Goal: Task Accomplishment & Management: Manage account settings

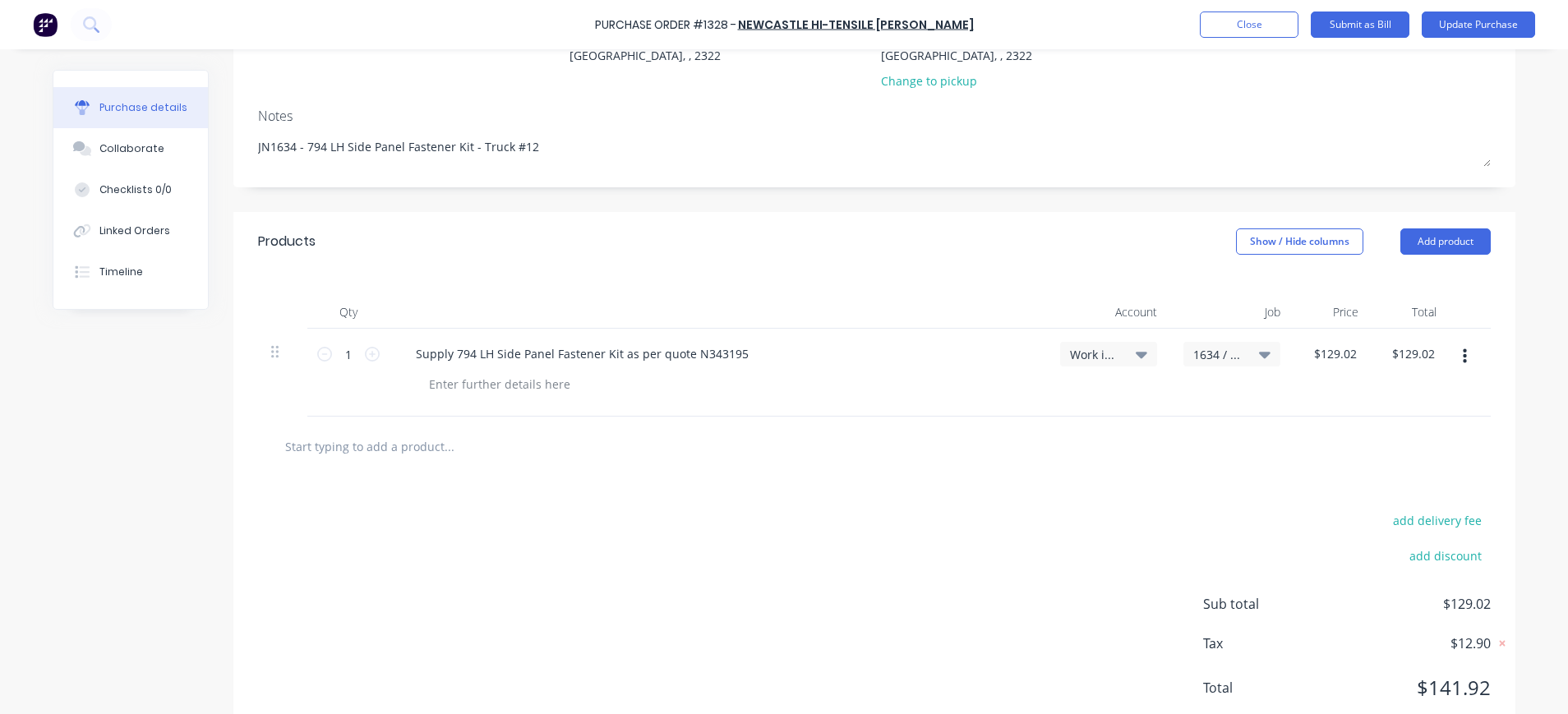
scroll to position [246, 0]
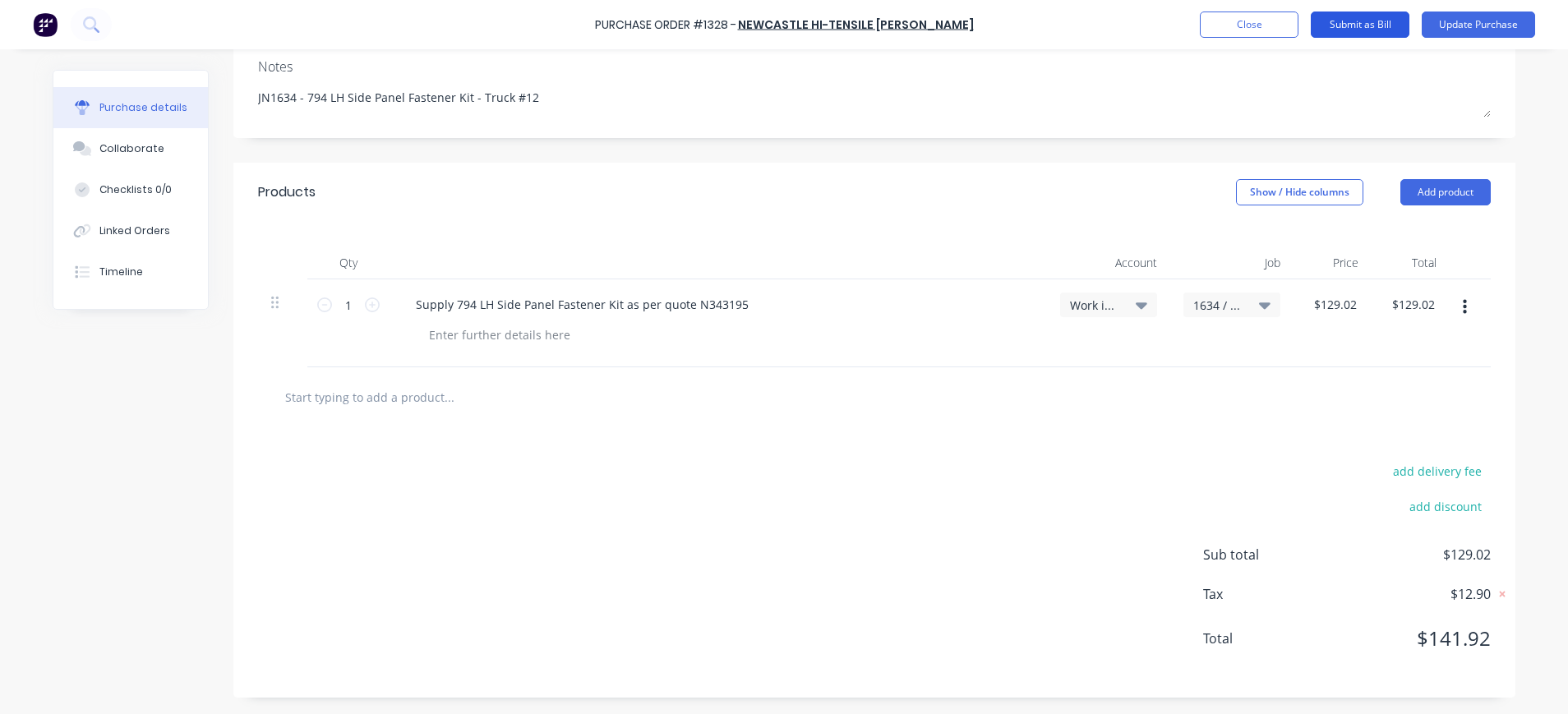
click at [1349, 20] on button "Submit as Bill" at bounding box center [1359, 24] width 99 height 26
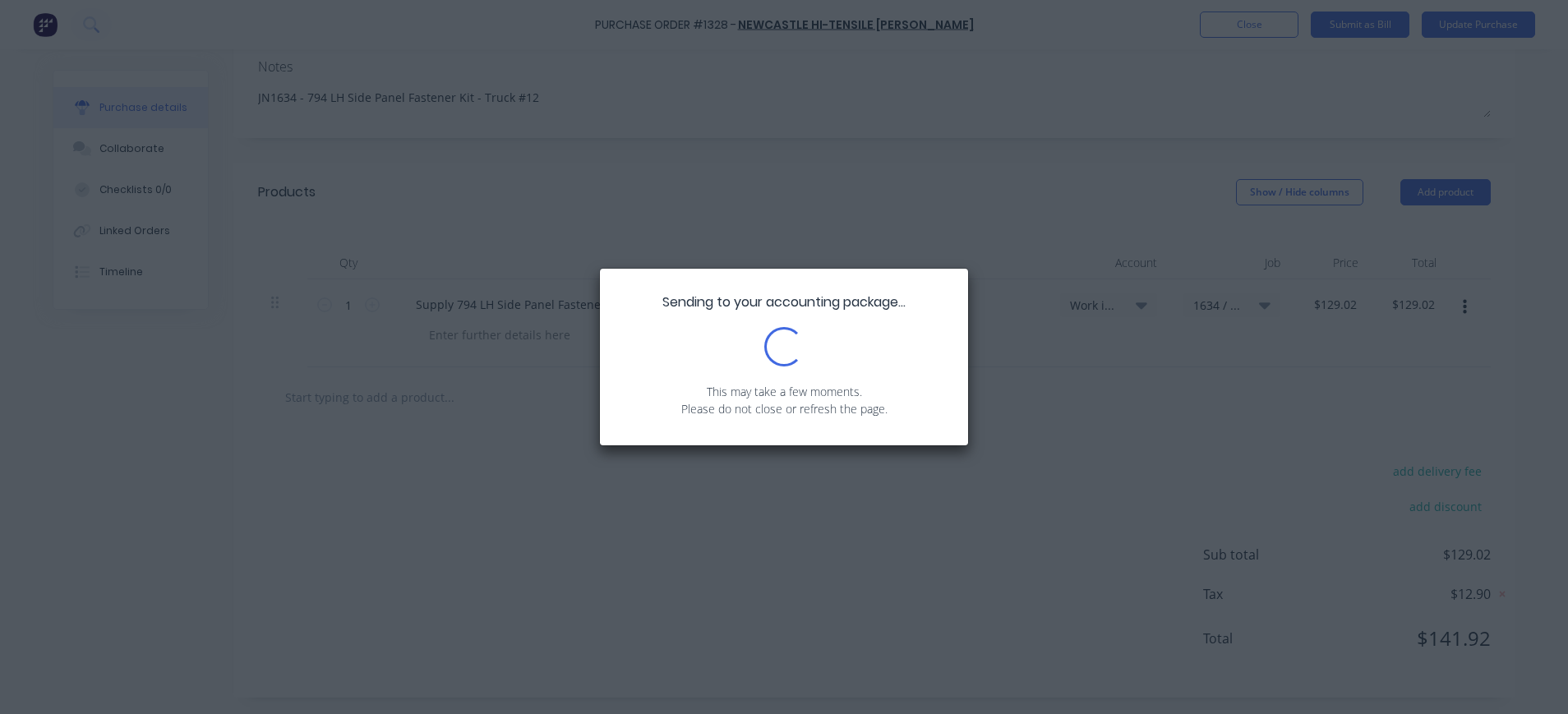
type textarea "x"
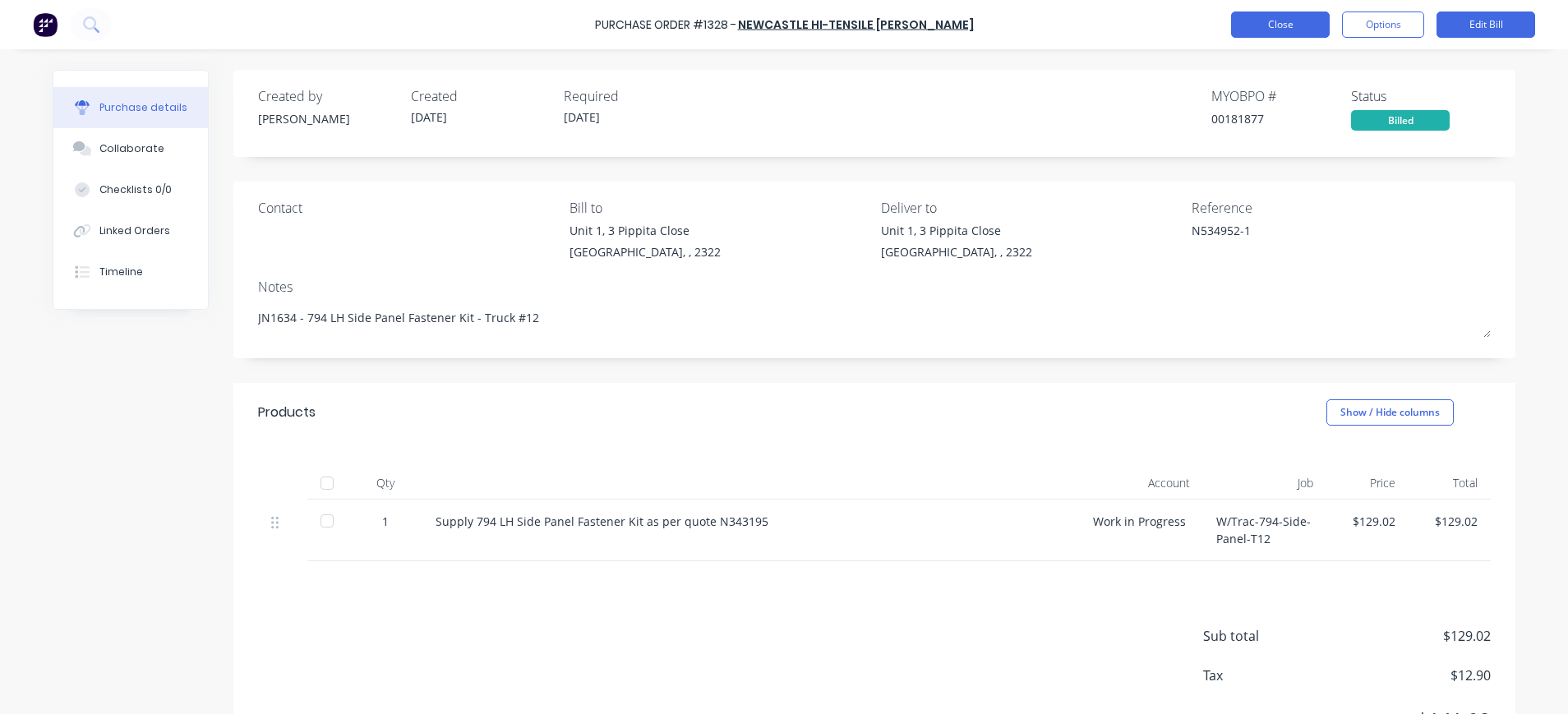
click at [1270, 23] on button "Close" at bounding box center [1280, 24] width 99 height 26
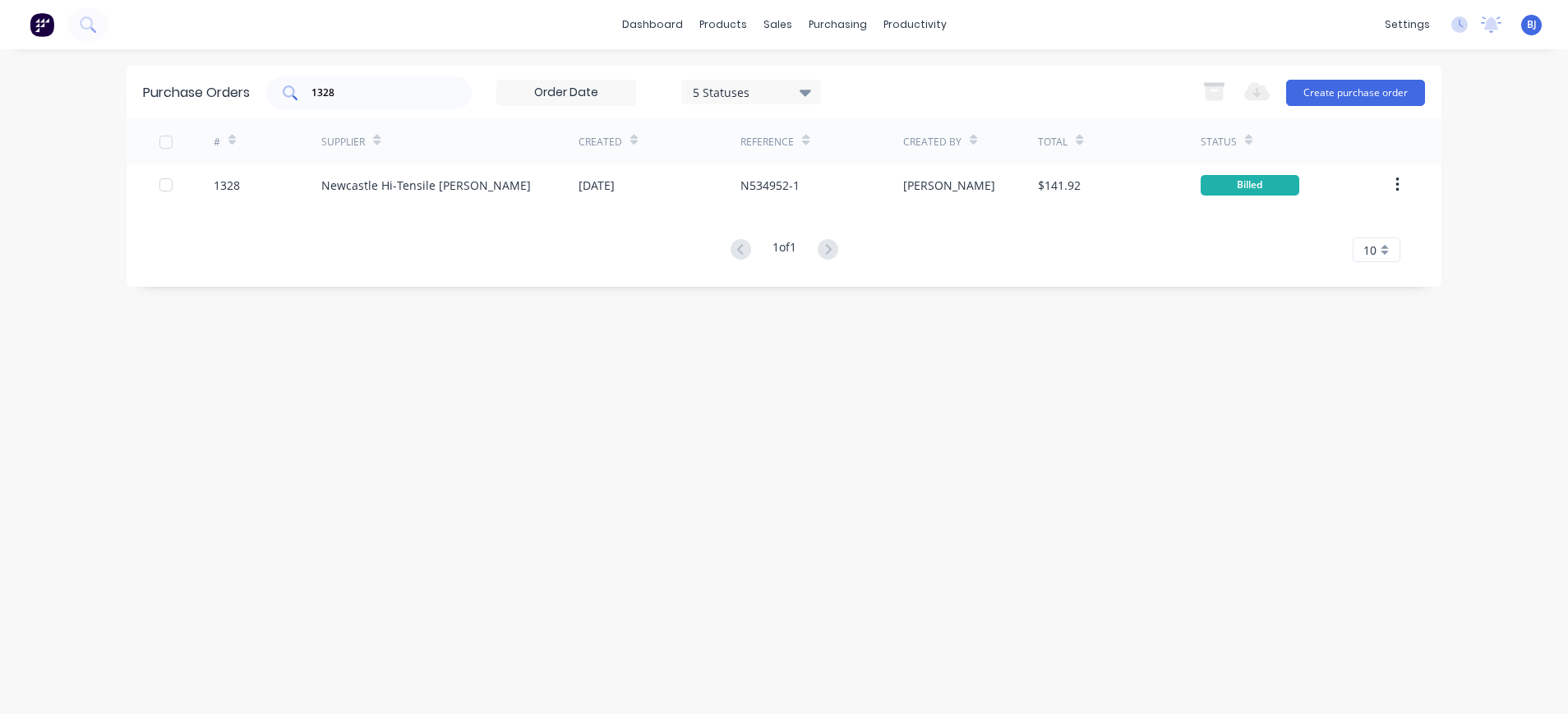
click at [456, 84] on div "1328" at bounding box center [368, 93] width 206 height 33
drag, startPoint x: 428, startPoint y: 86, endPoint x: 242, endPoint y: 93, distance: 186.1
click at [242, 93] on div "Purchase Orders 1328 5 Statuses 5 Statuses Export to Excel (XLSX) Create purcha…" at bounding box center [784, 93] width 1314 height 54
type input "1327"
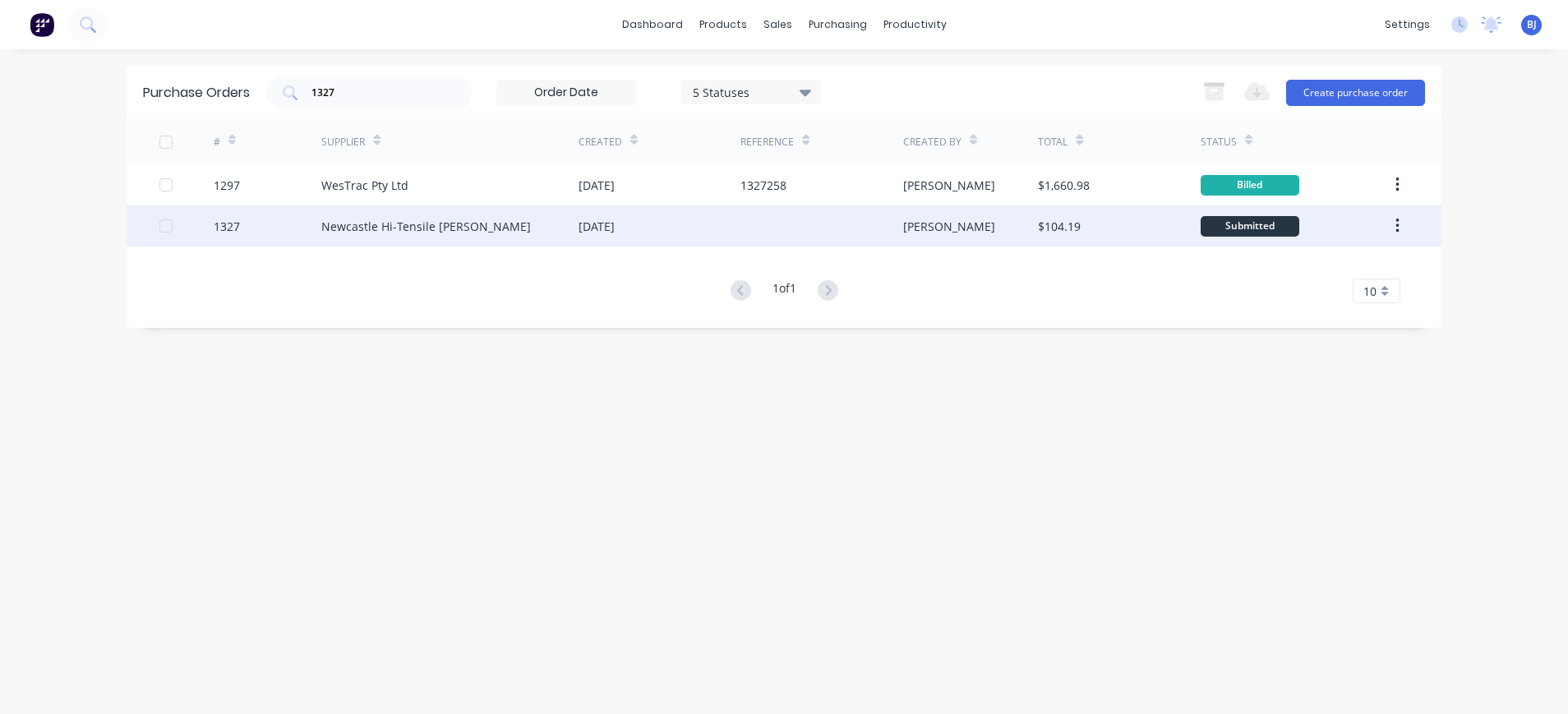
click at [1260, 227] on div "Submitted" at bounding box center [1249, 226] width 99 height 20
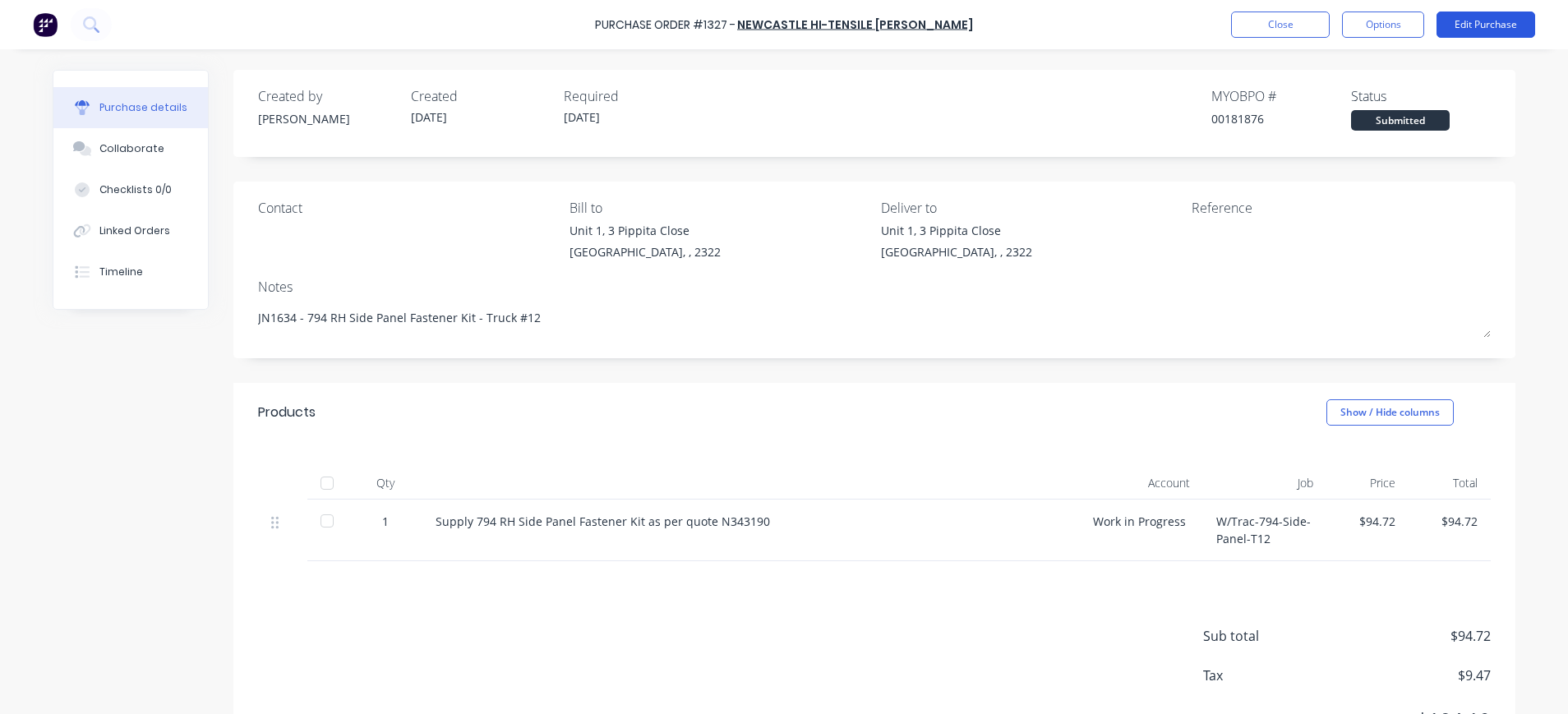
click at [1490, 20] on button "Edit Purchase" at bounding box center [1485, 24] width 99 height 26
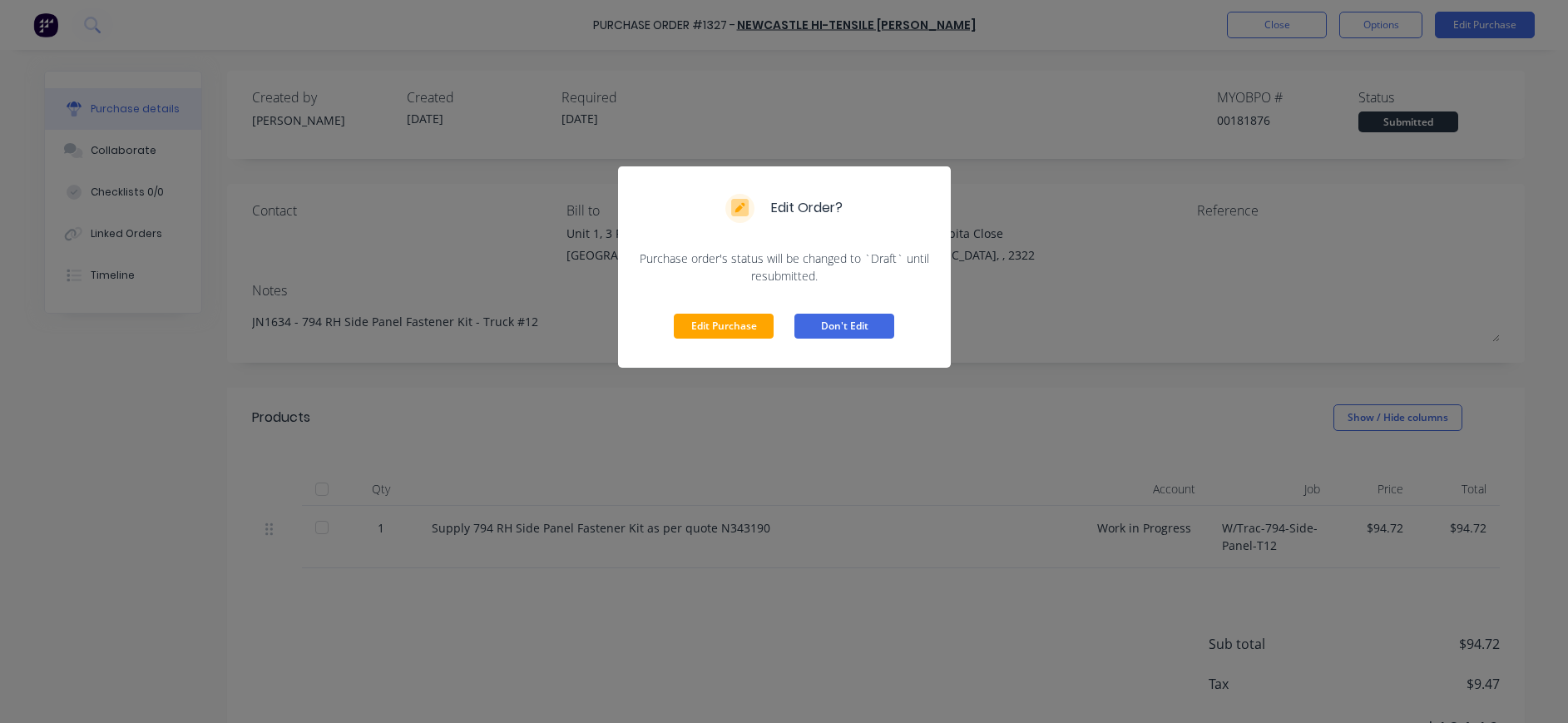
click at [844, 333] on button "Don't Edit" at bounding box center [844, 327] width 100 height 25
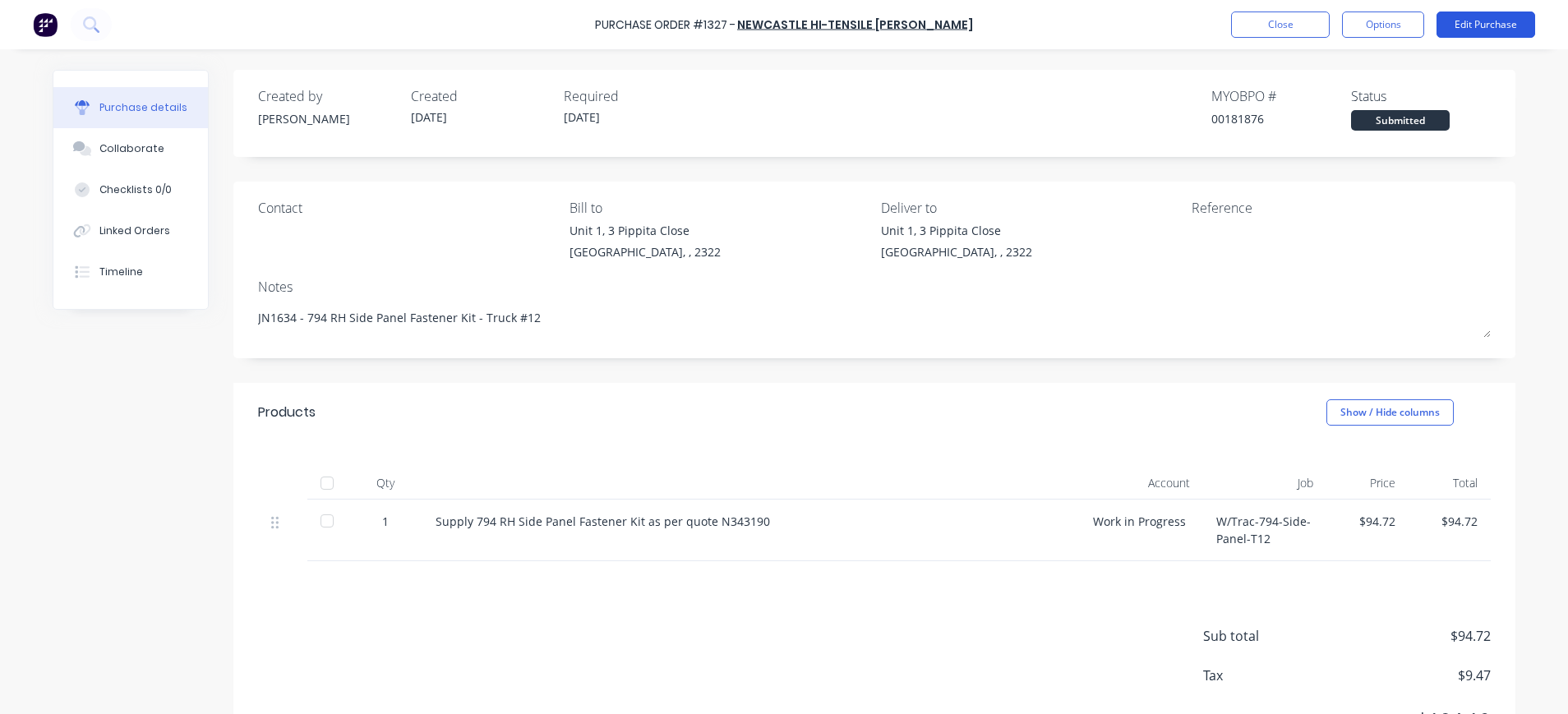
click at [1449, 33] on button "Edit Purchase" at bounding box center [1485, 24] width 99 height 26
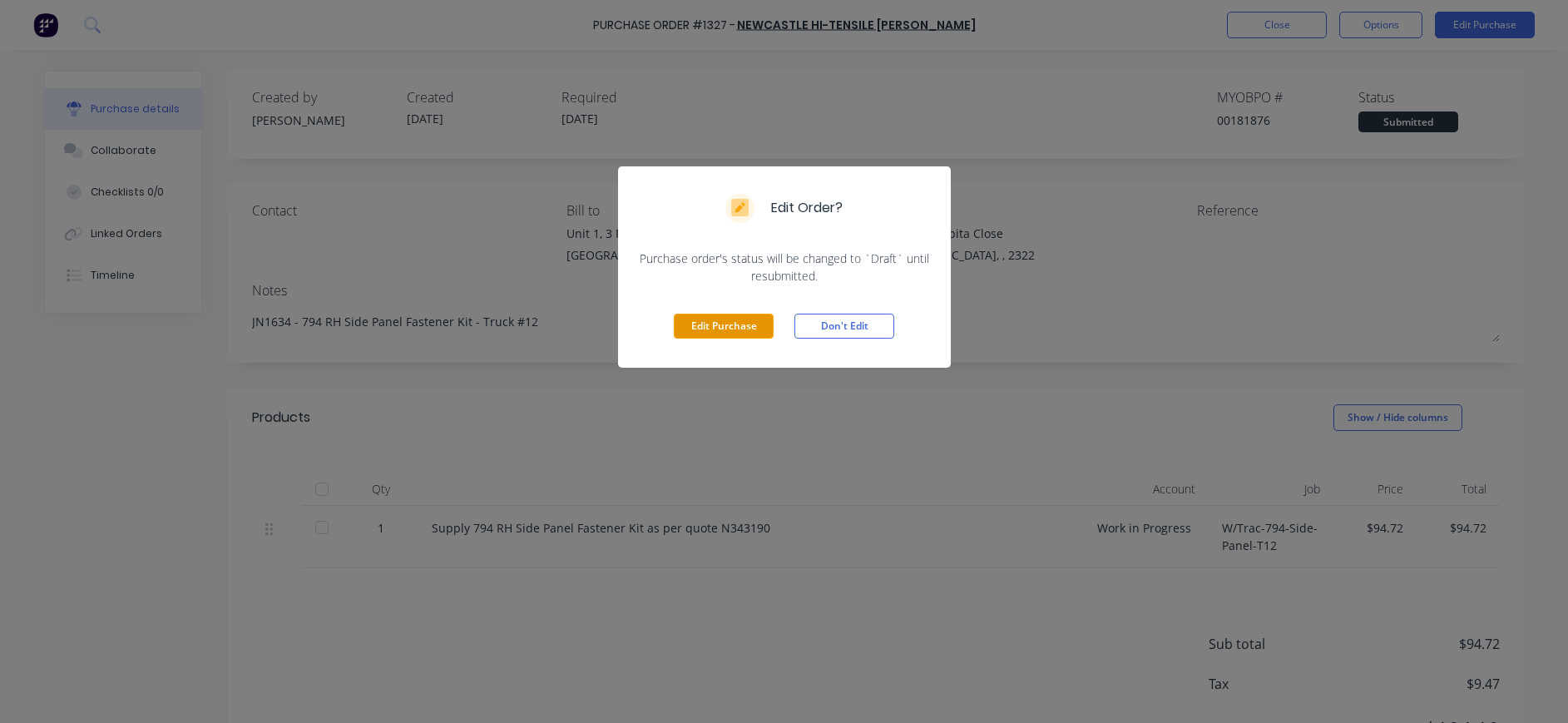
click at [752, 332] on button "Edit Purchase" at bounding box center [723, 327] width 100 height 25
type textarea "x"
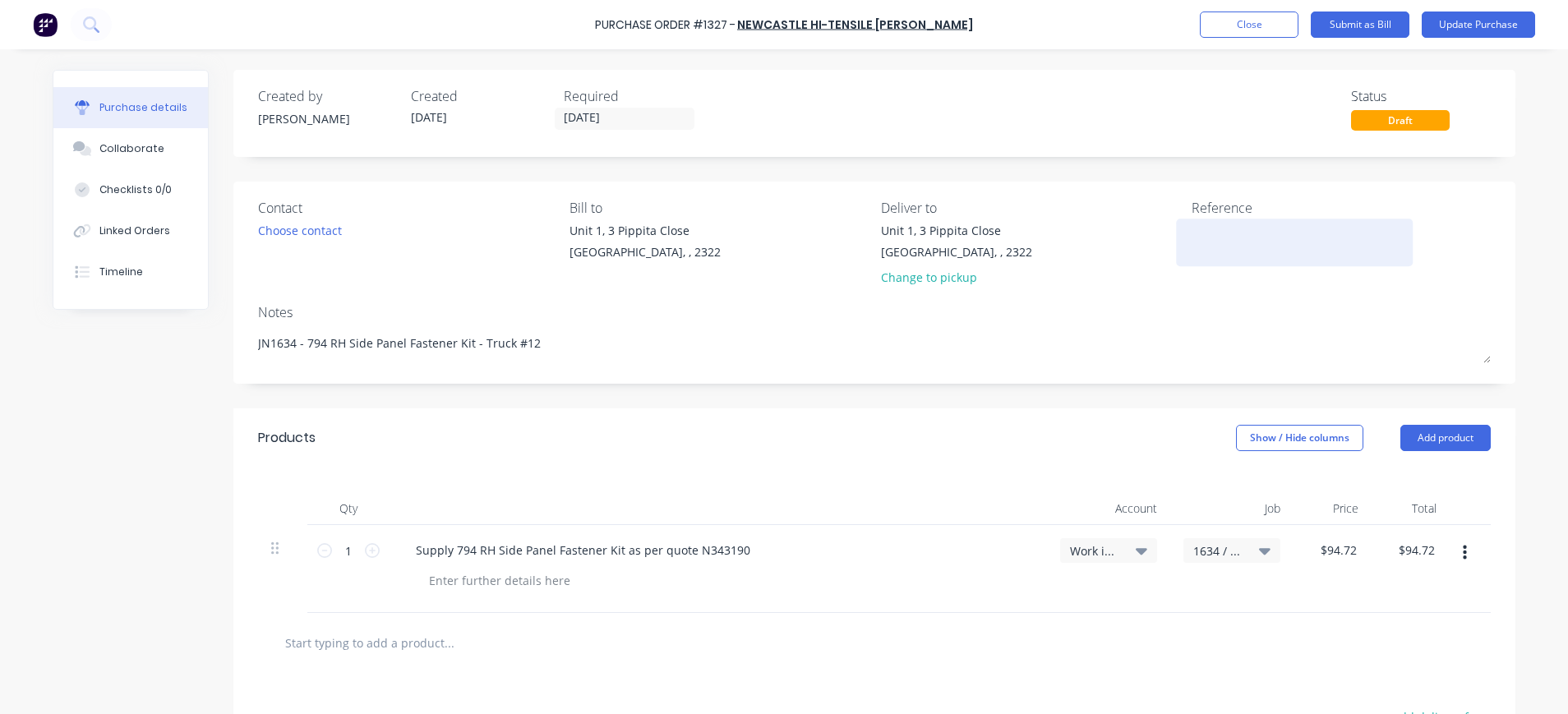
click at [1303, 248] on textarea at bounding box center [1293, 240] width 206 height 37
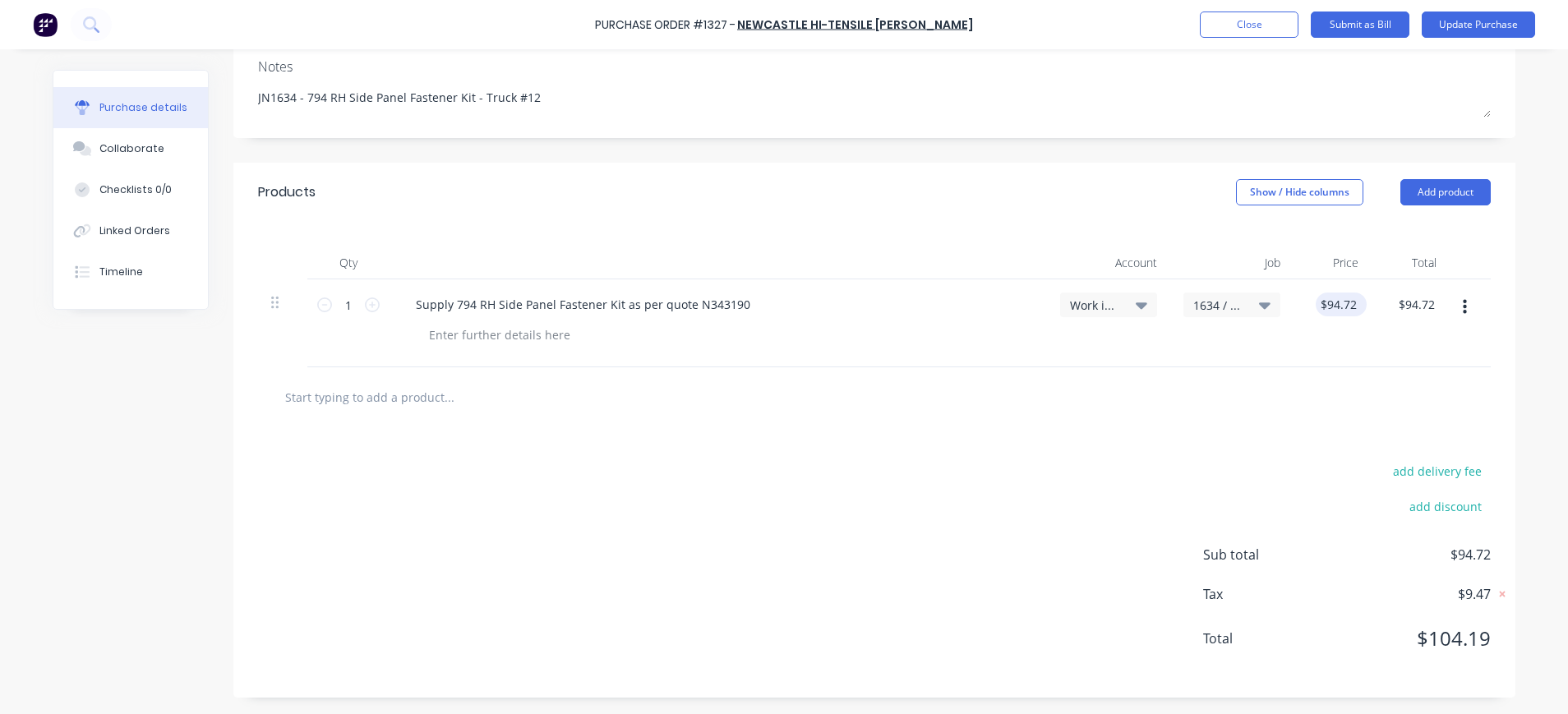
type textarea "N534953-1"
type textarea "x"
type textarea "N534953-1"
type input "94.7200"
drag, startPoint x: 1332, startPoint y: 311, endPoint x: 1349, endPoint y: 310, distance: 17.0
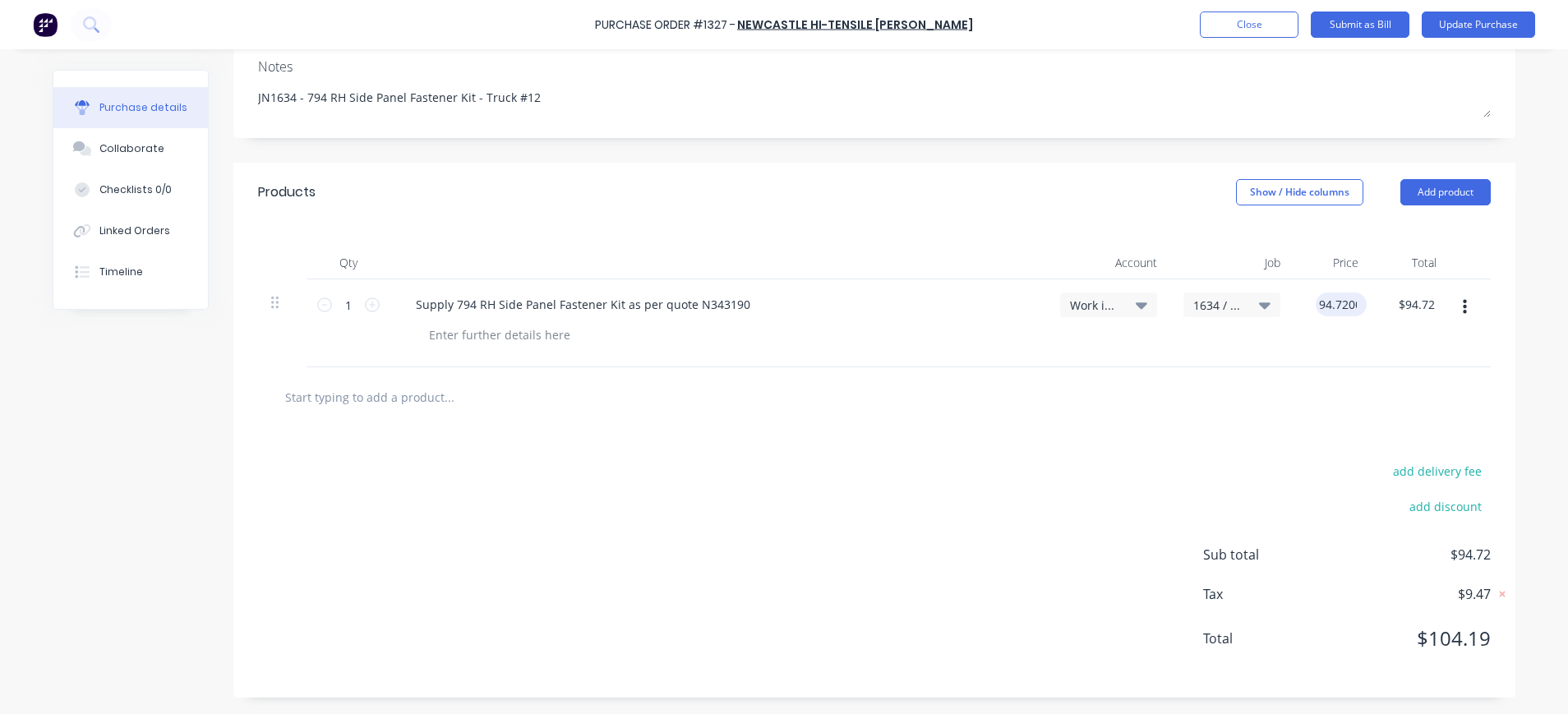
click at [1332, 310] on input "94.7200" at bounding box center [1337, 304] width 44 height 24
type textarea "x"
type input "$94.72"
drag, startPoint x: 1355, startPoint y: 301, endPoint x: 1285, endPoint y: 301, distance: 70.0
click at [1293, 301] on div "$94.72 $94.72" at bounding box center [1333, 324] width 78 height 88
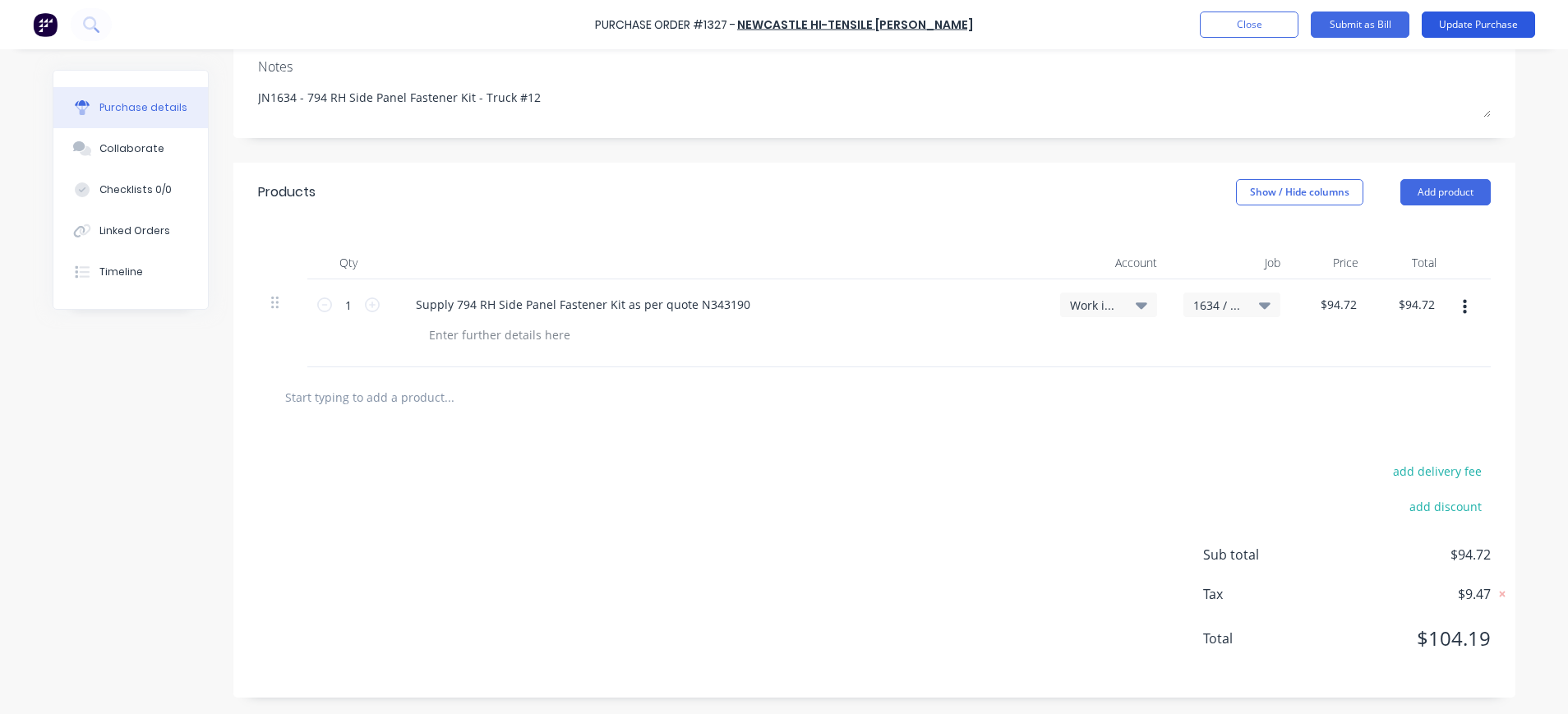
drag, startPoint x: 1285, startPoint y: 301, endPoint x: 1474, endPoint y: 32, distance: 328.8
click at [1474, 32] on button "Update Purchase" at bounding box center [1478, 24] width 114 height 26
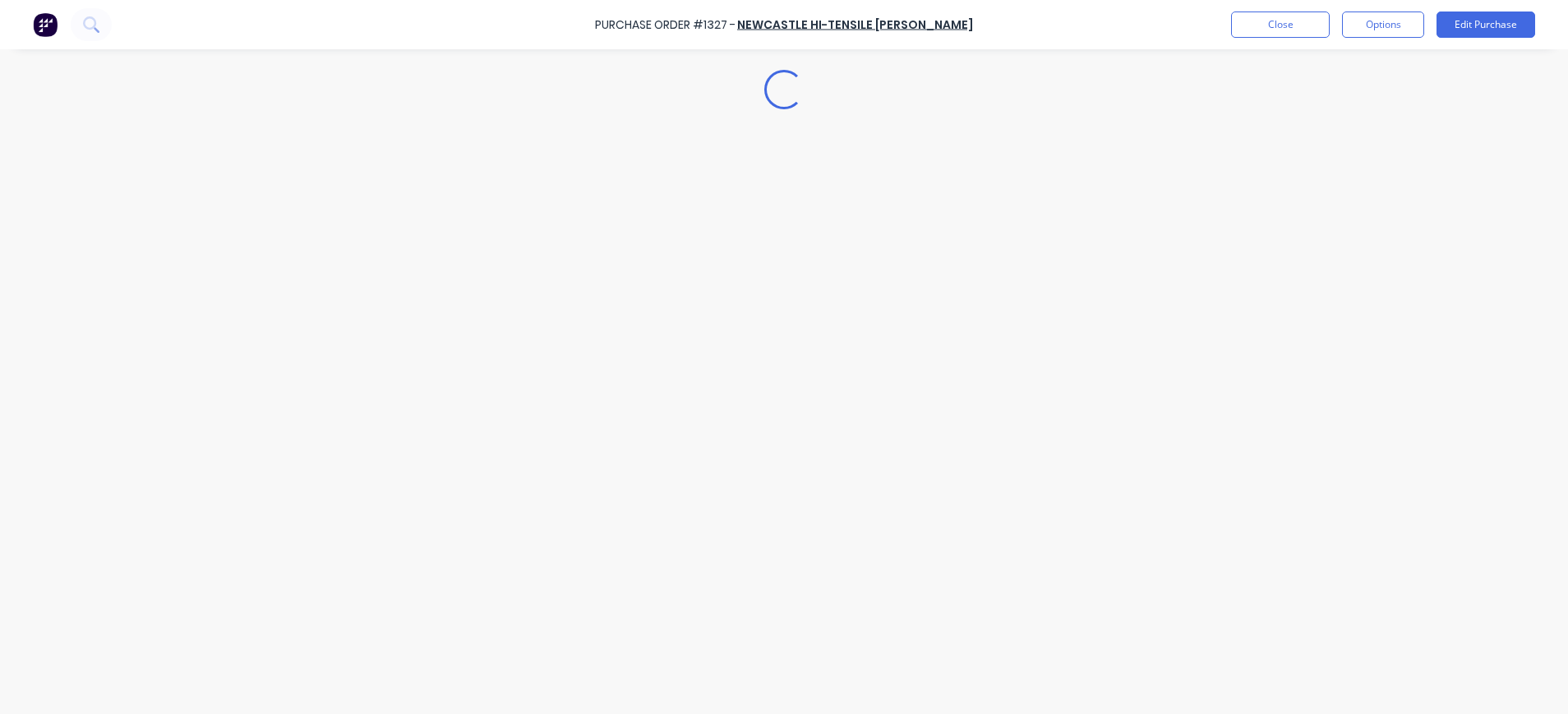
scroll to position [0, 0]
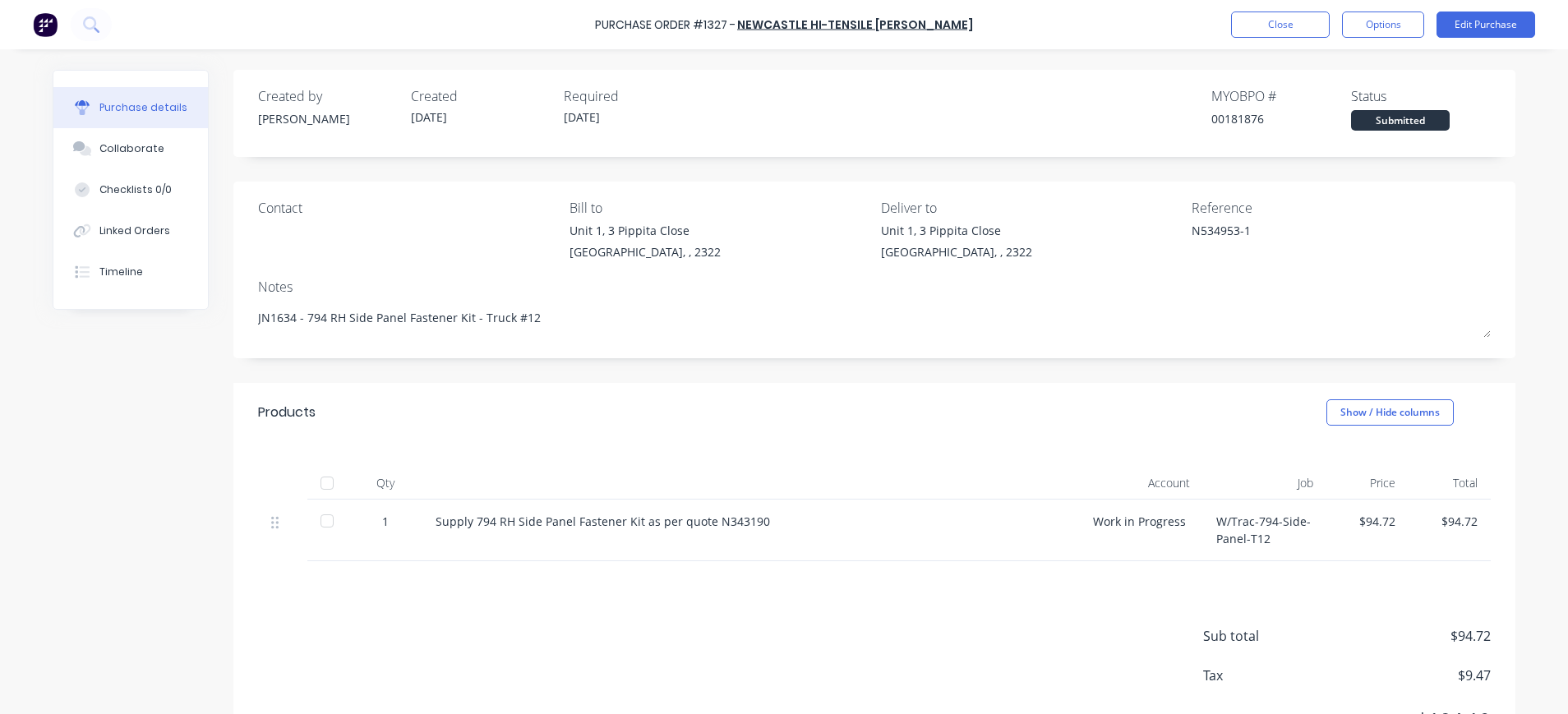
click at [1366, 512] on div "$94.72" at bounding box center [1367, 530] width 82 height 61
click at [1380, 528] on div "$94.72" at bounding box center [1367, 522] width 55 height 17
click at [1479, 22] on button "Edit Purchase" at bounding box center [1485, 24] width 99 height 26
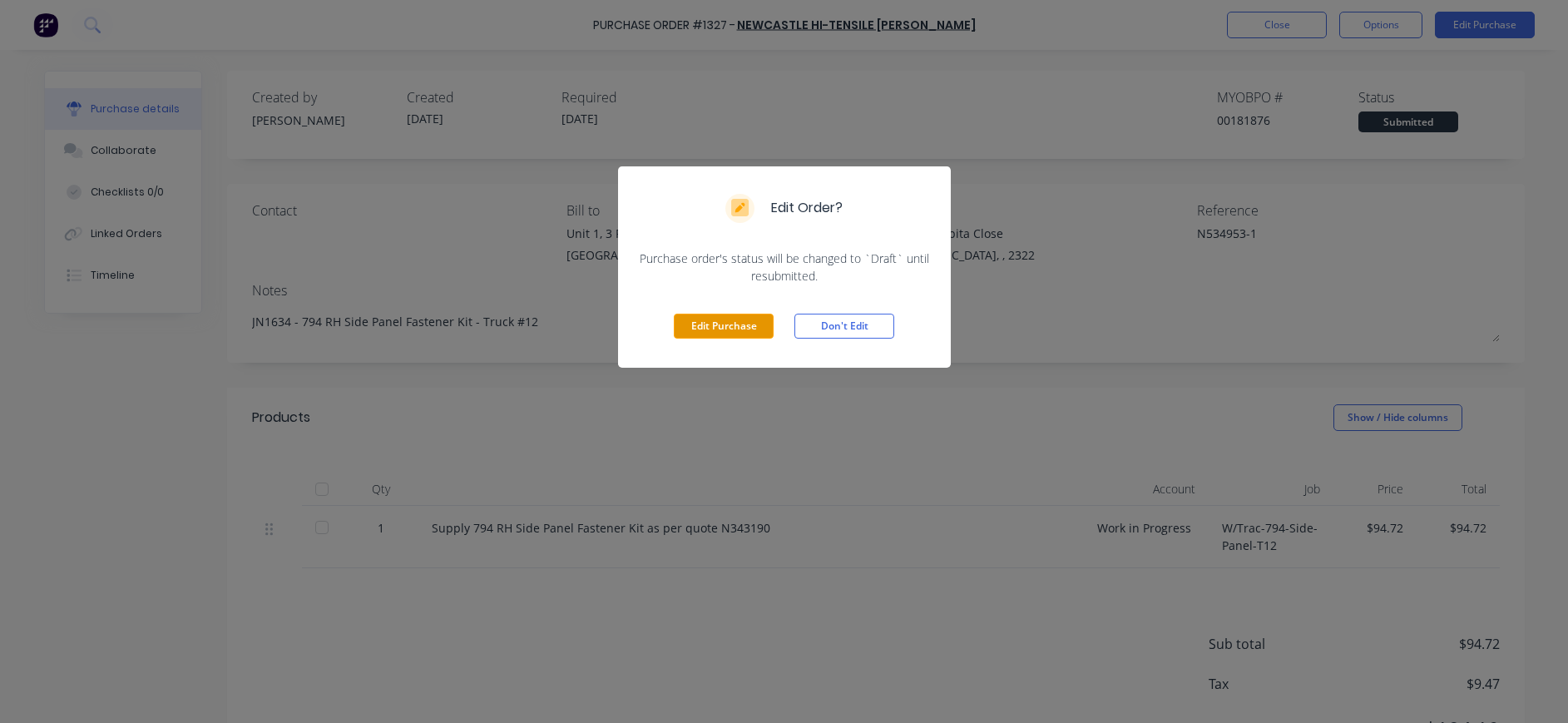
click at [718, 322] on button "Edit Purchase" at bounding box center [723, 327] width 100 height 25
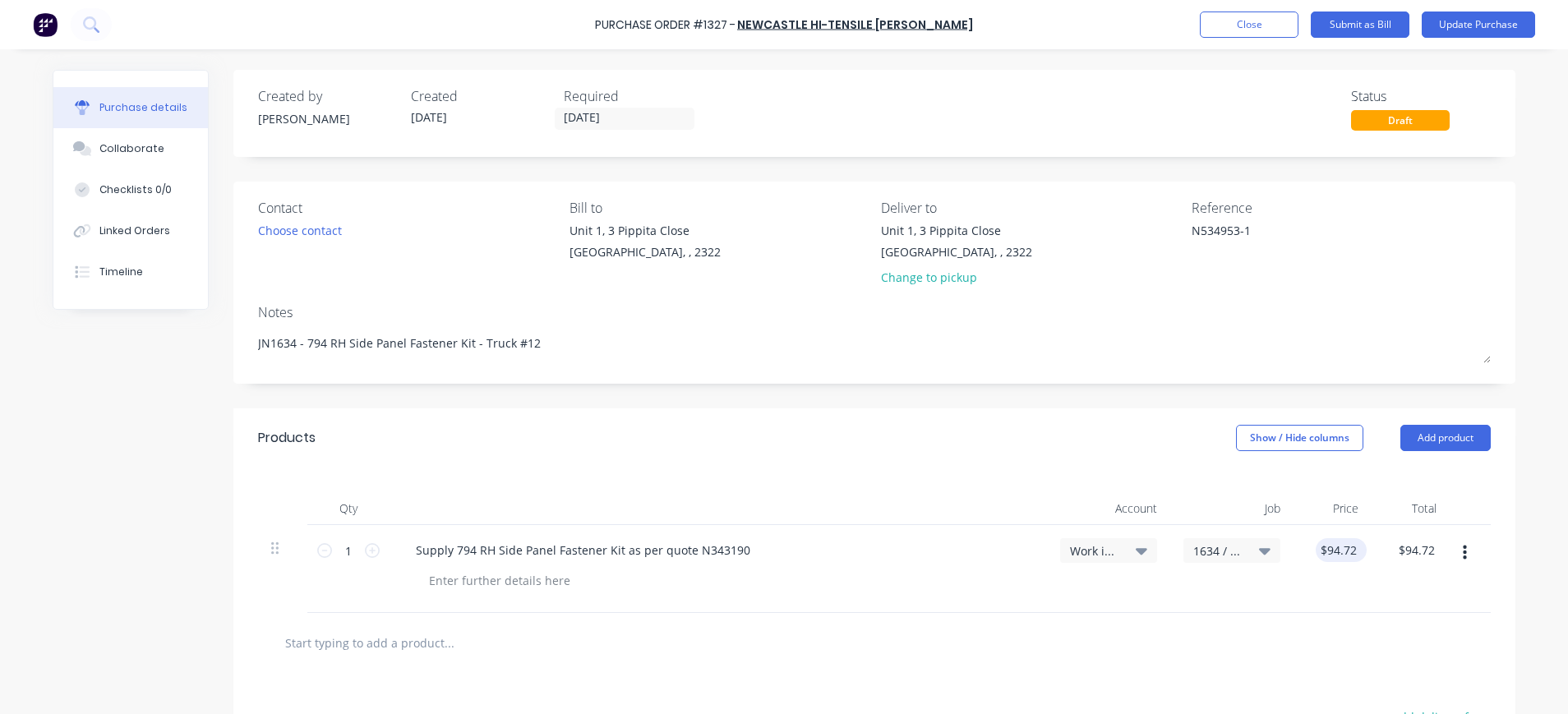
type textarea "x"
type input "94.7200"
drag, startPoint x: 1310, startPoint y: 549, endPoint x: 1384, endPoint y: 549, distance: 74.0
click at [1384, 549] on div "1 1 Supply 794 RH Side Panel Fastener Kit as per quote N343190 Work in Progress…" at bounding box center [874, 569] width 1232 height 88
type textarea "x"
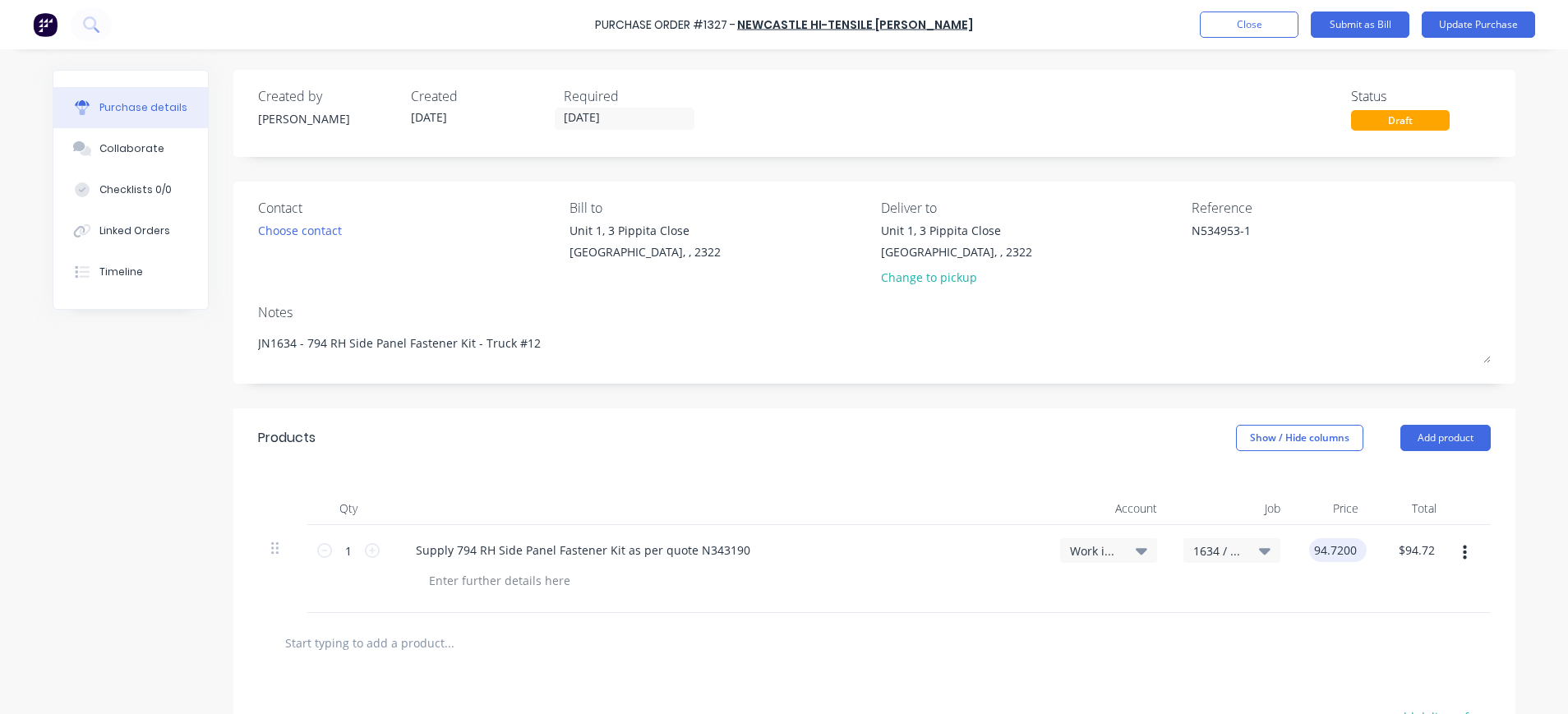
type input "$94.72"
drag, startPoint x: 1355, startPoint y: 552, endPoint x: 1281, endPoint y: 550, distance: 74.0
click at [1281, 550] on div "1 1 Supply 794 RH Side Panel Fastener Kit as per quote N343190 Work in Progress…" at bounding box center [874, 569] width 1232 height 88
type textarea "x"
drag, startPoint x: 1281, startPoint y: 550, endPoint x: 1413, endPoint y: 560, distance: 132.4
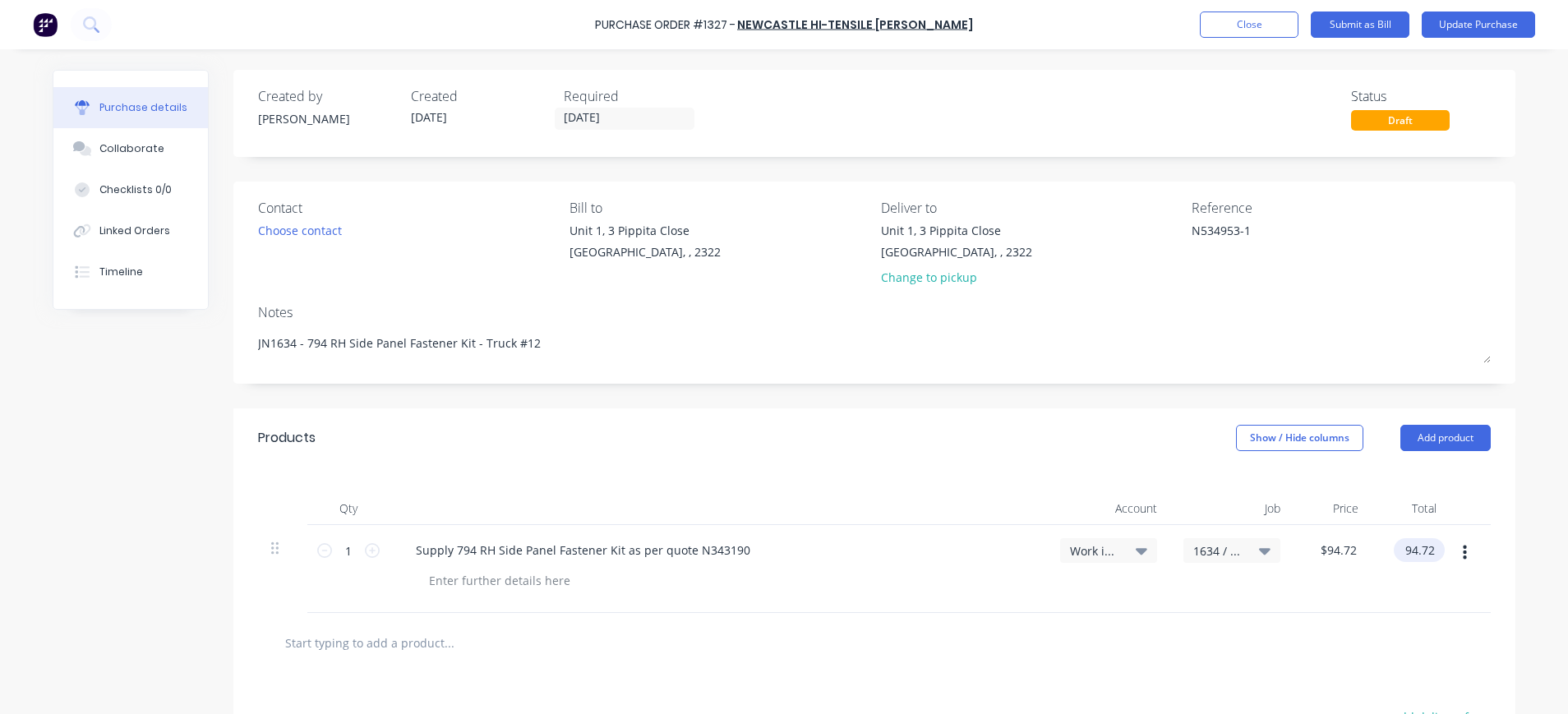
click at [1413, 560] on input "94.72" at bounding box center [1416, 550] width 44 height 24
type input "2"
type input "103.22"
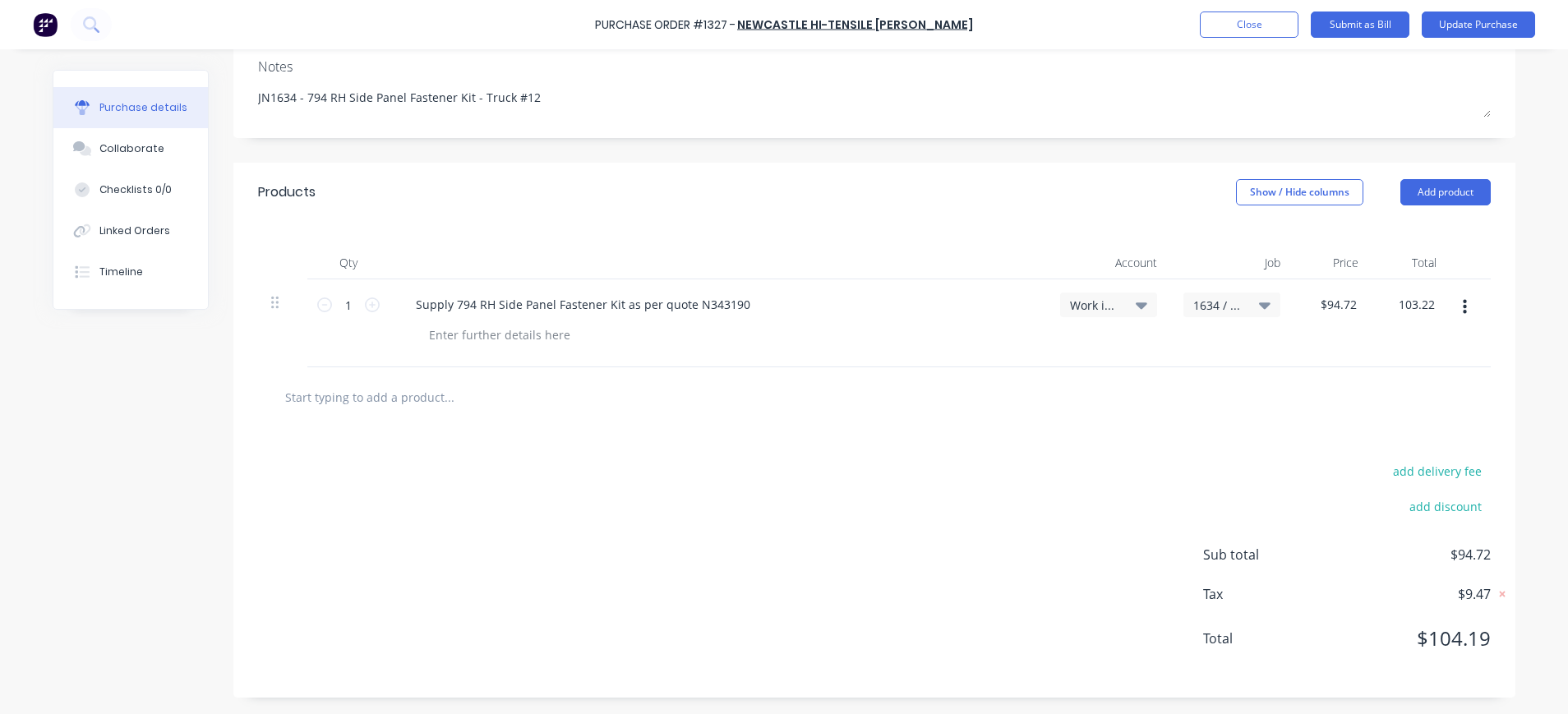
type textarea "x"
type input "$103.22"
click at [1226, 454] on div "add delivery fee add discount Sub total $103.22 Tax $10.32 Total $113.54" at bounding box center [874, 563] width 1282 height 271
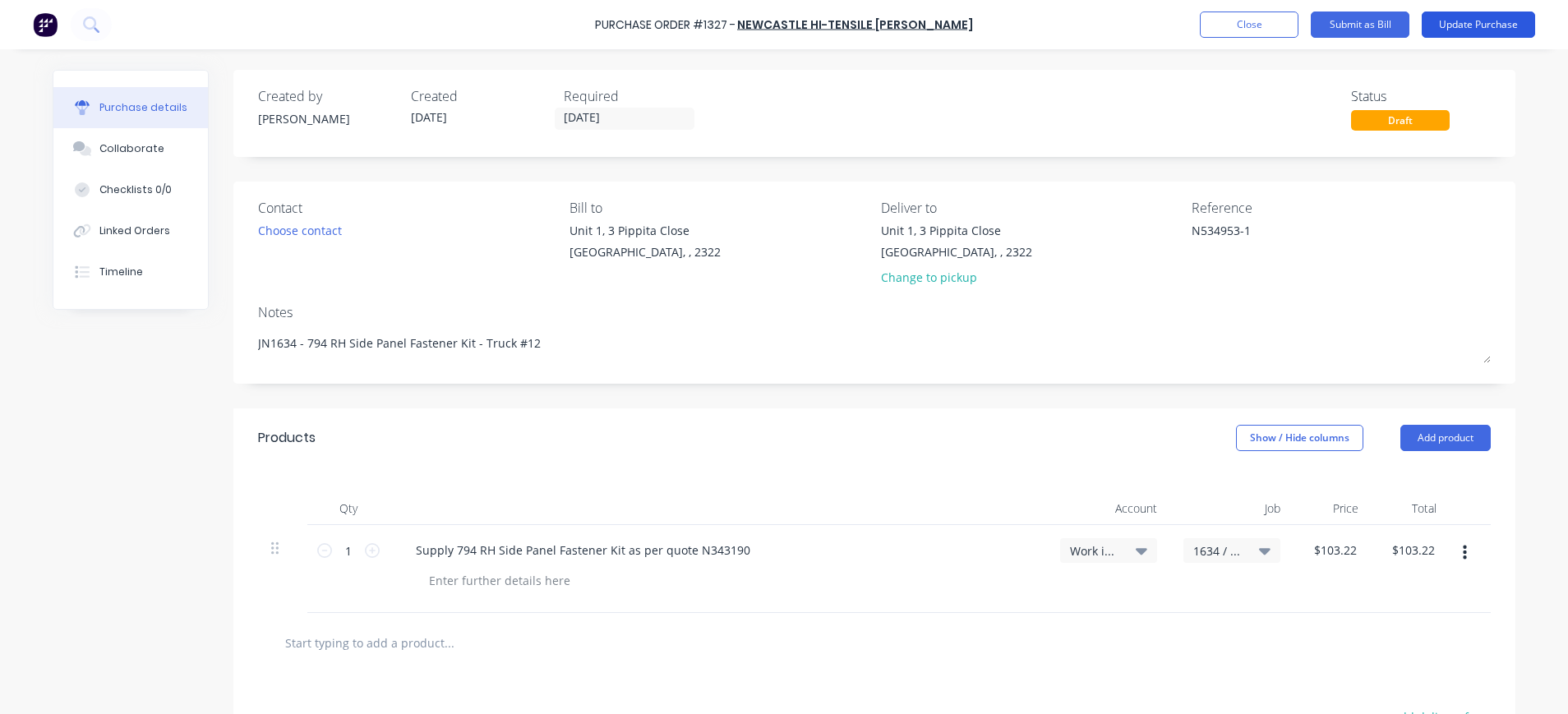
click at [1470, 19] on button "Update Purchase" at bounding box center [1478, 24] width 114 height 26
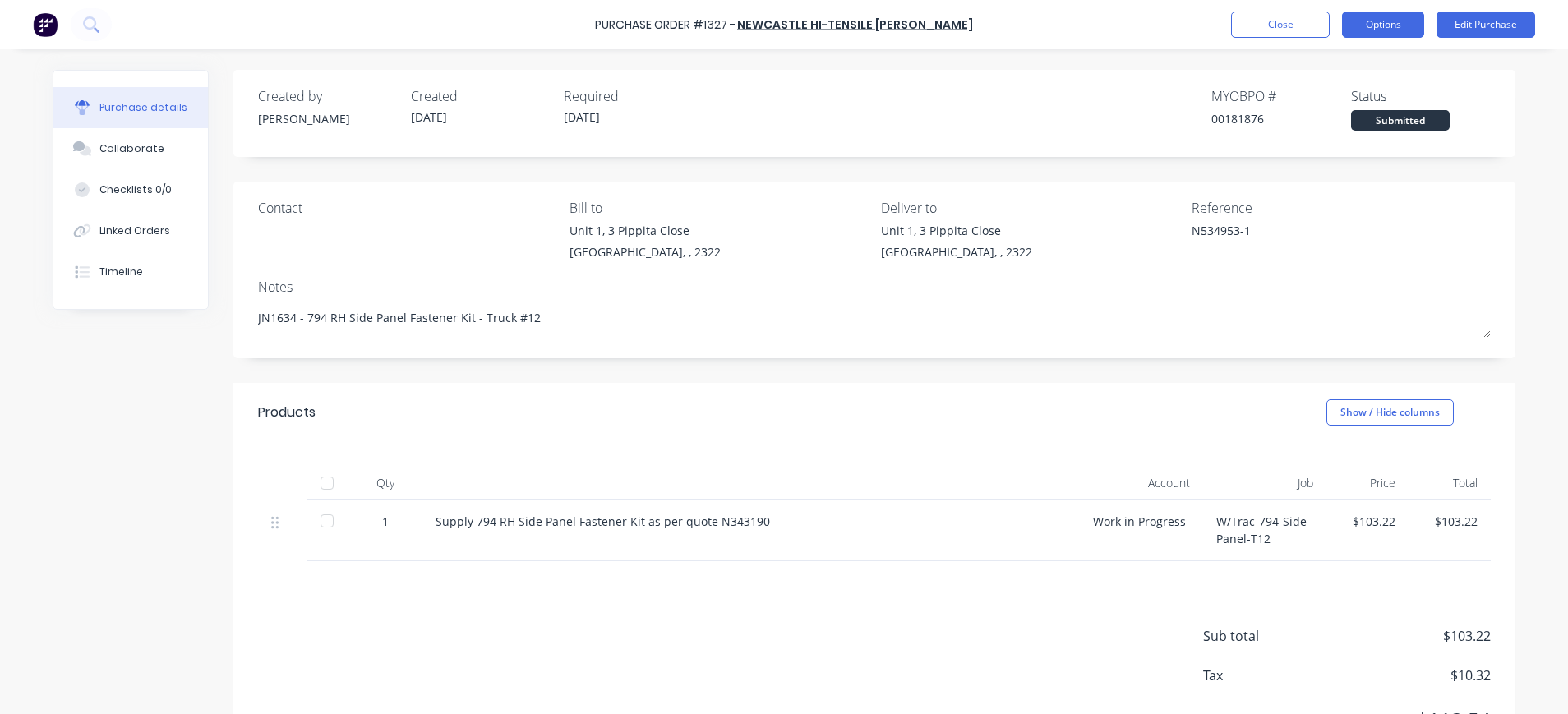
click at [1395, 20] on button "Options" at bounding box center [1383, 24] width 82 height 26
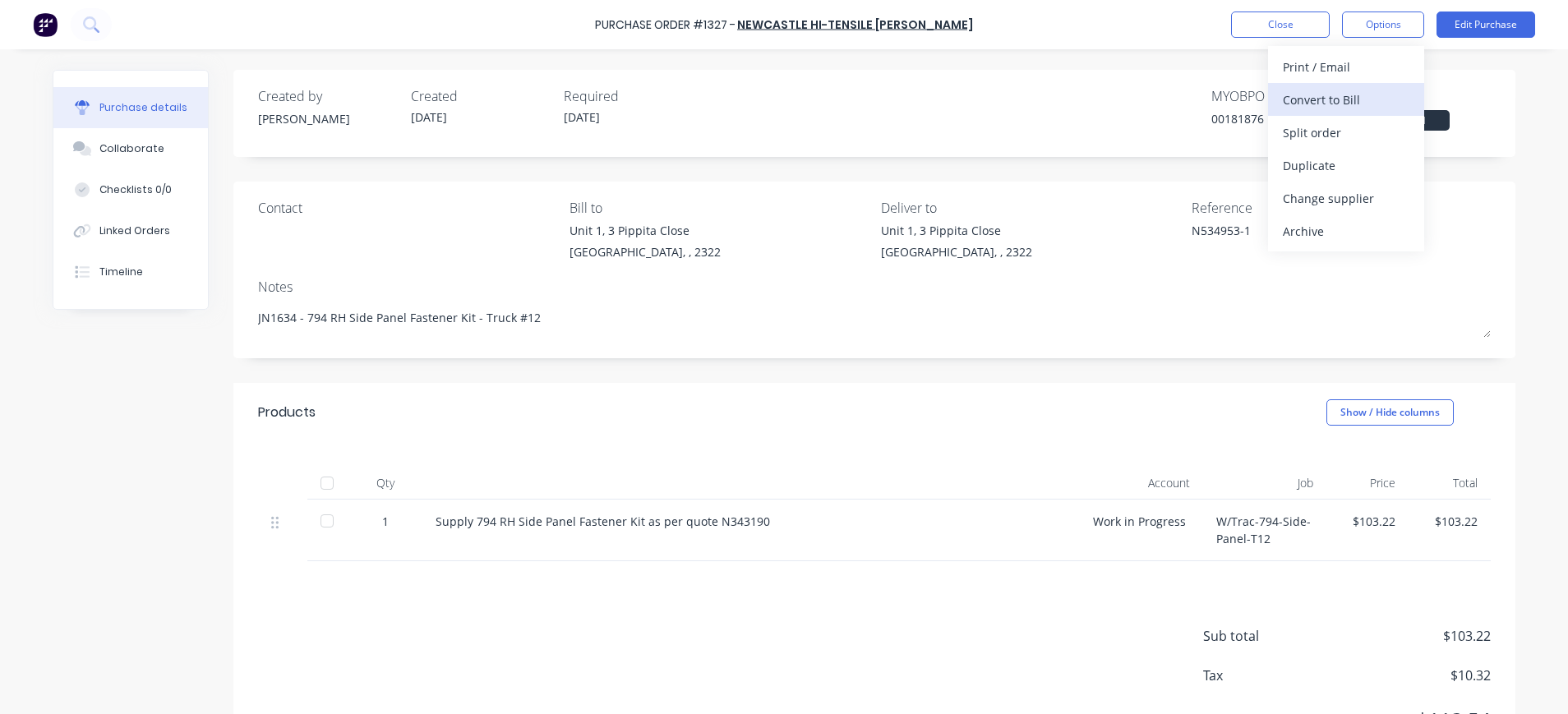
click at [1332, 96] on div "Convert to Bill" at bounding box center [1346, 100] width 126 height 24
type textarea "x"
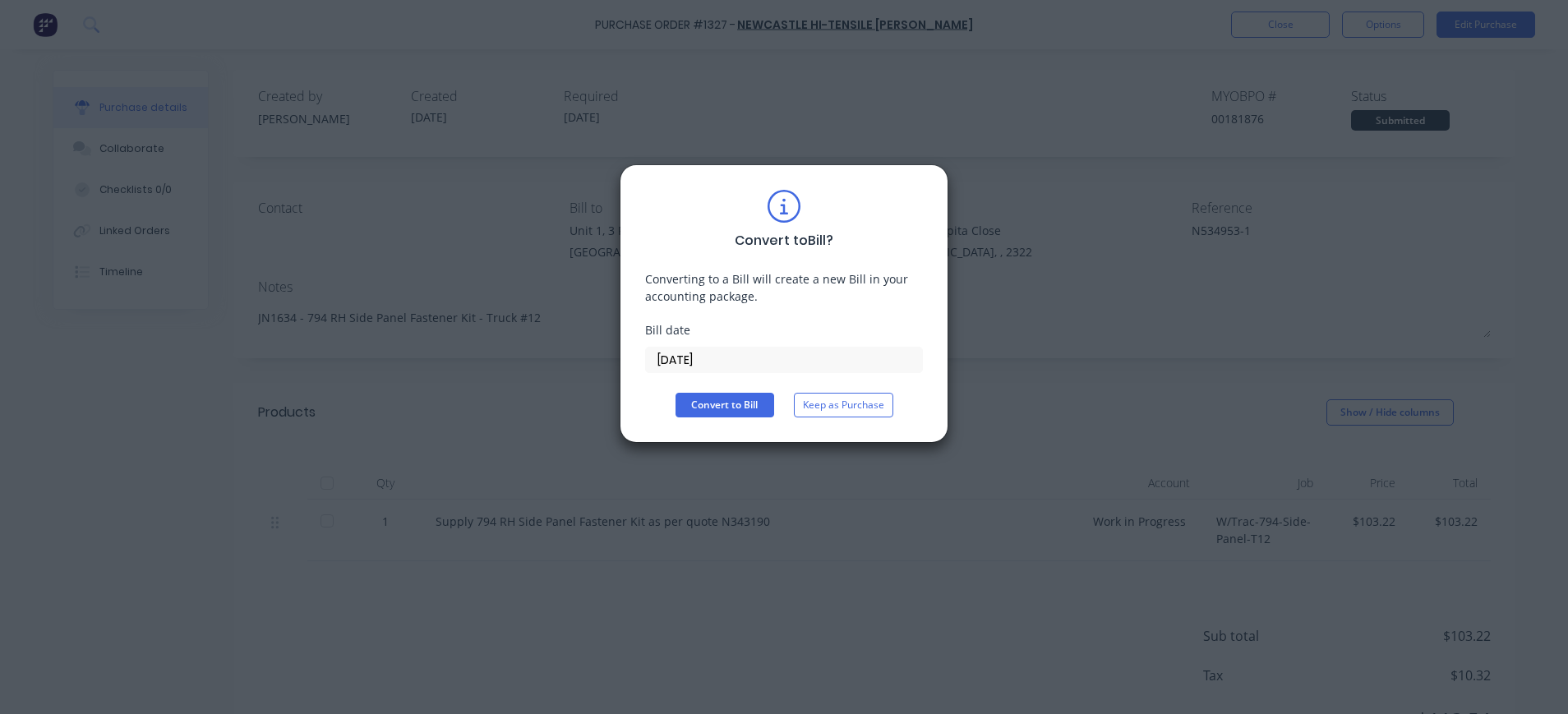
click at [719, 358] on input "[DATE]" at bounding box center [784, 360] width 276 height 25
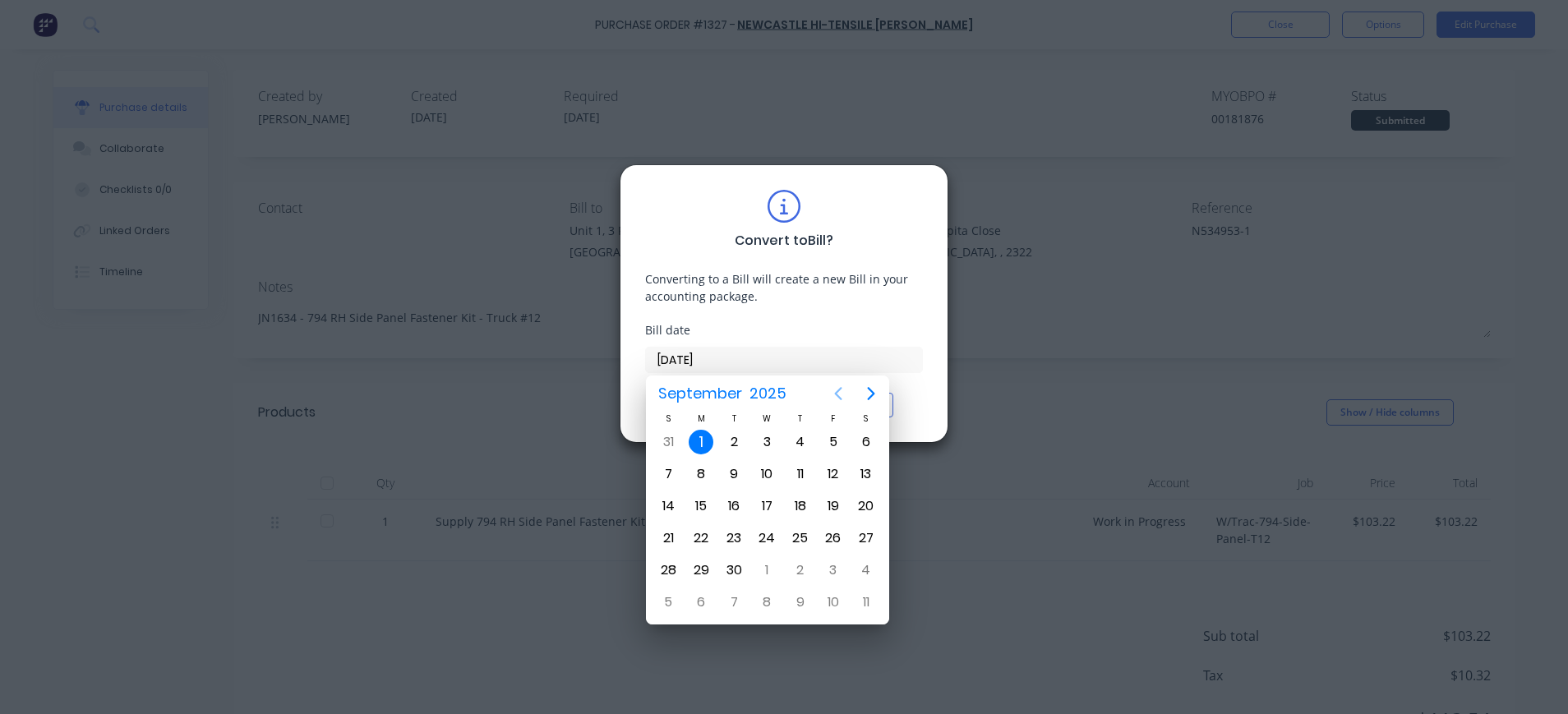
click at [833, 396] on icon "Previous page" at bounding box center [838, 393] width 20 height 20
click at [832, 569] on div "29" at bounding box center [833, 570] width 25 height 25
type input "[DATE]"
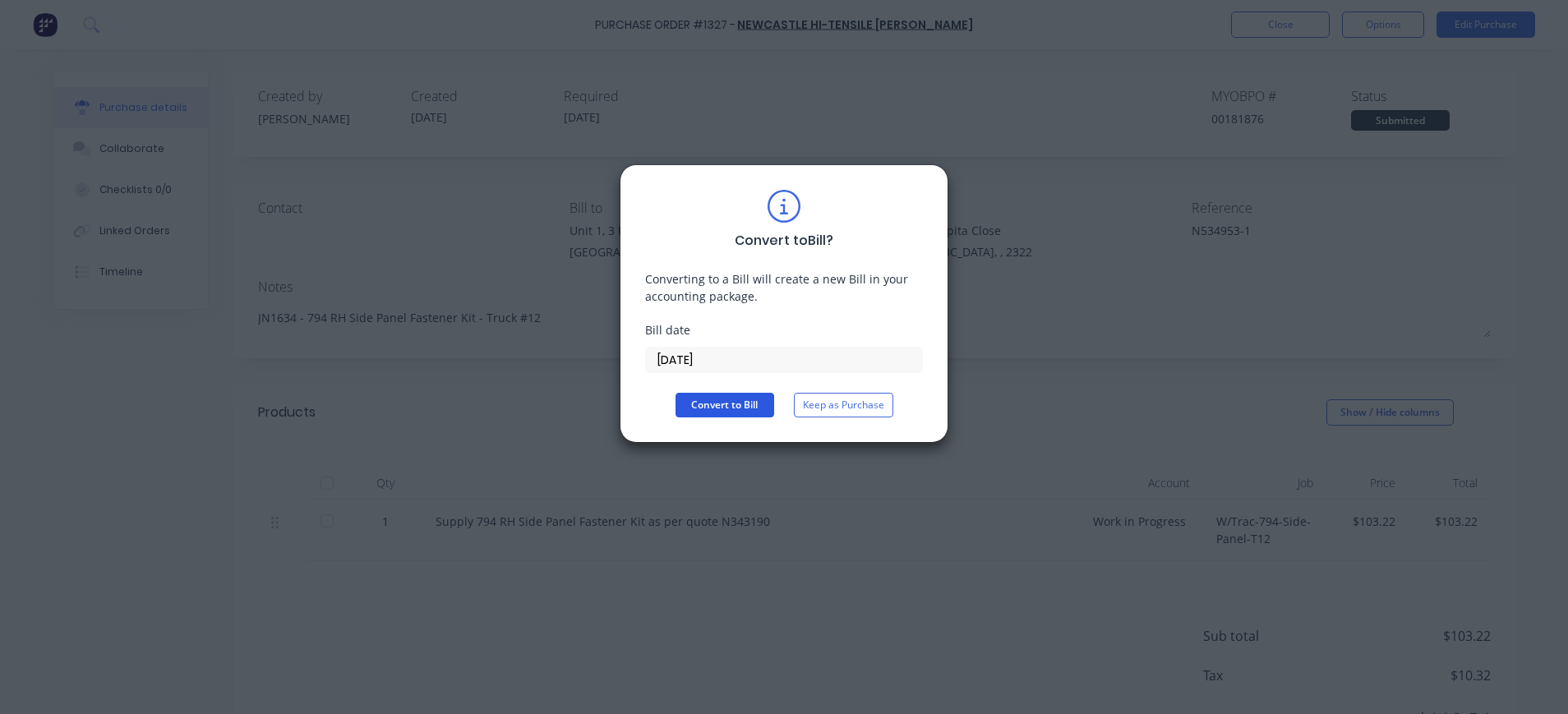
click at [728, 406] on button "Convert to Bill" at bounding box center [724, 406] width 99 height 25
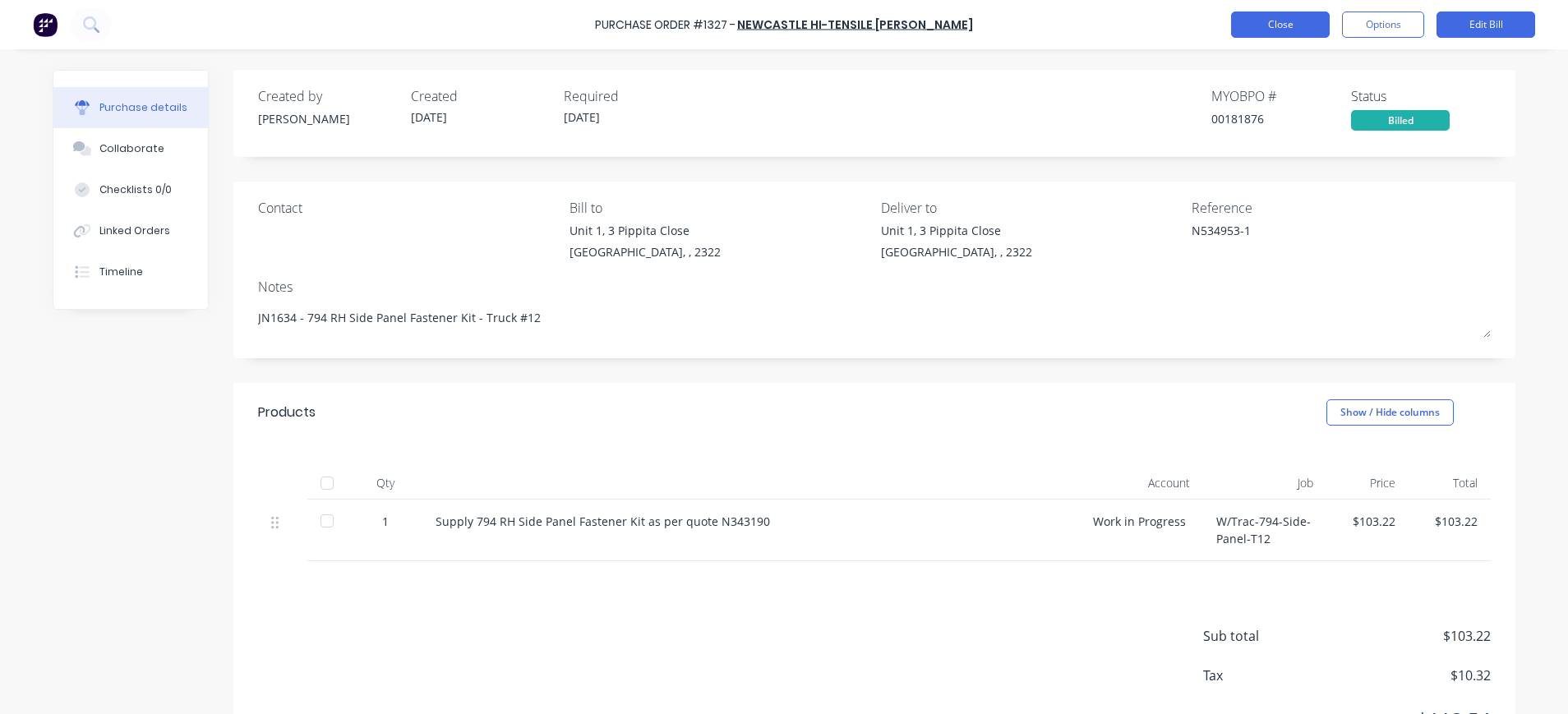
click at [1270, 24] on button "Close" at bounding box center [1280, 24] width 99 height 26
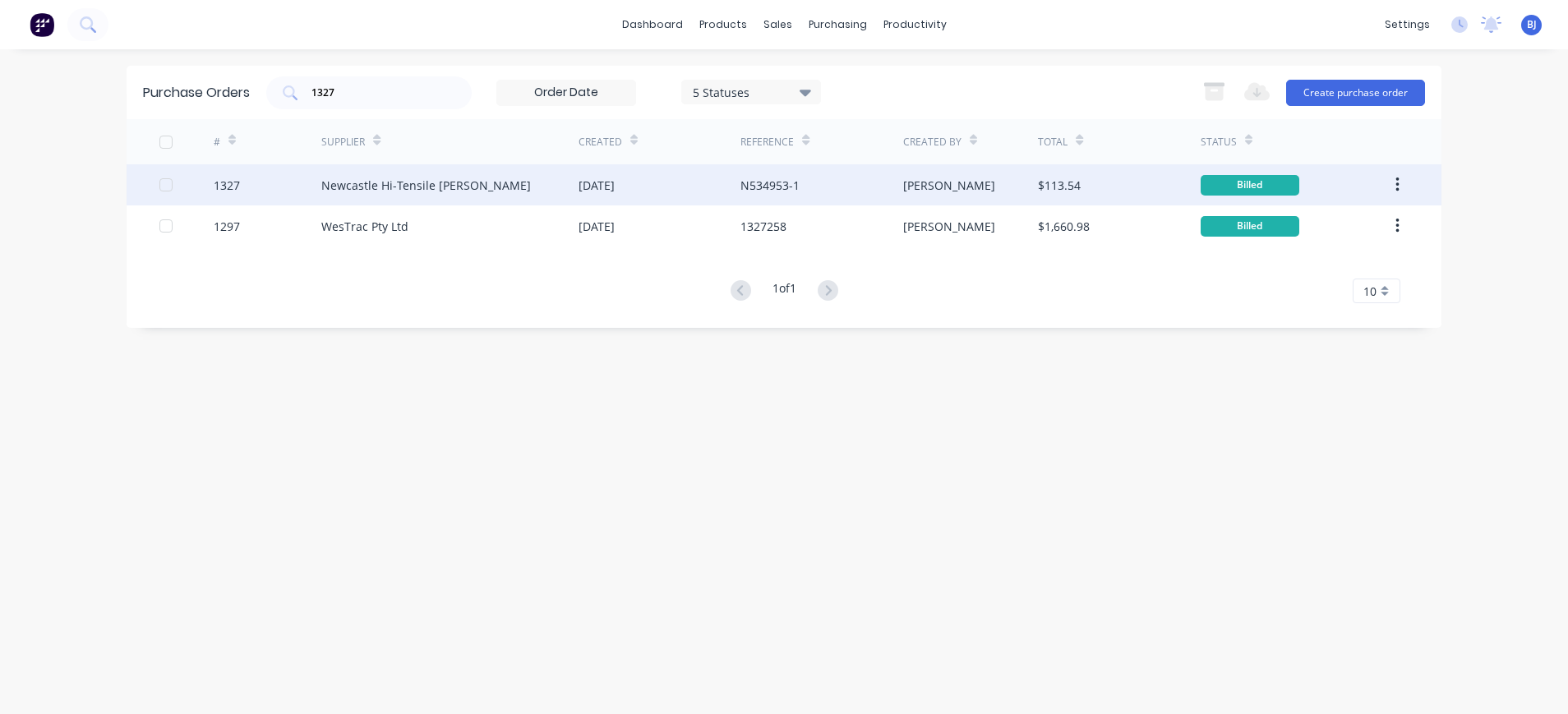
click at [439, 188] on div "Newcastle Hi-Tensile [PERSON_NAME]" at bounding box center [426, 186] width 210 height 17
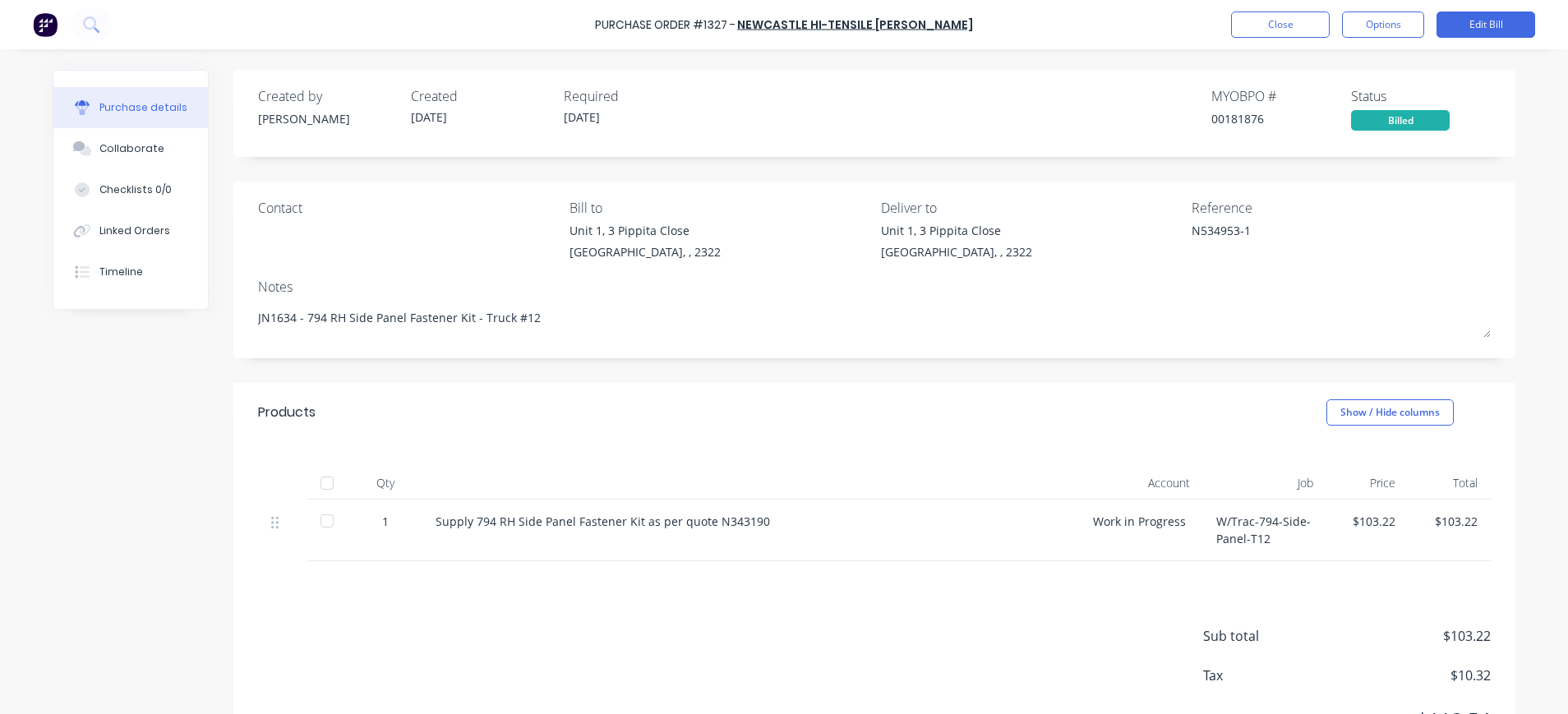
drag, startPoint x: 127, startPoint y: 143, endPoint x: 221, endPoint y: 153, distance: 94.5
click at [128, 143] on div "Collaborate" at bounding box center [132, 148] width 65 height 14
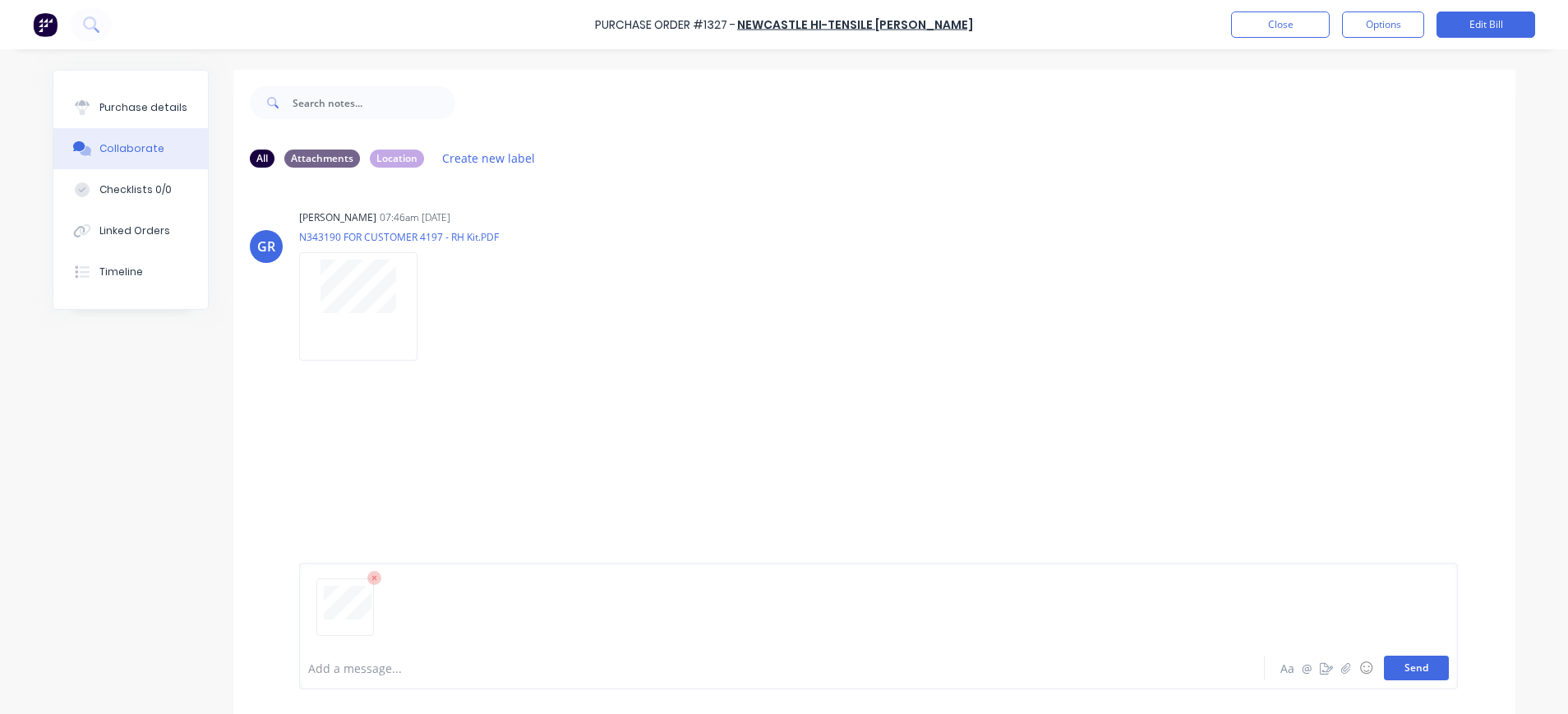
click at [1417, 668] on button "Send" at bounding box center [1416, 668] width 65 height 25
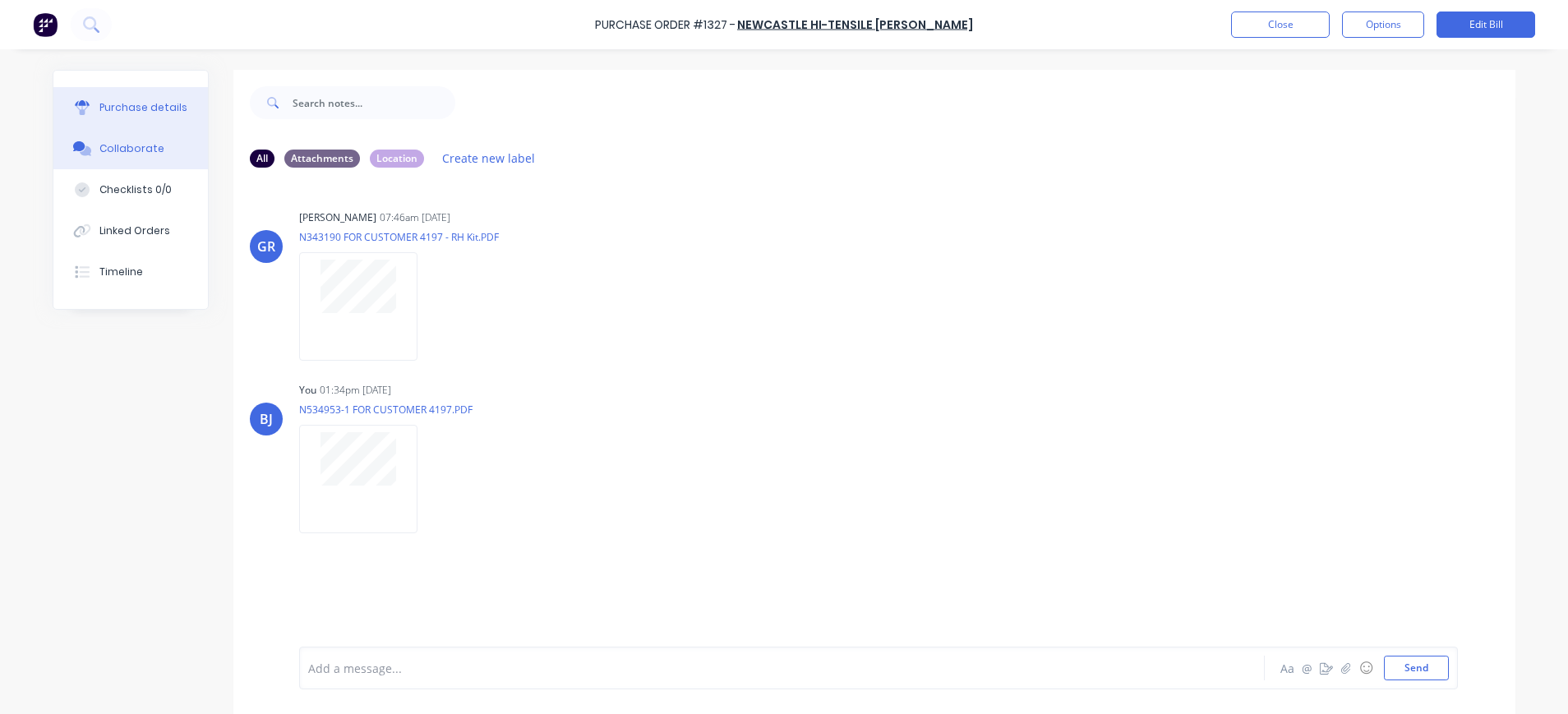
click at [114, 103] on div "Purchase details" at bounding box center [144, 107] width 88 height 14
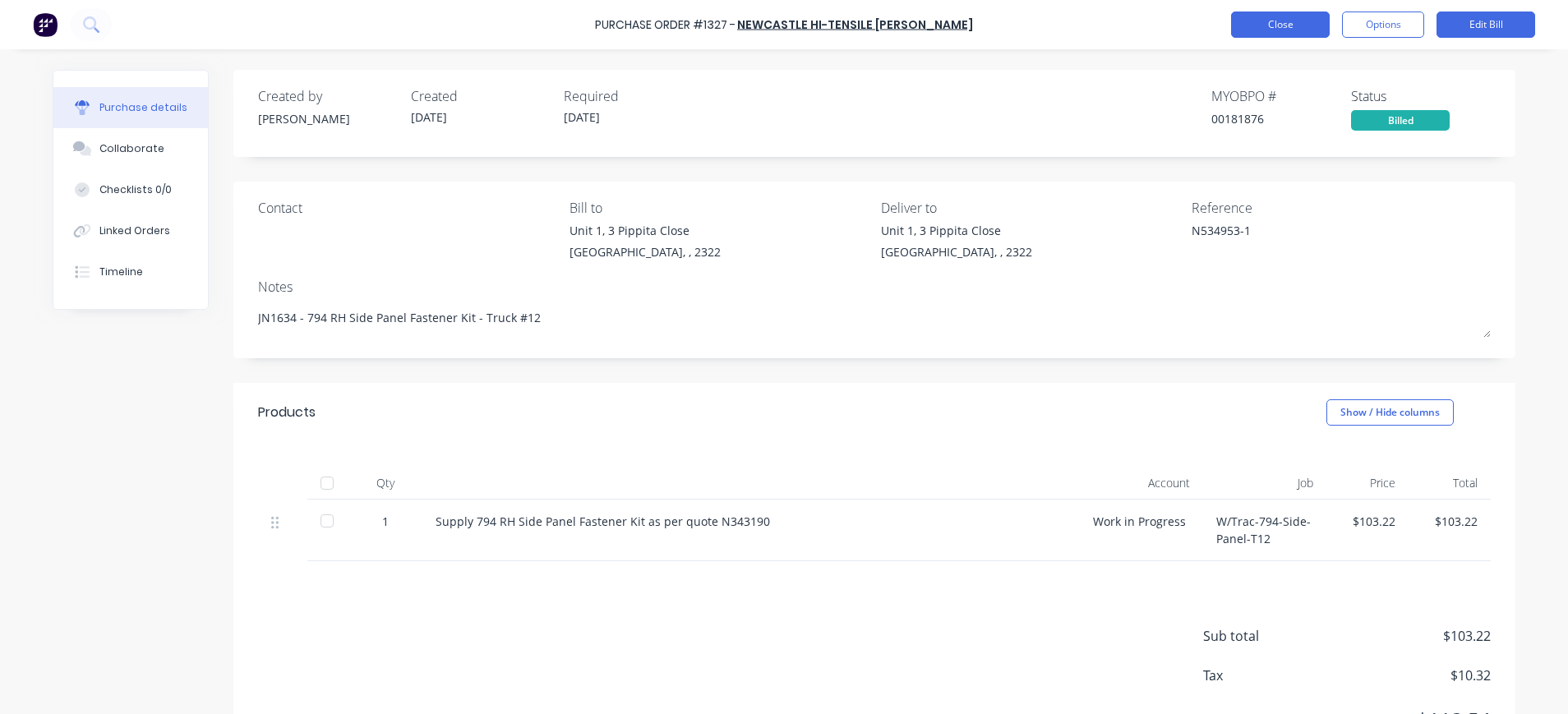
click at [1281, 15] on button "Close" at bounding box center [1280, 24] width 99 height 26
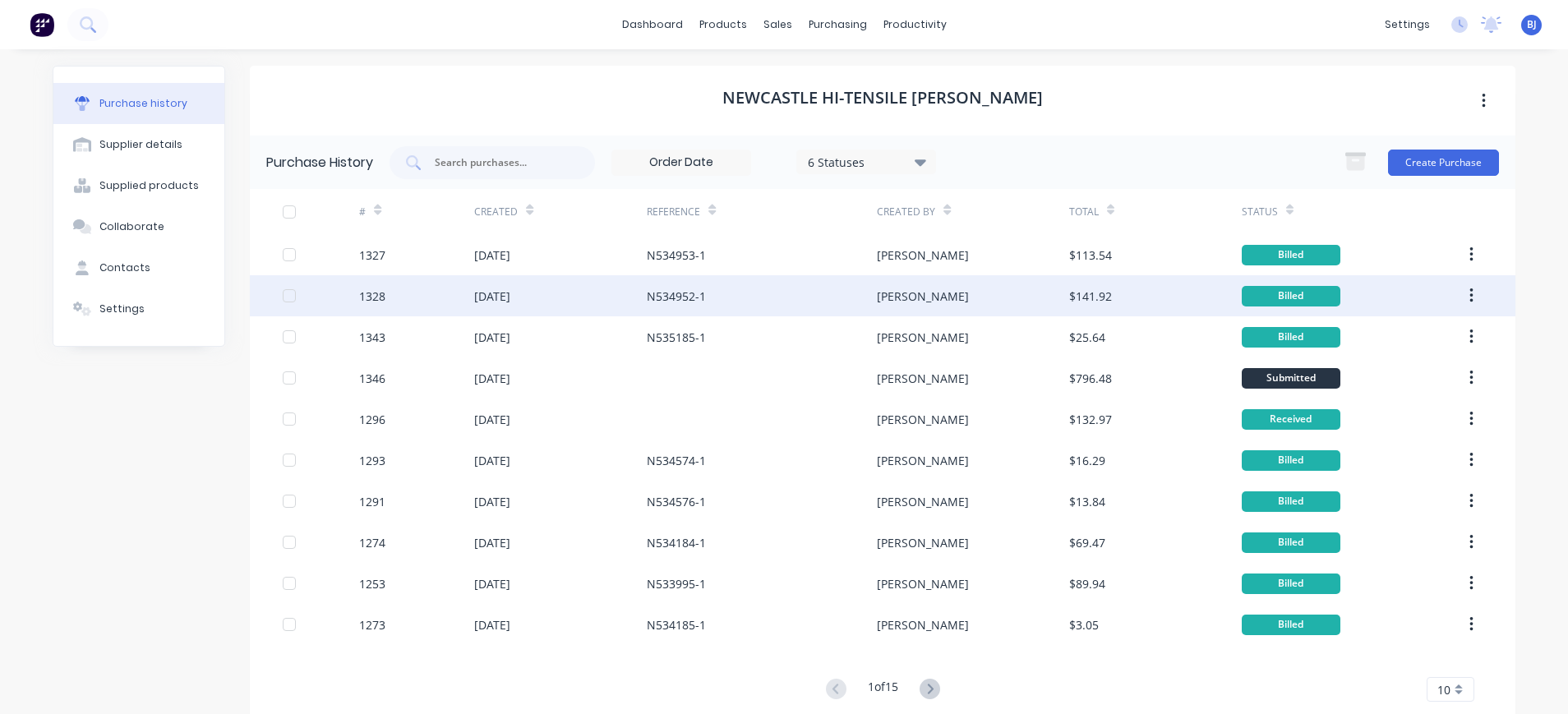
click at [364, 297] on div "1328" at bounding box center [371, 297] width 26 height 17
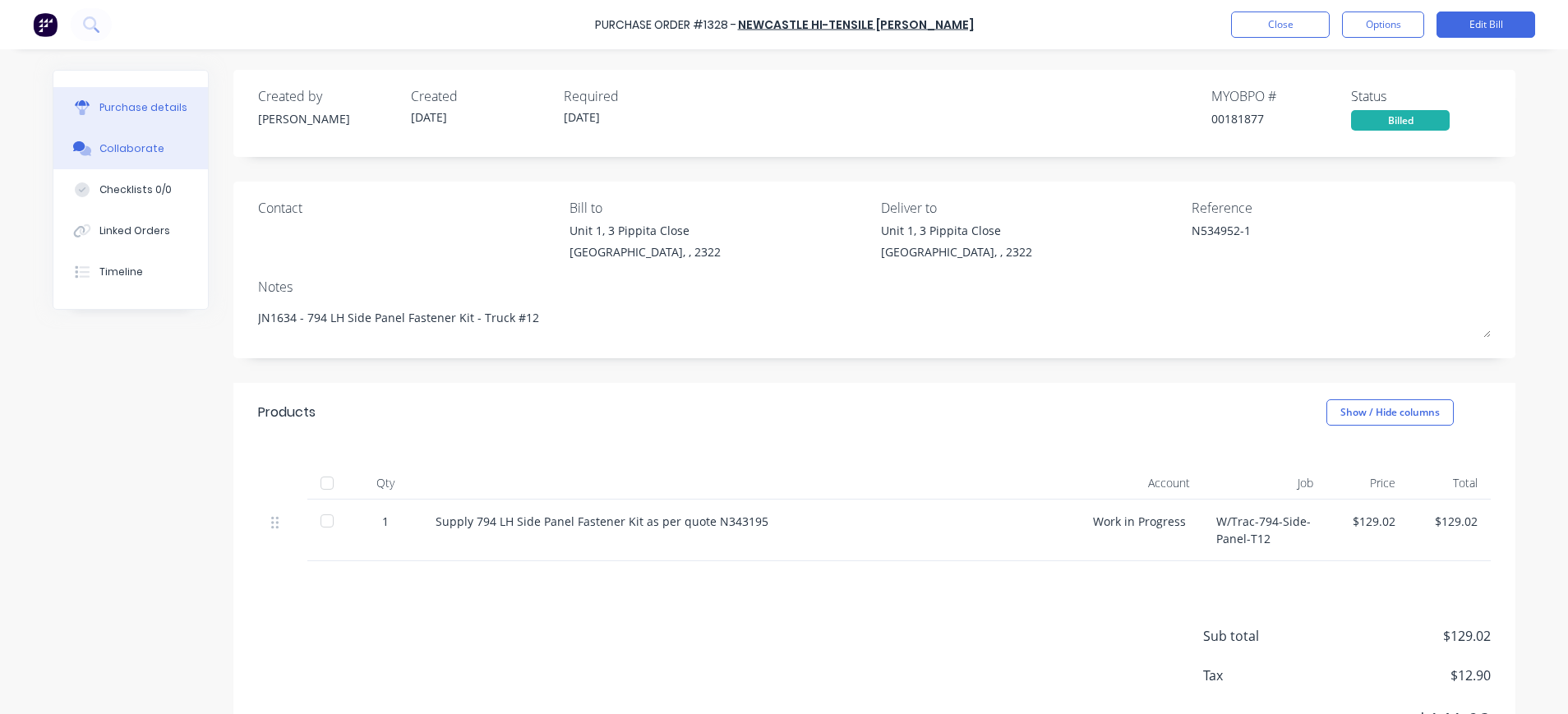
click at [104, 154] on div "Collaborate" at bounding box center [132, 148] width 65 height 14
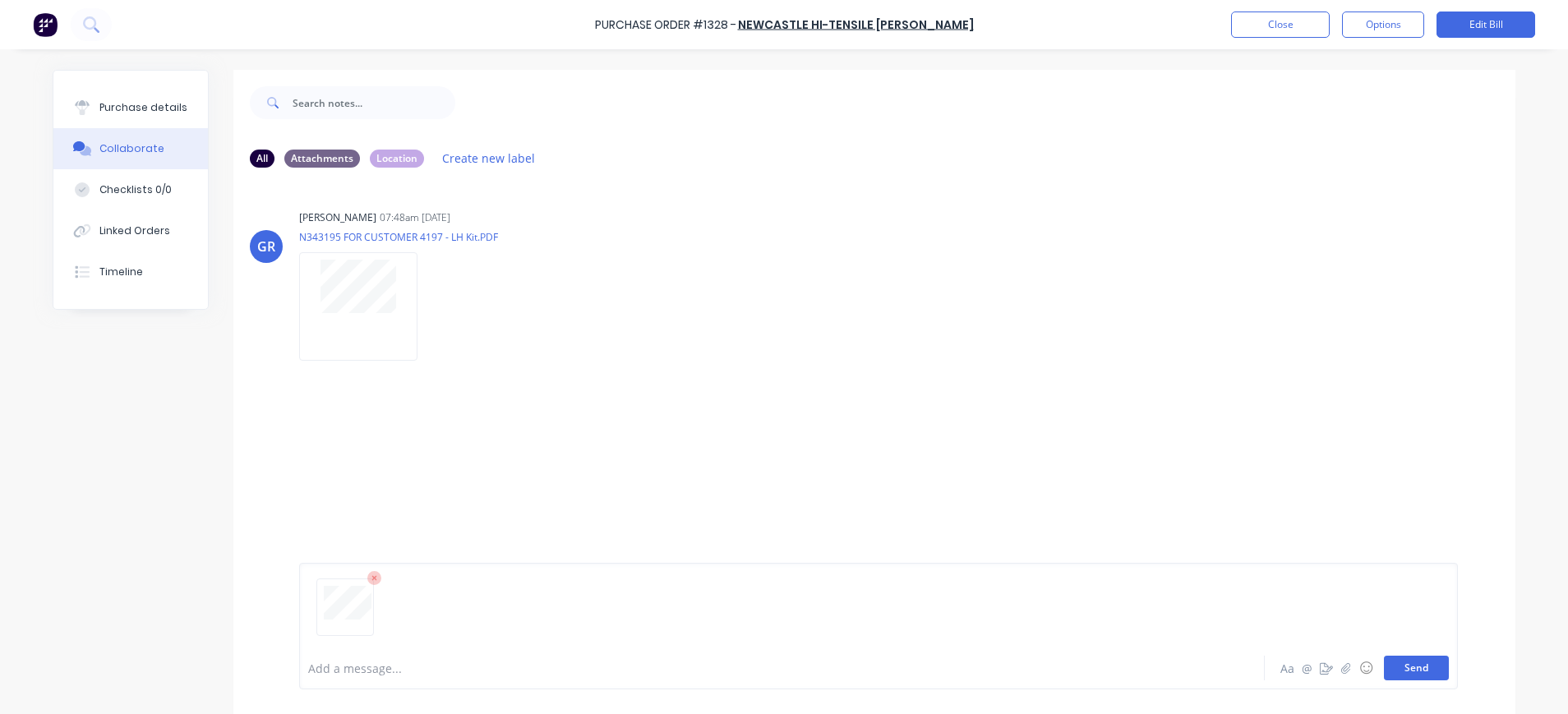
click at [1394, 666] on button "Send" at bounding box center [1416, 668] width 65 height 25
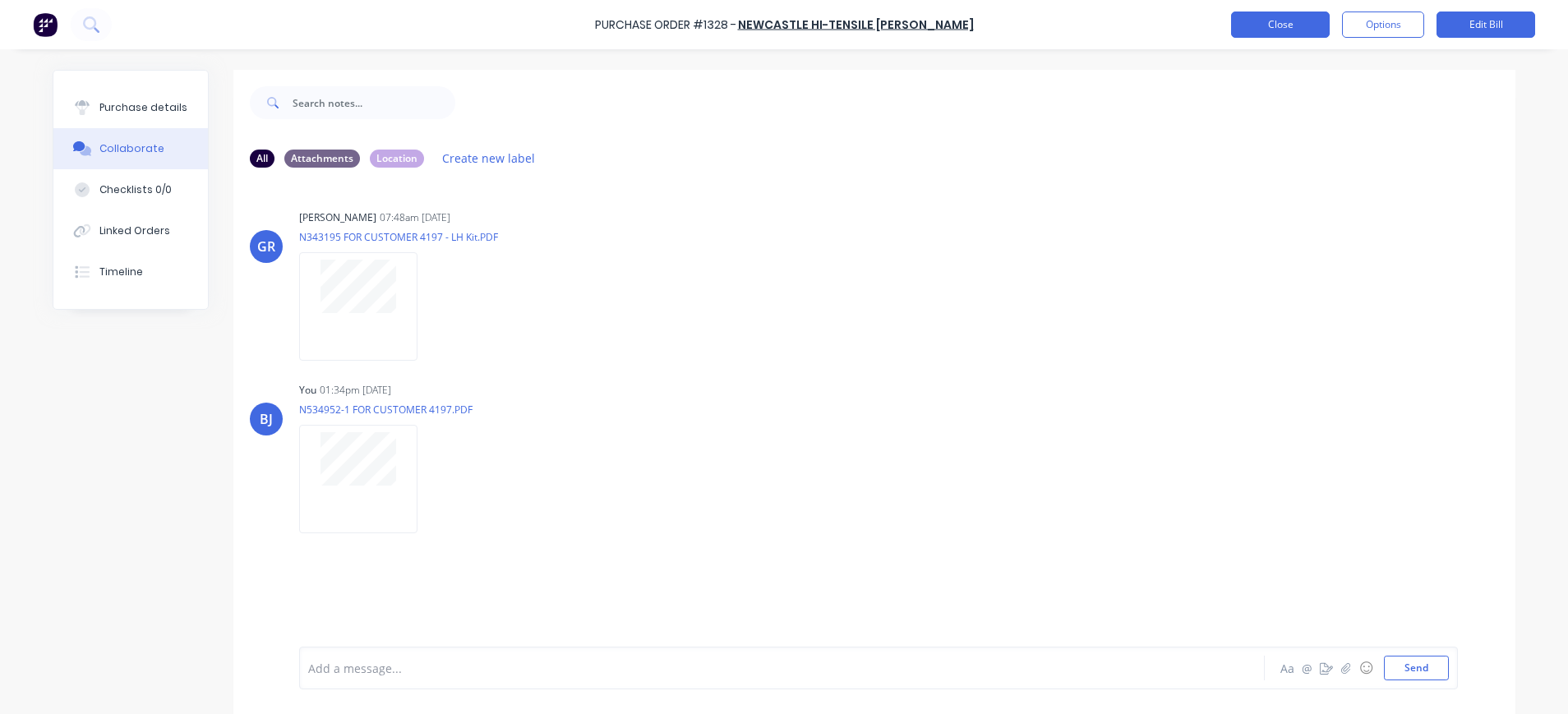
click at [1270, 31] on button "Close" at bounding box center [1280, 24] width 99 height 26
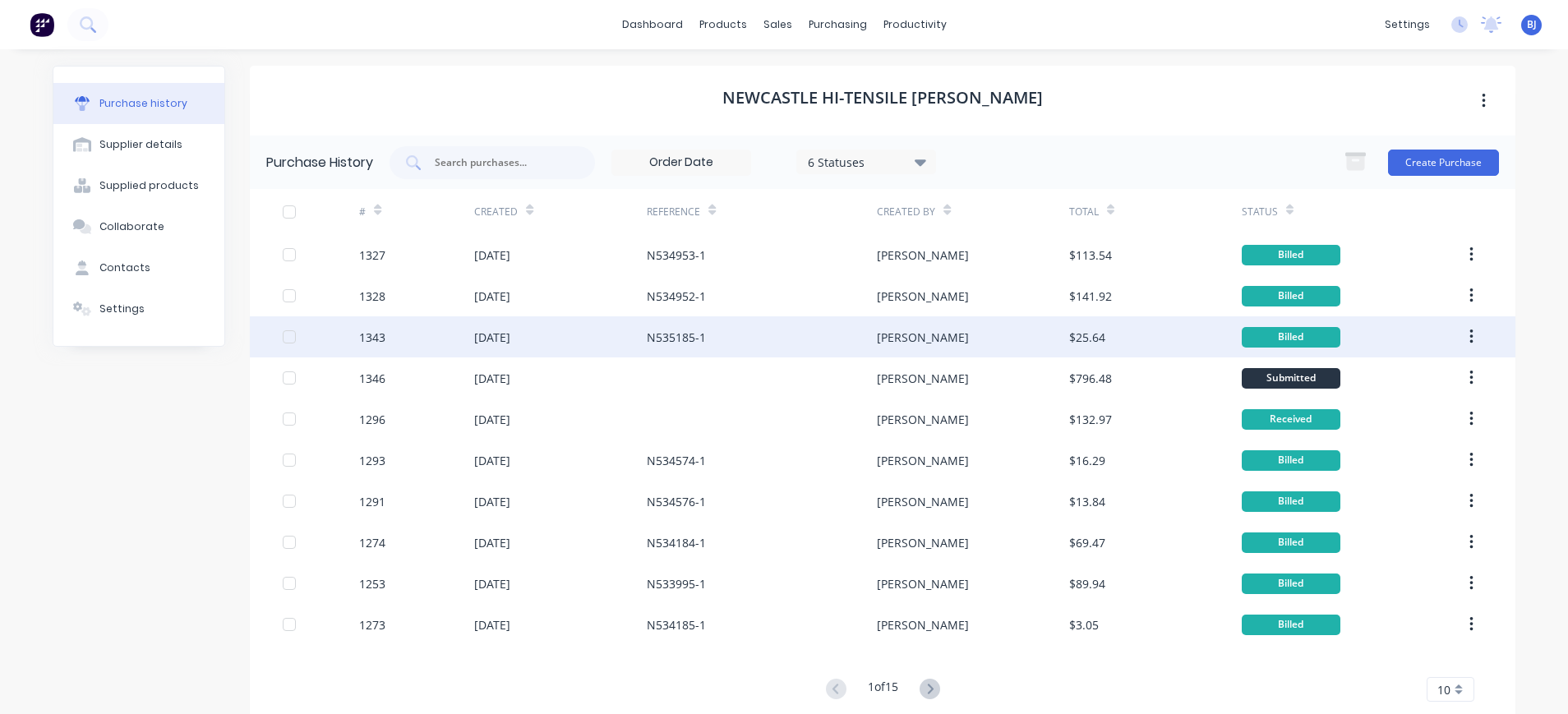
click at [488, 339] on div "[DATE]" at bounding box center [493, 338] width 36 height 17
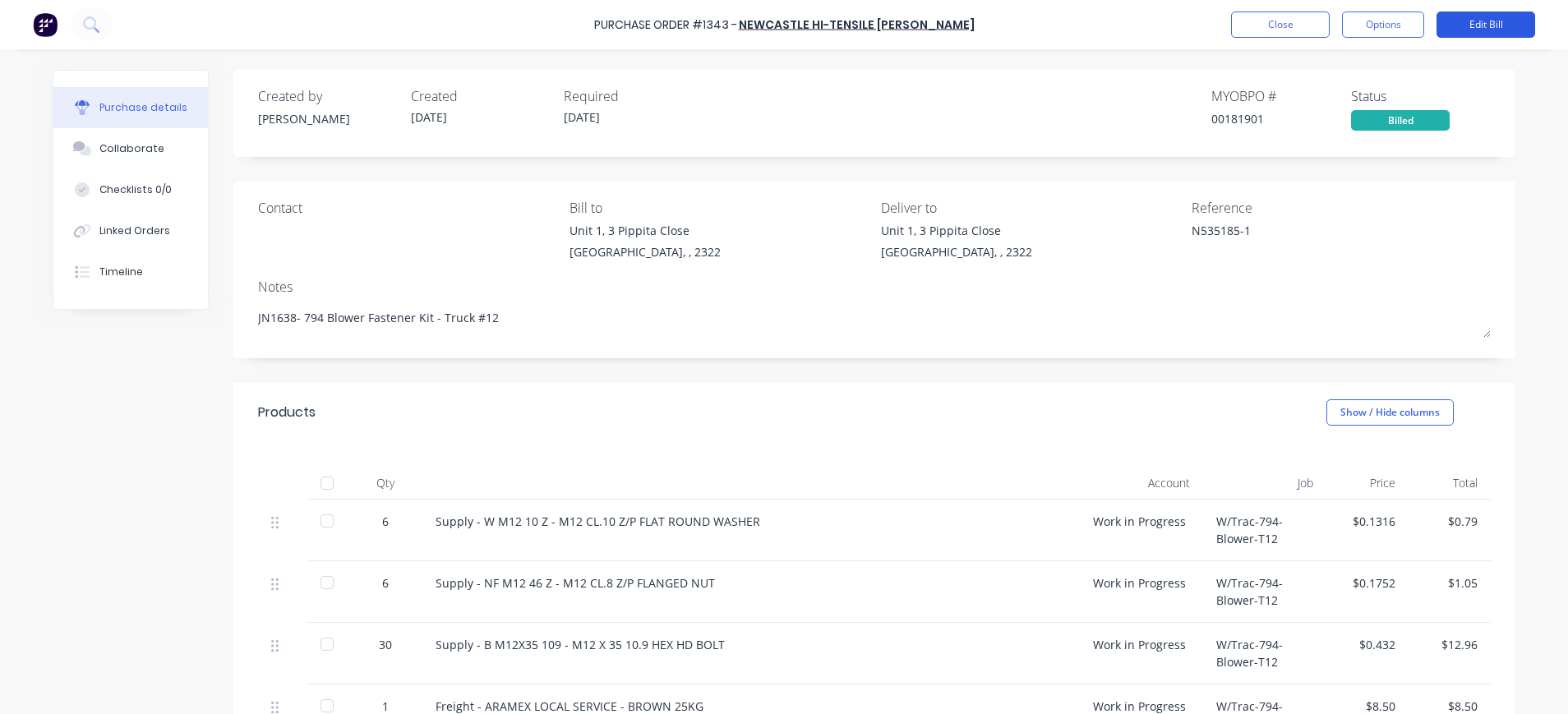
click at [1475, 27] on button "Edit Bill" at bounding box center [1485, 24] width 99 height 26
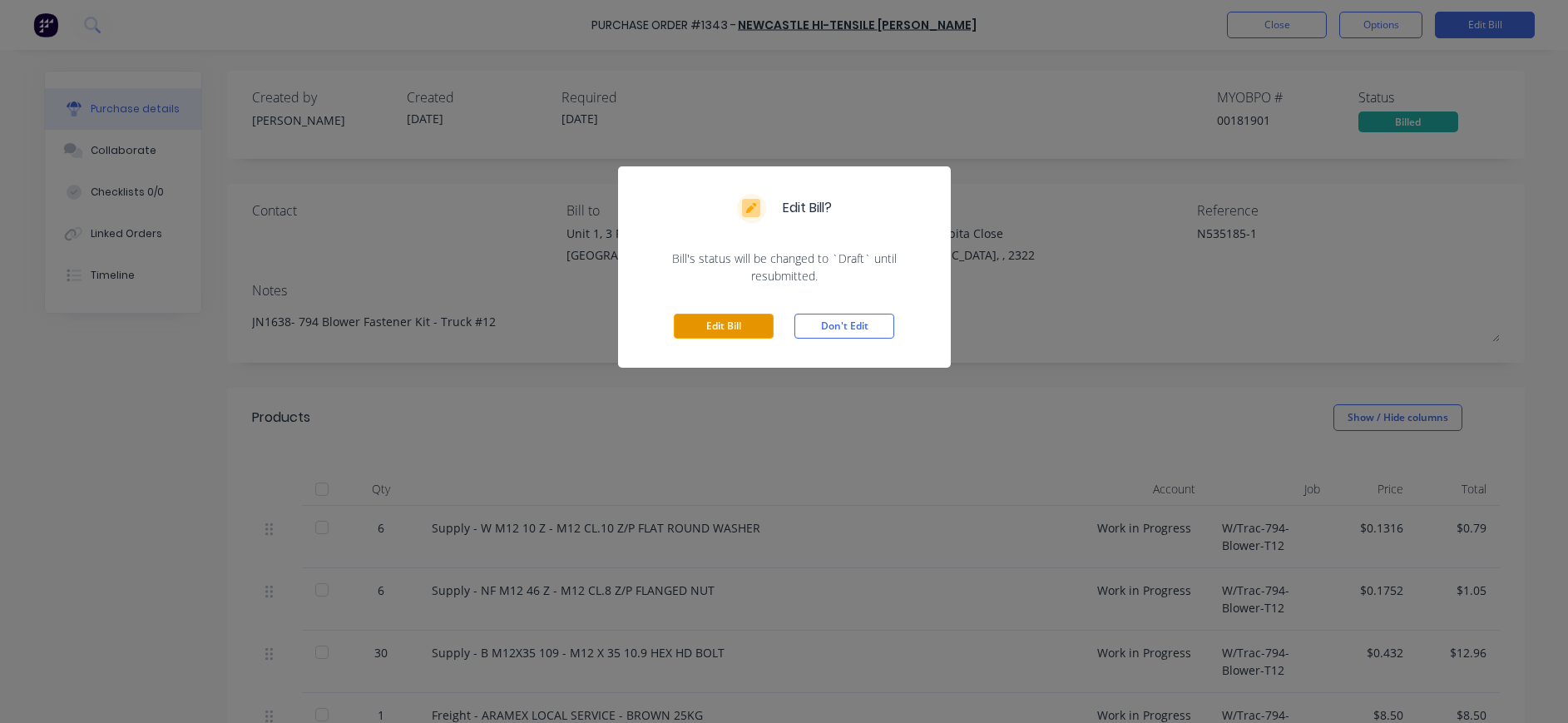
click at [706, 328] on button "Edit Bill" at bounding box center [723, 327] width 100 height 25
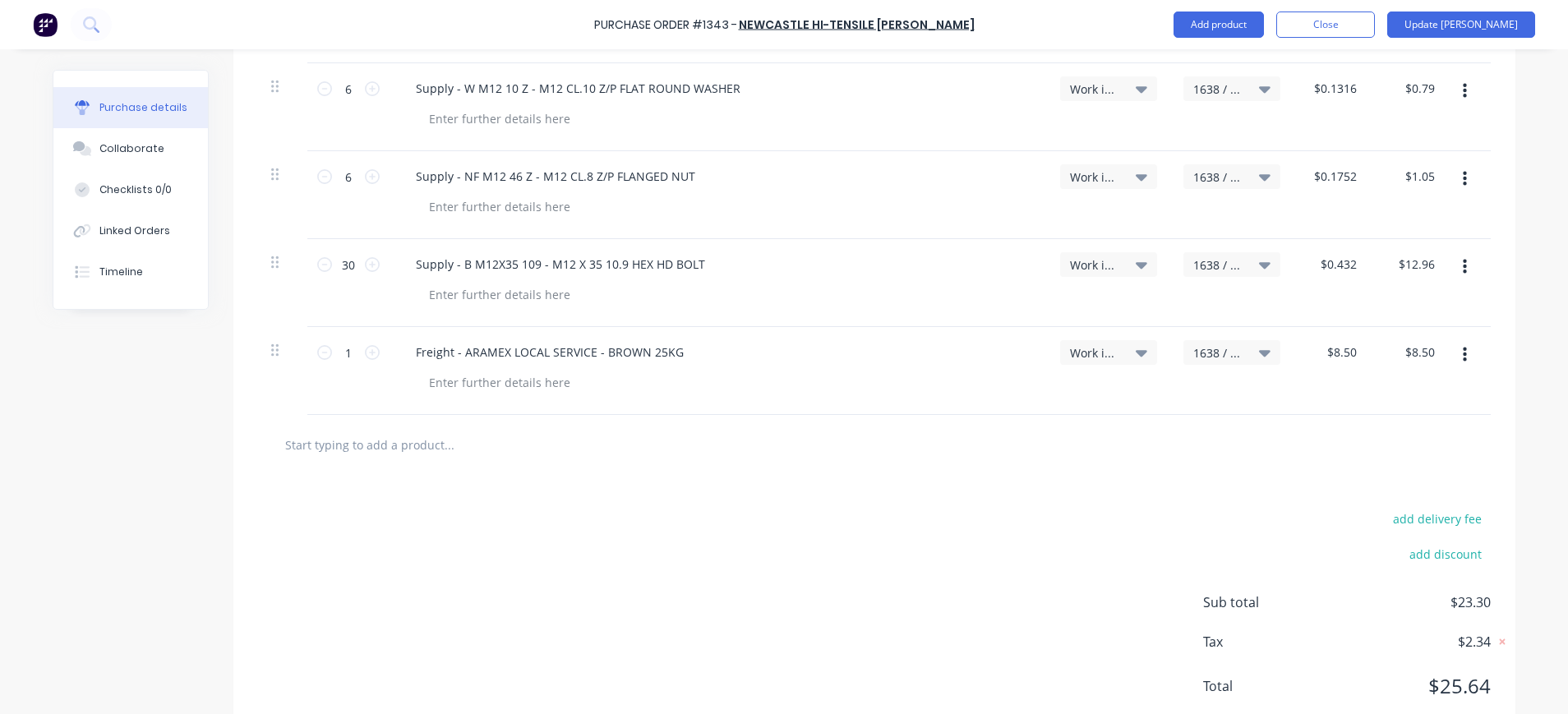
scroll to position [510, 0]
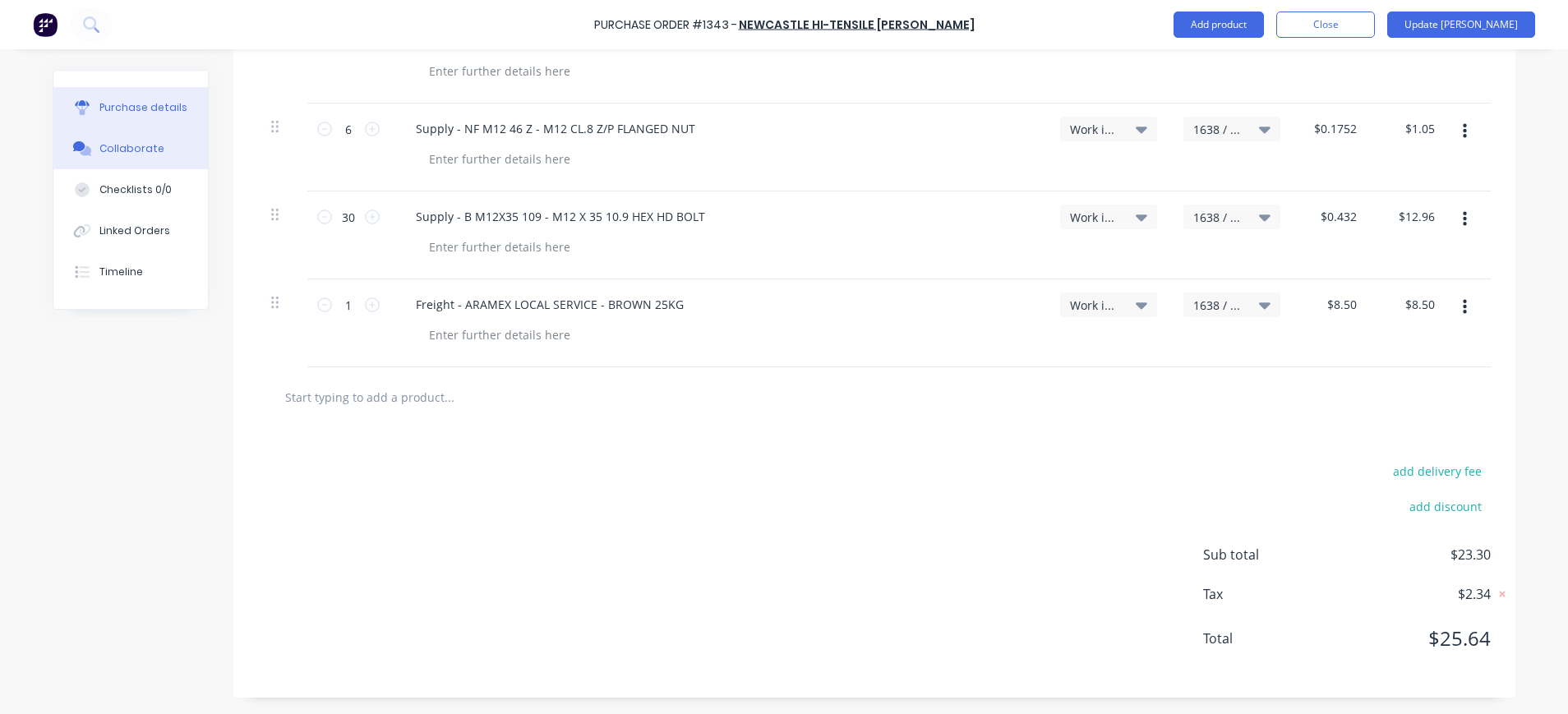
drag, startPoint x: 105, startPoint y: 145, endPoint x: 172, endPoint y: 148, distance: 67.1
click at [106, 145] on div "Collaborate" at bounding box center [132, 148] width 65 height 14
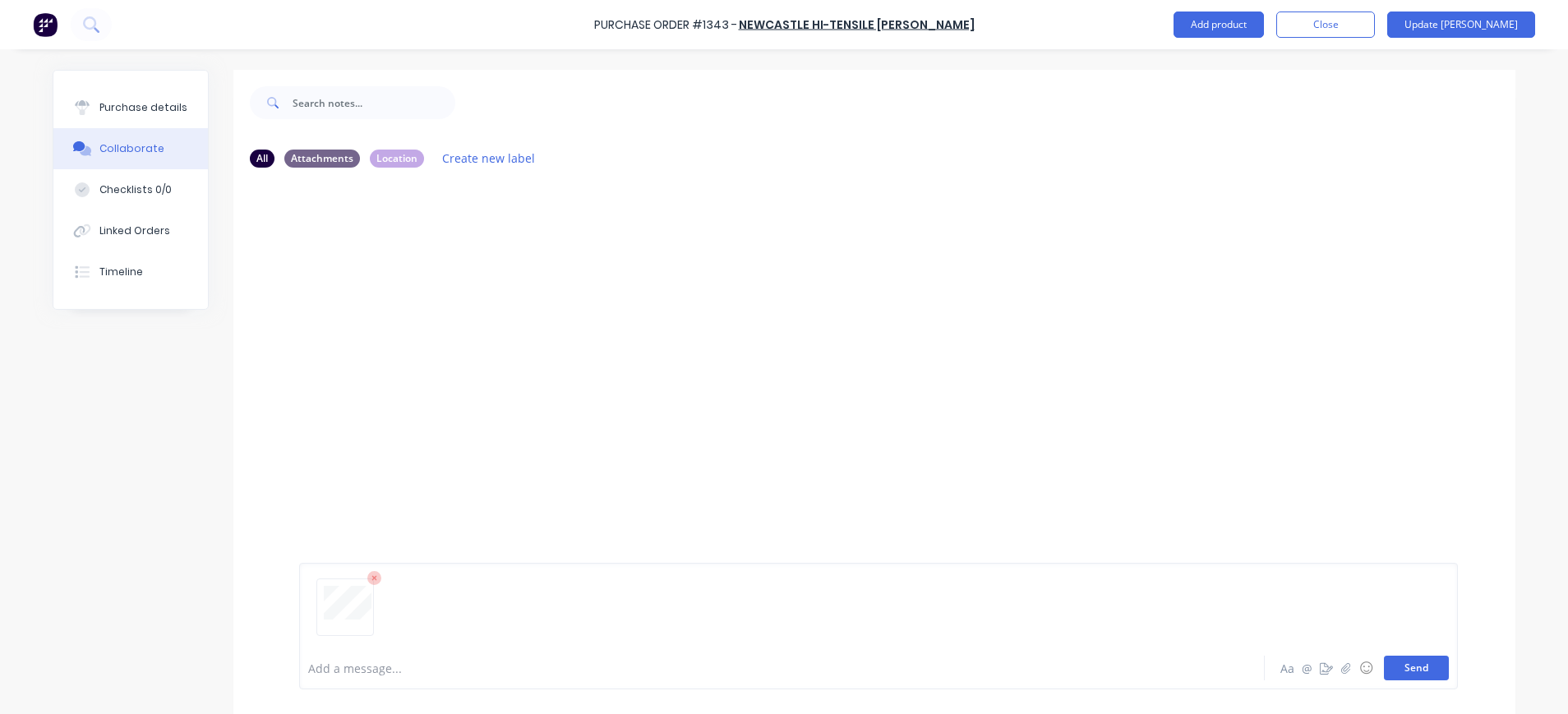
click at [1417, 669] on button "Send" at bounding box center [1416, 668] width 65 height 25
click at [1398, 670] on button "Send" at bounding box center [1416, 668] width 65 height 25
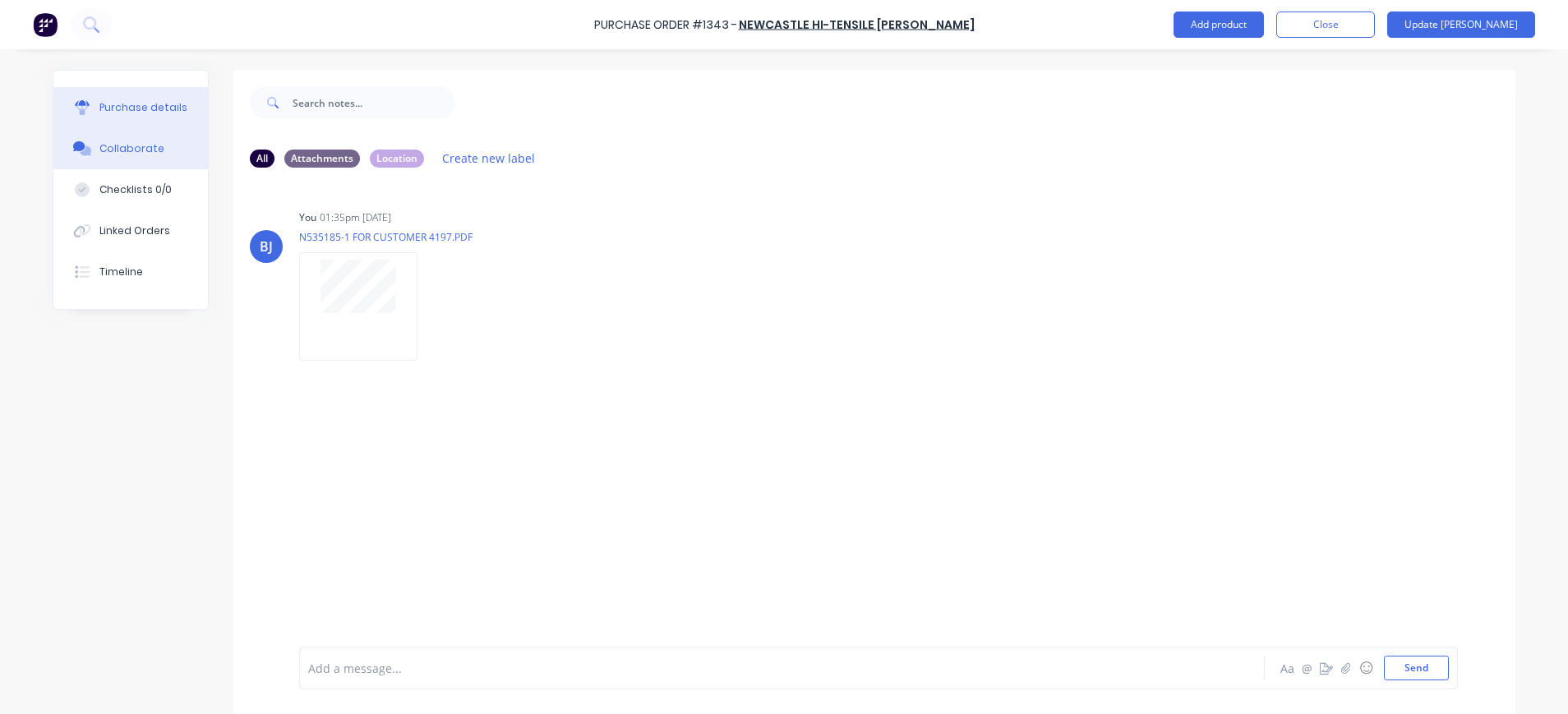
click at [99, 103] on div "Purchase details" at bounding box center [144, 107] width 88 height 14
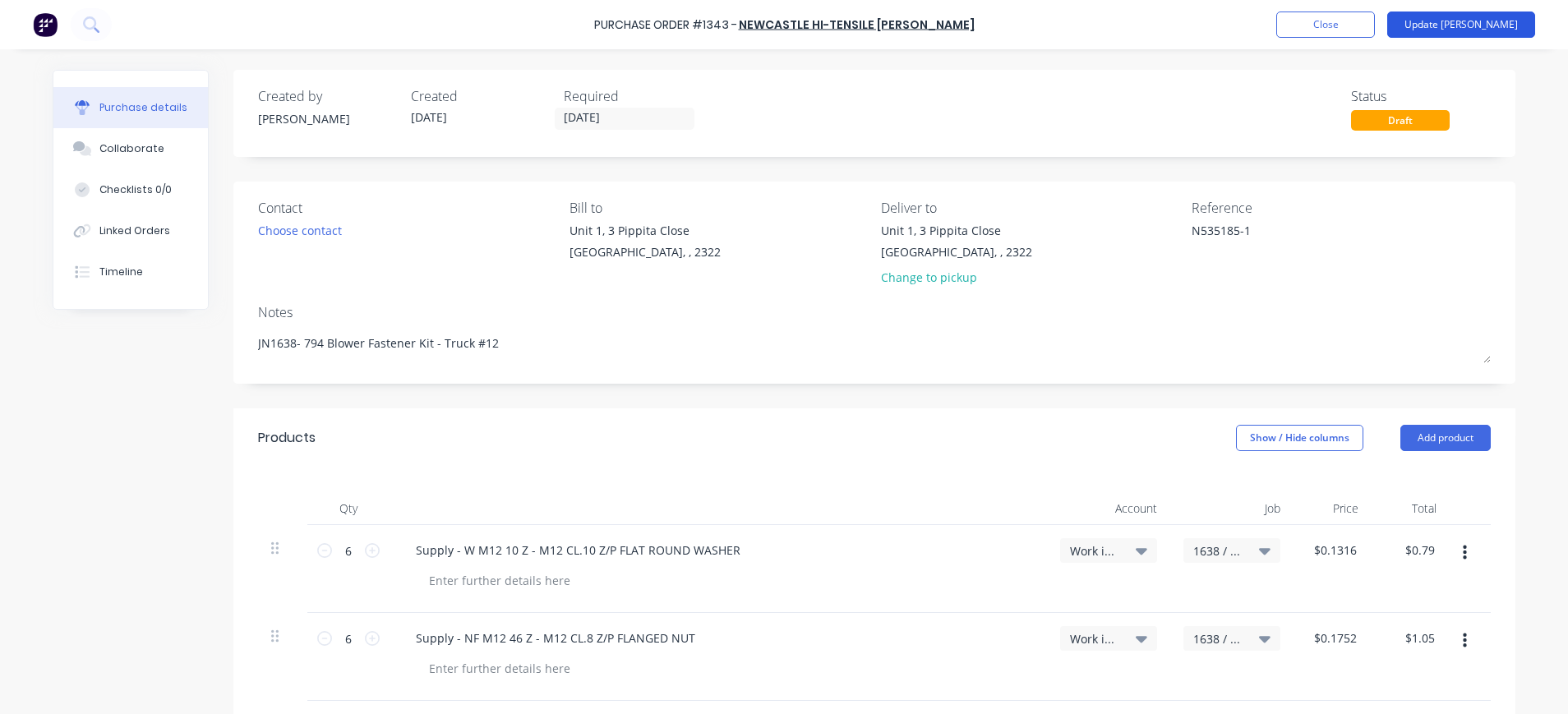
click at [1495, 24] on button "Update [PERSON_NAME]" at bounding box center [1461, 24] width 148 height 26
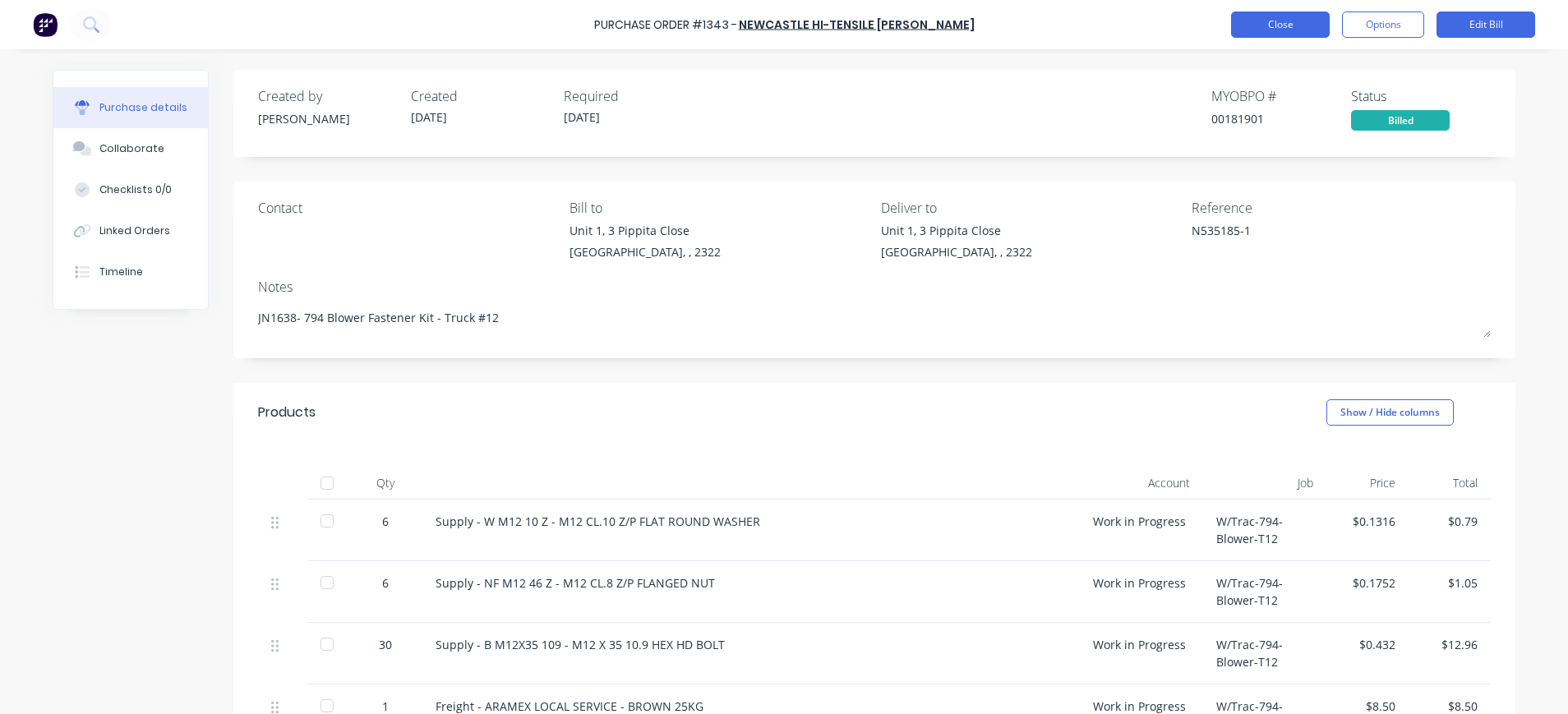
click at [1267, 25] on button "Close" at bounding box center [1280, 24] width 99 height 26
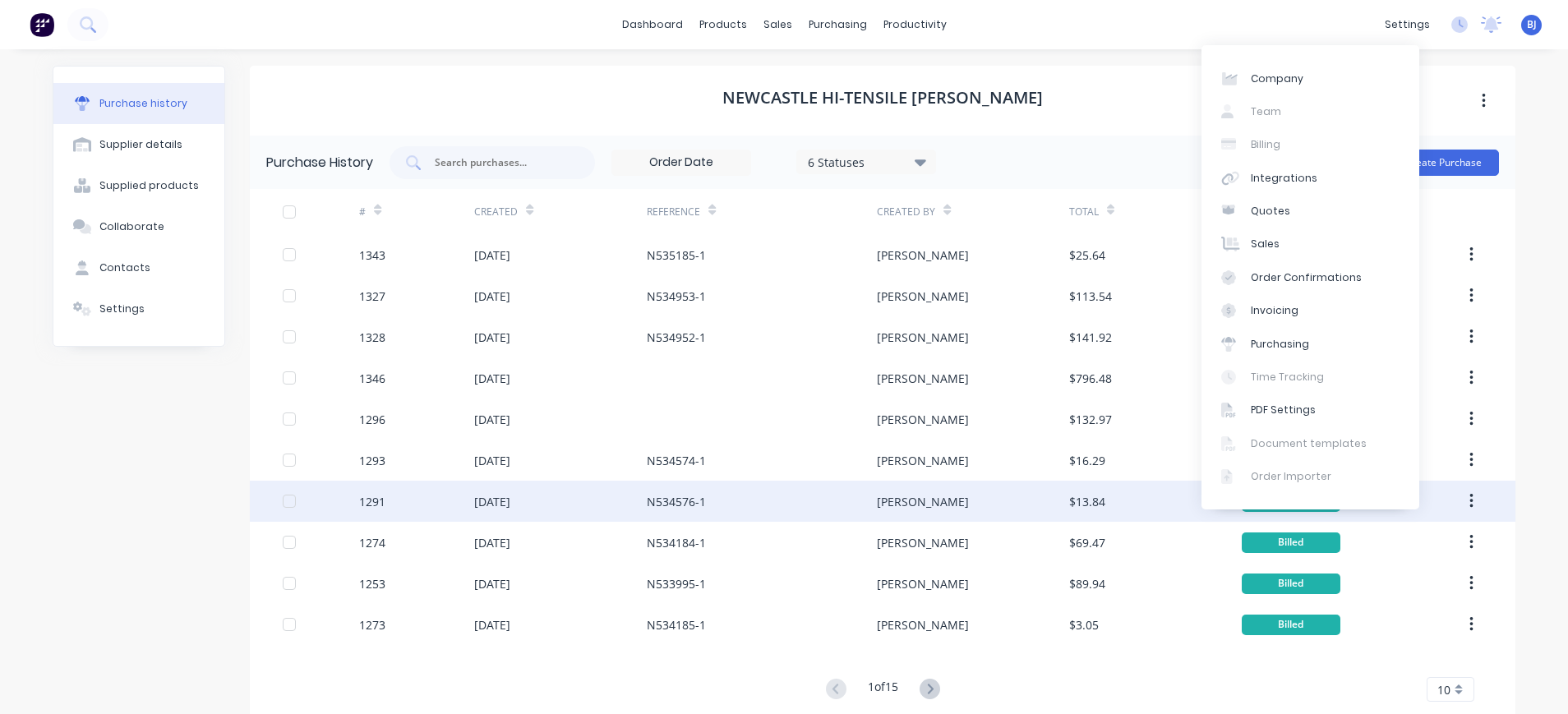
click at [1178, 489] on div "$13.84" at bounding box center [1155, 501] width 172 height 41
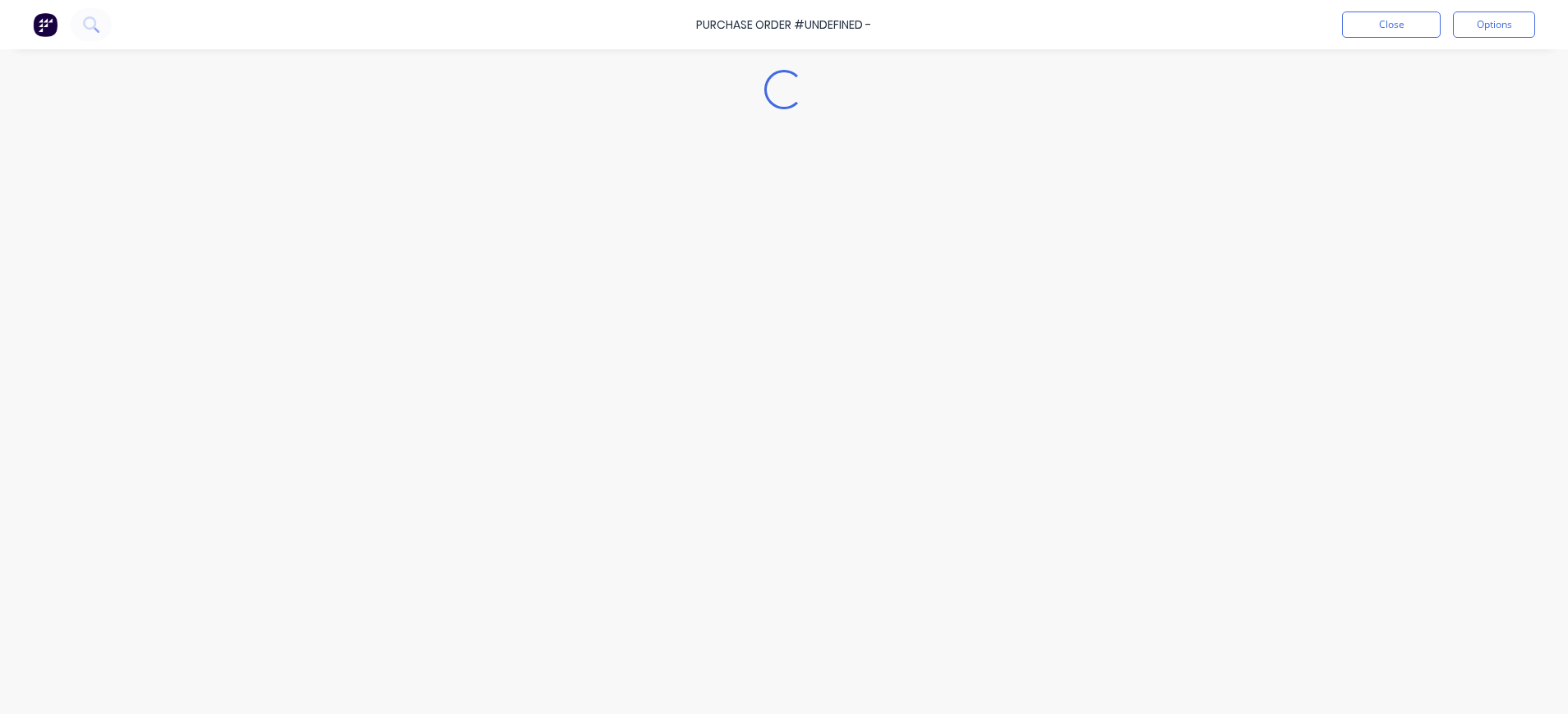
type textarea "x"
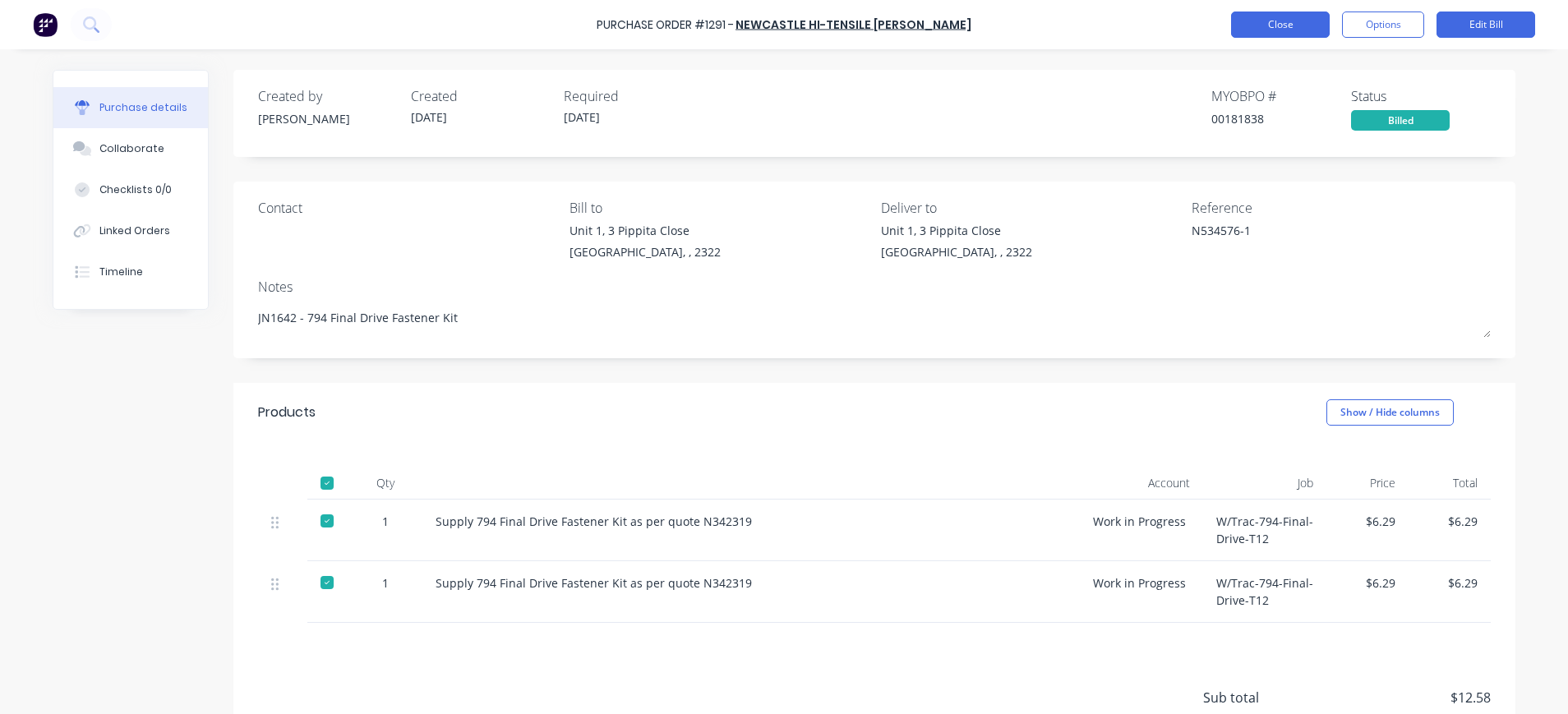
click at [1299, 26] on button "Close" at bounding box center [1280, 24] width 99 height 26
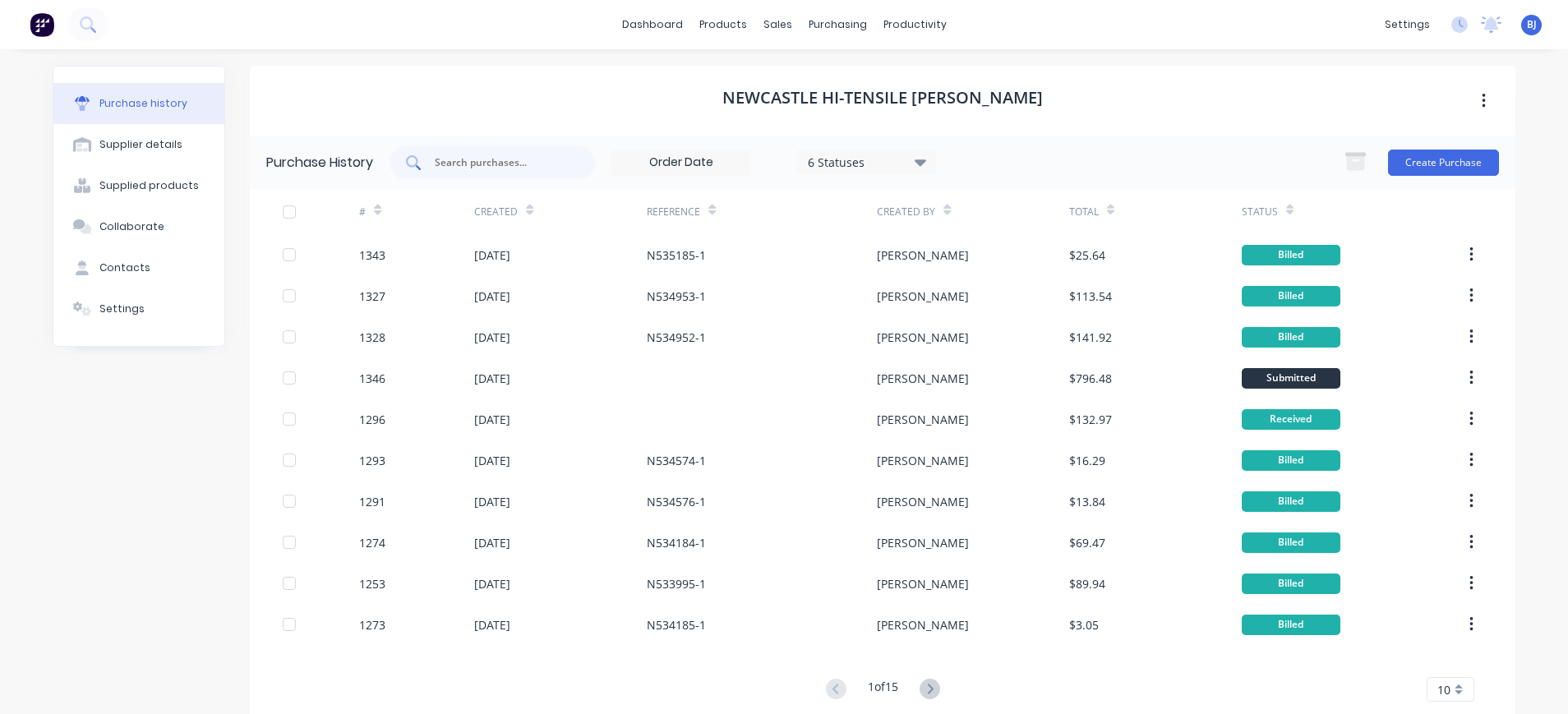
click at [505, 166] on input "text" at bounding box center [501, 162] width 137 height 16
type input "1296"
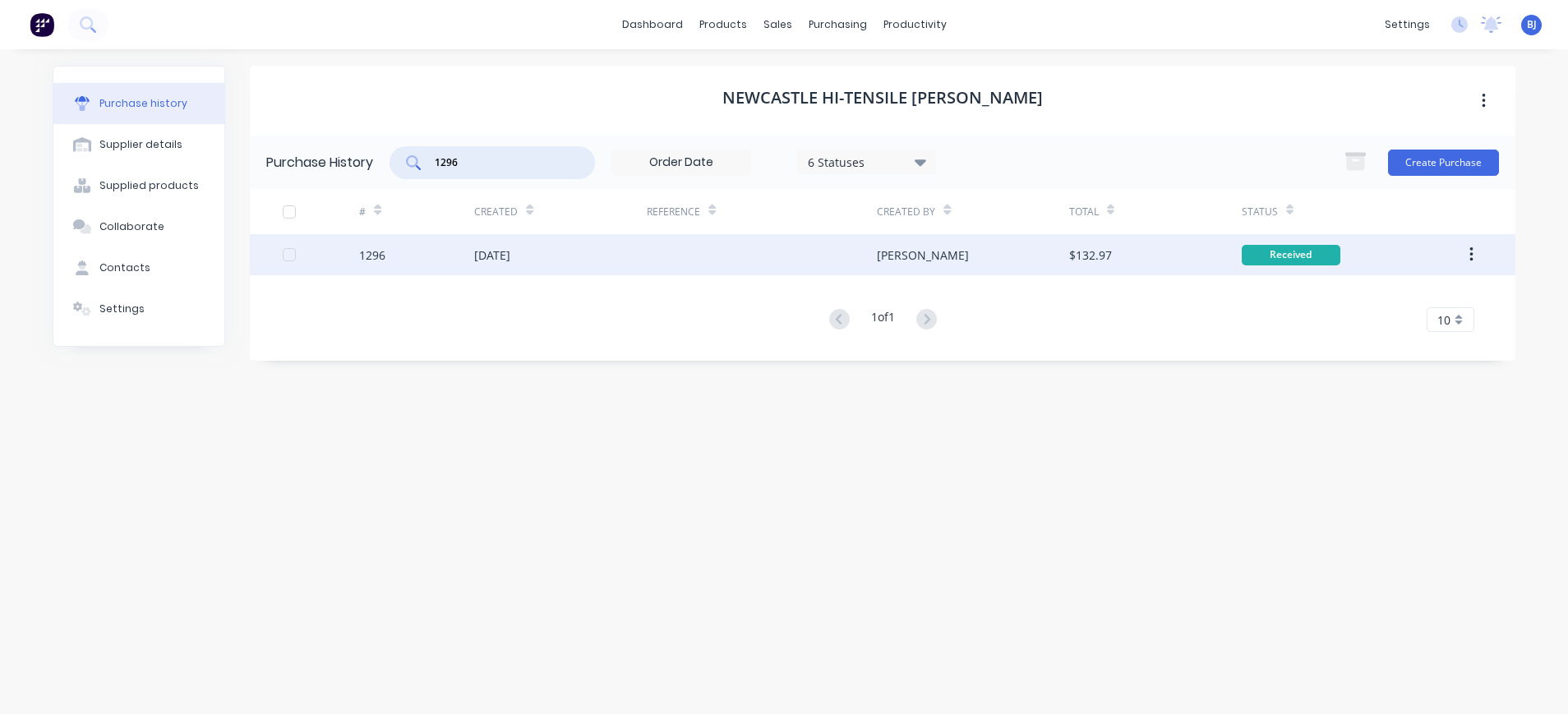
click at [499, 250] on div "[DATE]" at bounding box center [493, 256] width 36 height 17
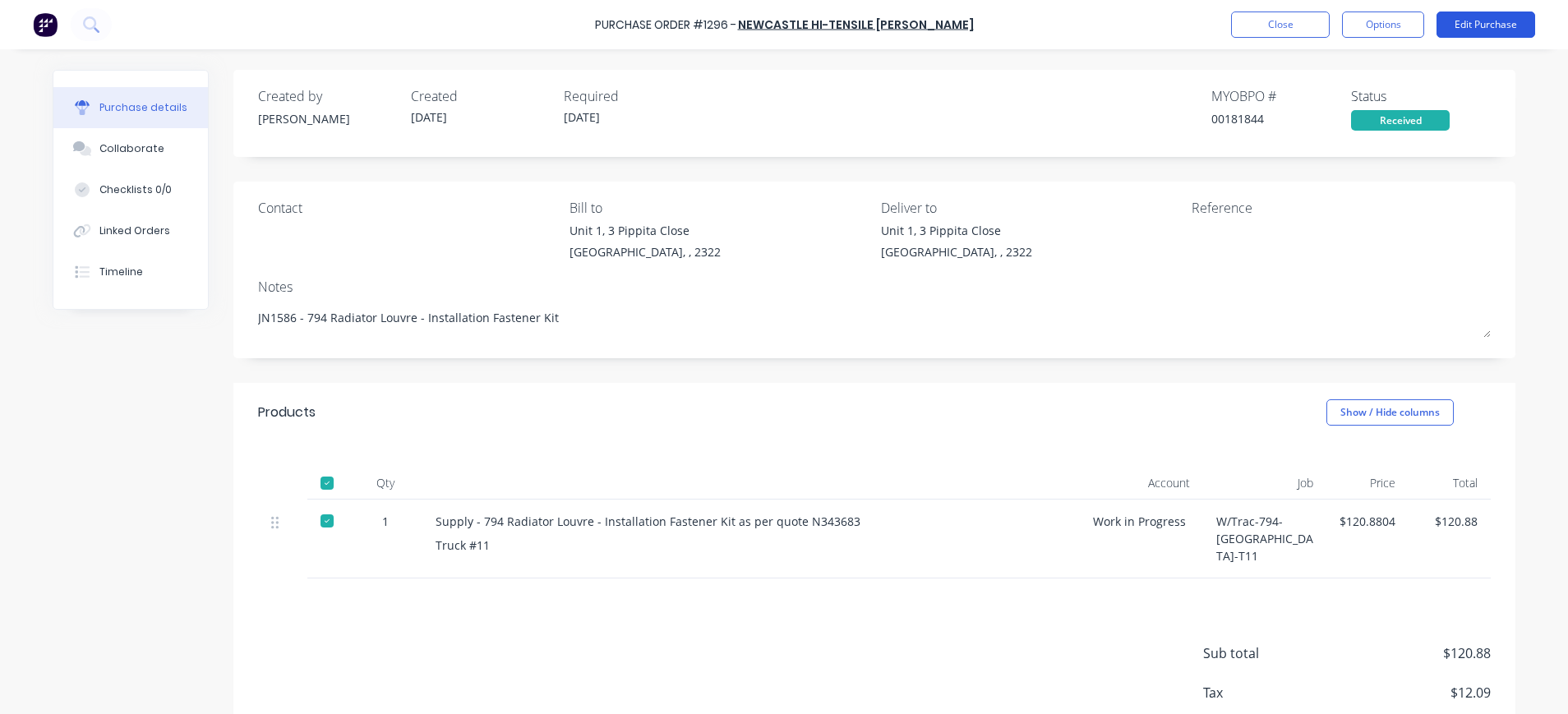
click at [1489, 28] on button "Edit Purchase" at bounding box center [1485, 24] width 99 height 26
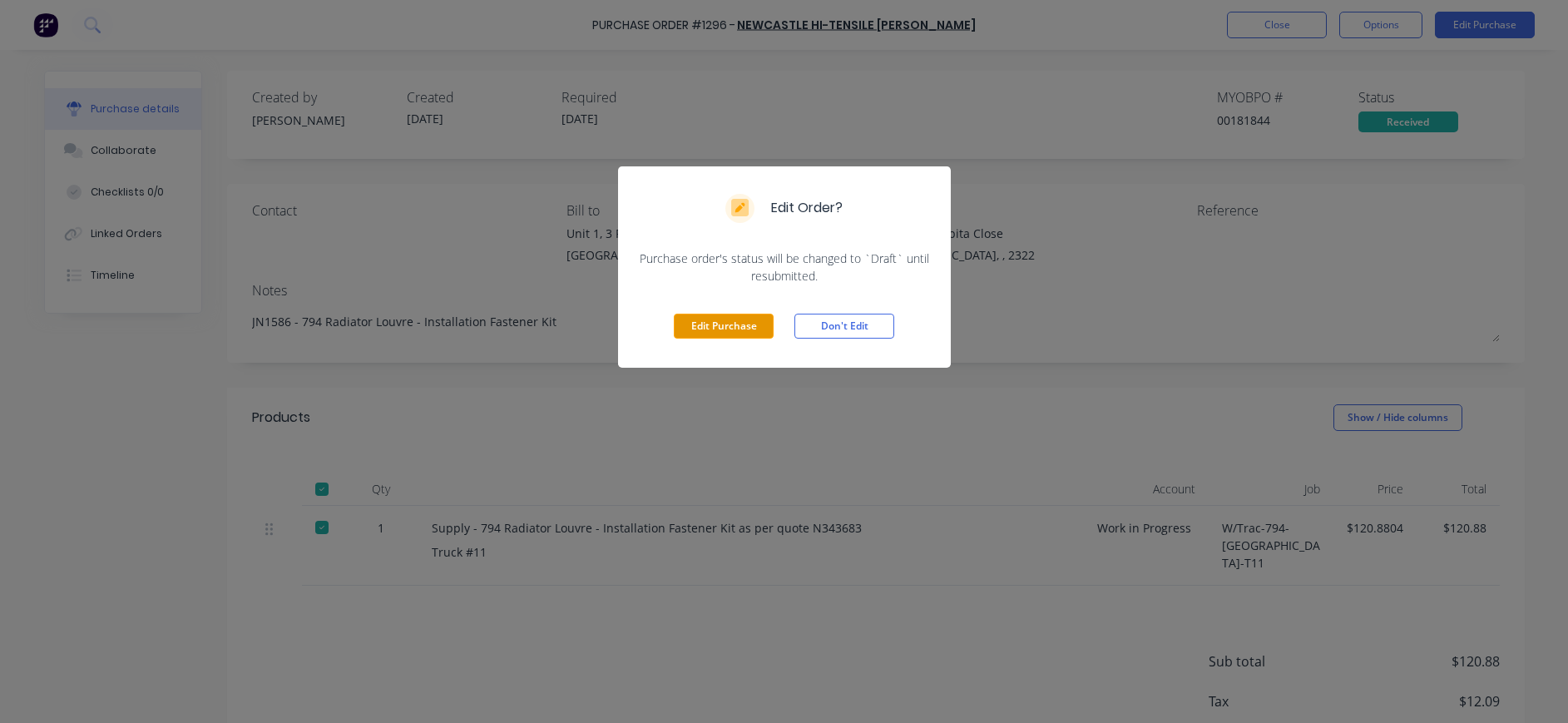
click at [739, 322] on button "Edit Purchase" at bounding box center [723, 327] width 100 height 25
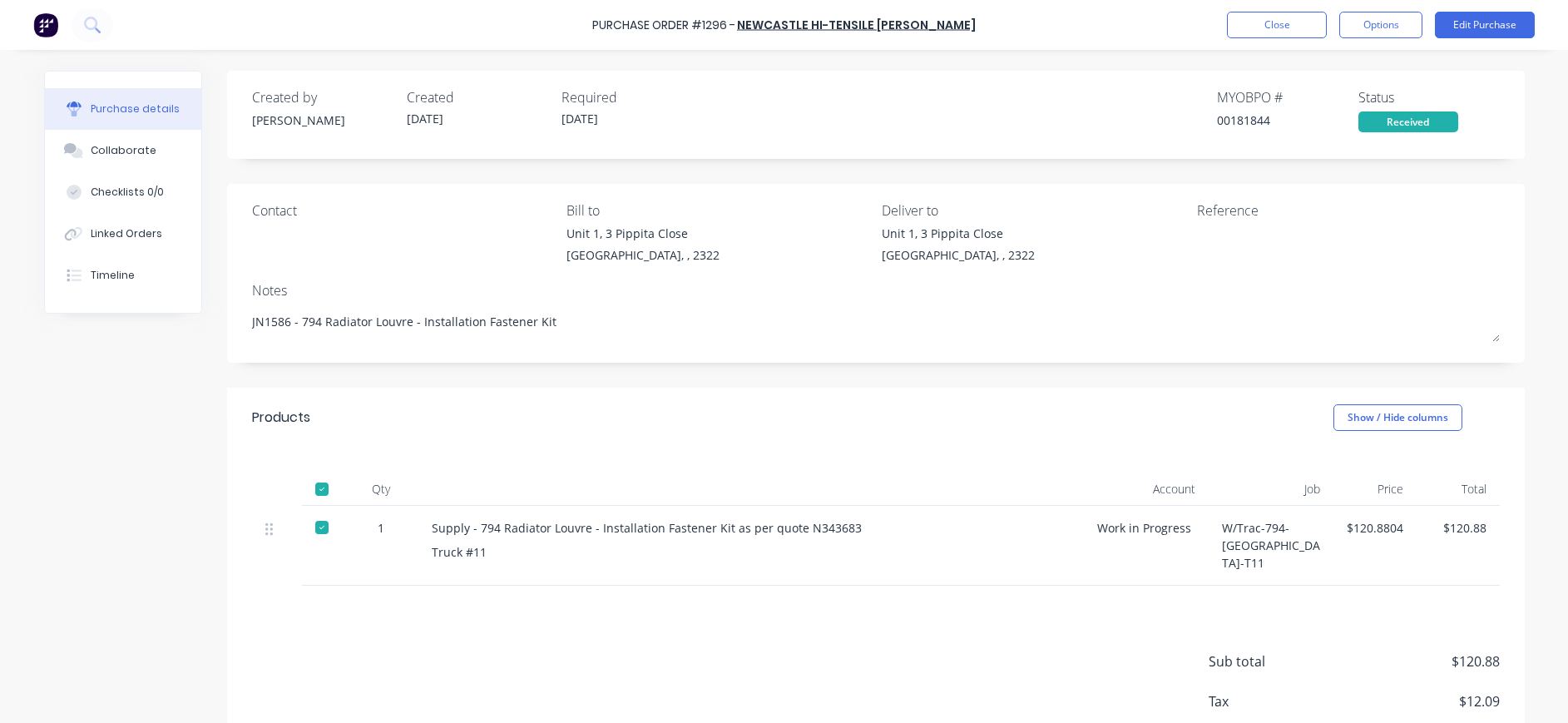
type textarea "x"
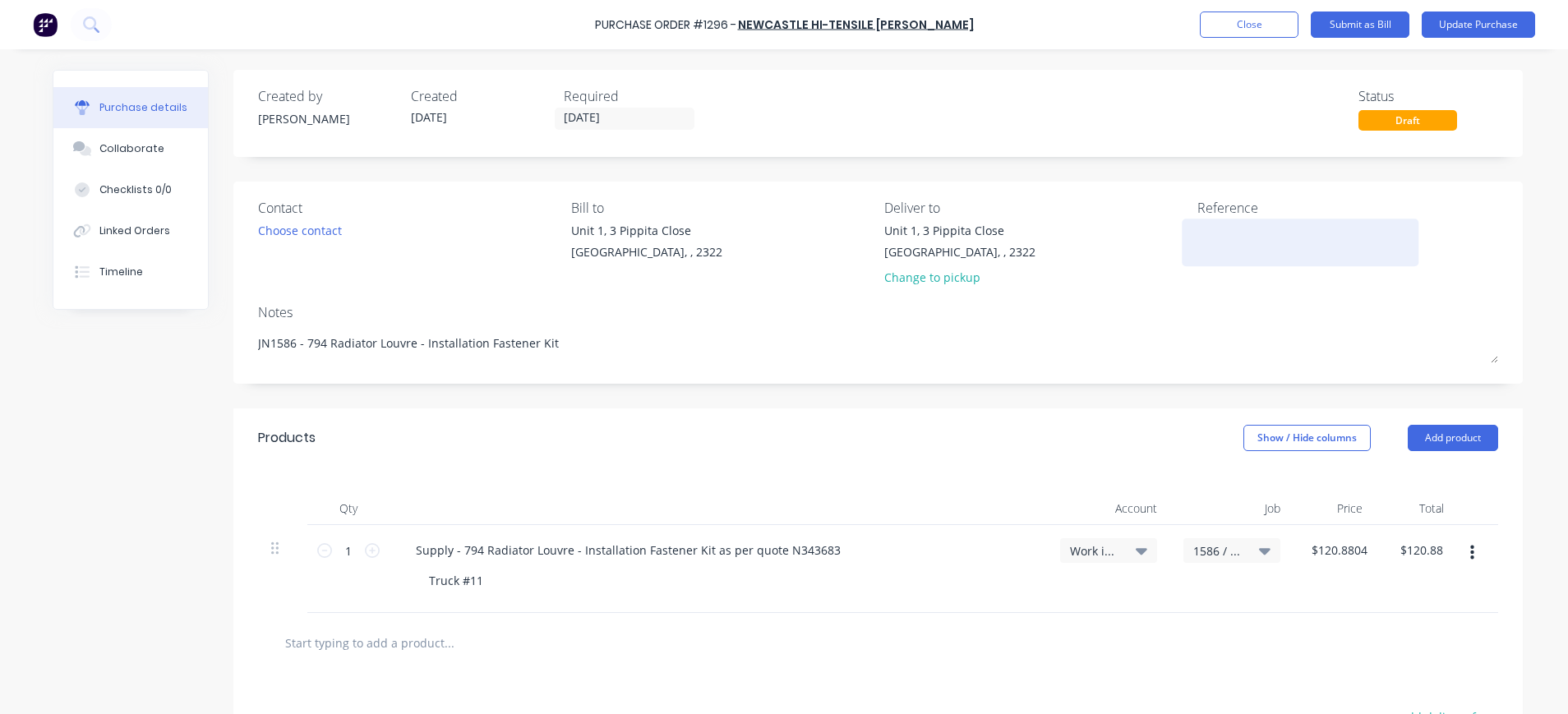
drag, startPoint x: 1189, startPoint y: 230, endPoint x: 1243, endPoint y: 224, distance: 54.3
click at [1198, 231] on textarea at bounding box center [1299, 240] width 206 height 37
type textarea "N534654-1"
type textarea "x"
type textarea "N534654-1"
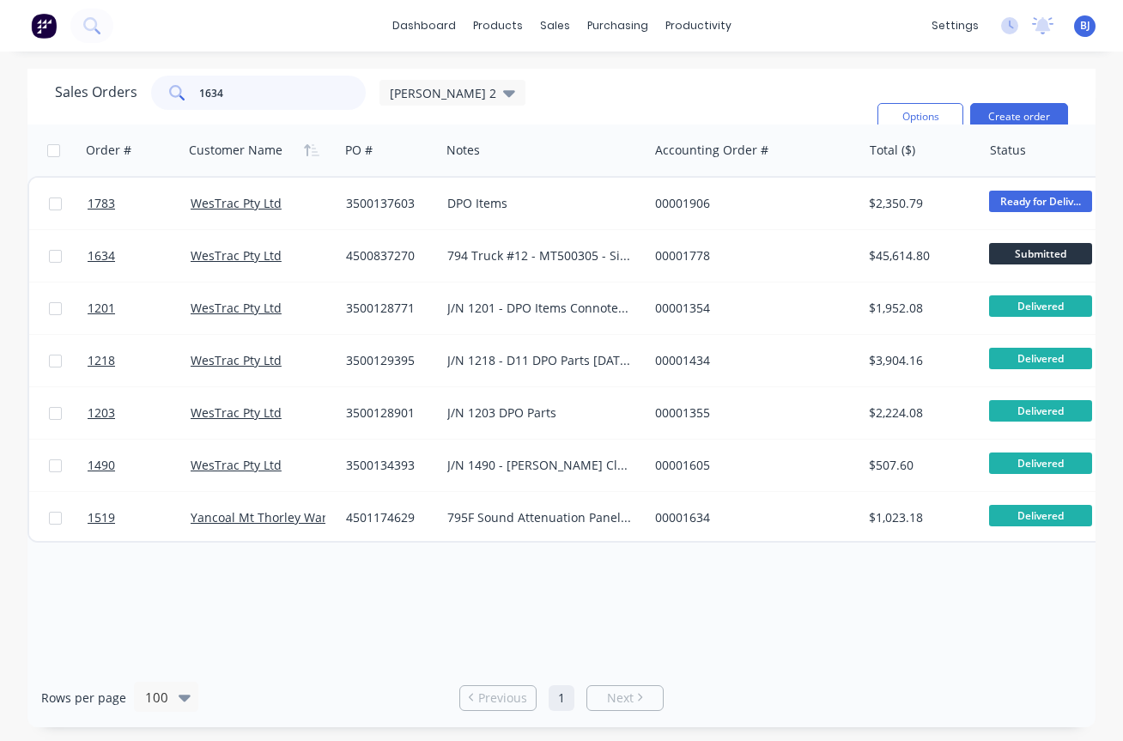
drag, startPoint x: 259, startPoint y: 99, endPoint x: 153, endPoint y: 99, distance: 106.5
click at [153, 99] on div "1634" at bounding box center [258, 93] width 215 height 34
click at [249, 98] on input "1634" at bounding box center [282, 93] width 167 height 34
drag, startPoint x: 249, startPoint y: 98, endPoint x: 184, endPoint y: 98, distance: 65.3
click at [184, 98] on div "1634" at bounding box center [258, 93] width 215 height 34
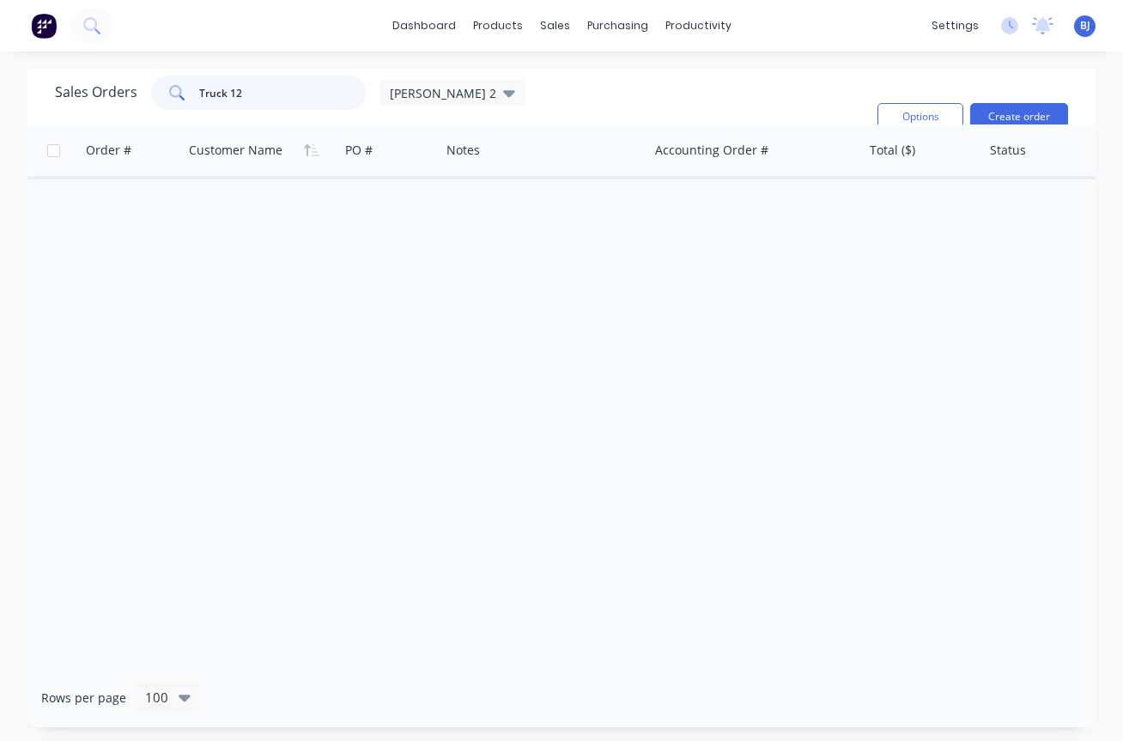
drag, startPoint x: 241, startPoint y: 95, endPoint x: 70, endPoint y: 96, distance: 170.9
click at [70, 96] on div "Sales Orders Truck 12 beth 2" at bounding box center [290, 93] width 471 height 34
click at [268, 84] on input "Truck 12" at bounding box center [282, 93] width 167 height 34
type input "T"
type input "1634"
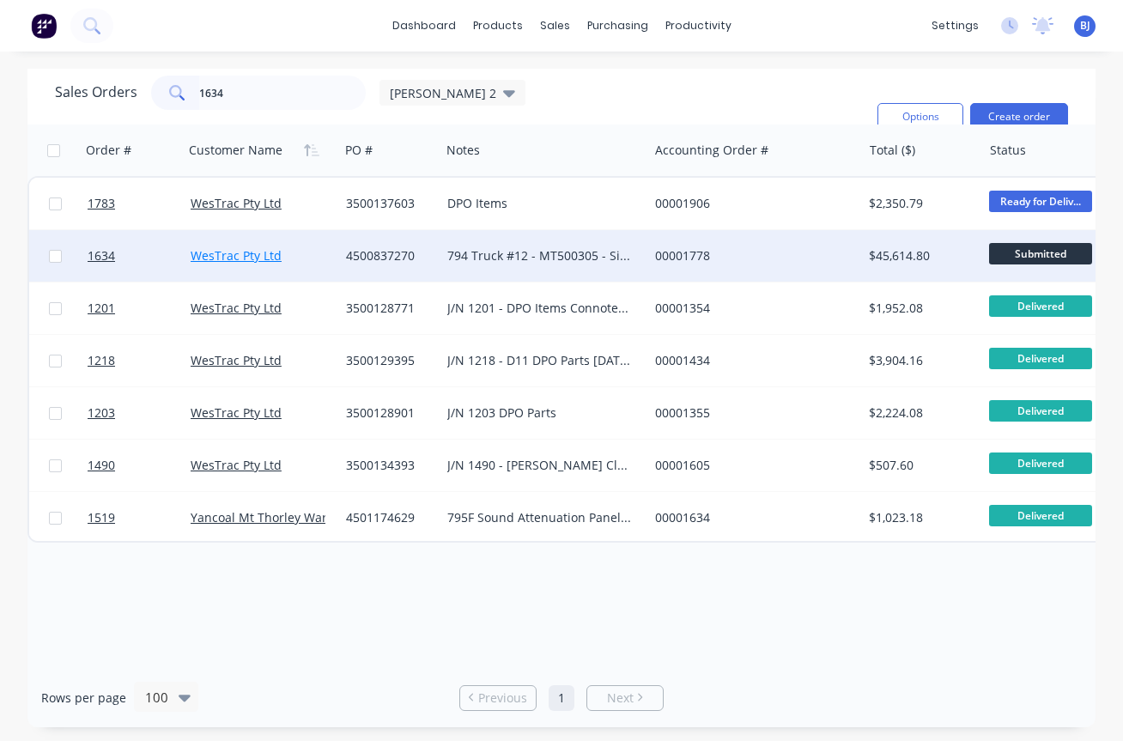
click at [255, 258] on link "WesTrac Pty Ltd" at bounding box center [236, 255] width 91 height 16
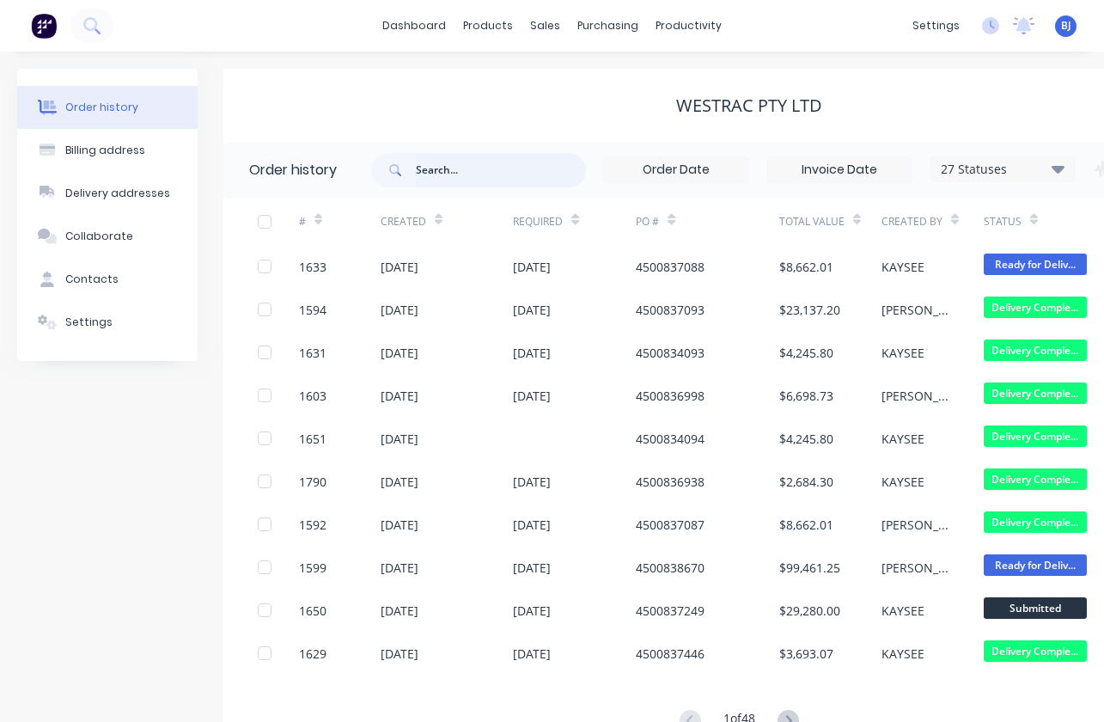
click at [497, 174] on input "text" at bounding box center [501, 170] width 170 height 34
type input "1634"
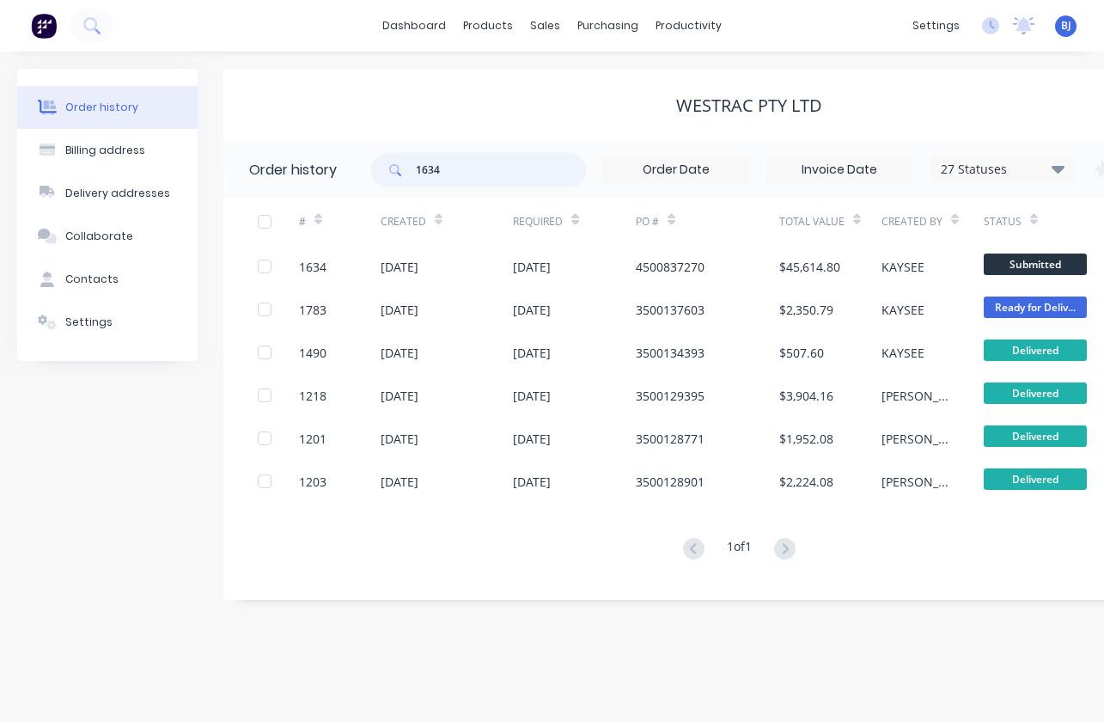
click at [460, 171] on input "1634" at bounding box center [501, 170] width 170 height 34
drag, startPoint x: 460, startPoint y: 171, endPoint x: 410, endPoint y: 171, distance: 49.8
click at [410, 171] on div "1634" at bounding box center [478, 170] width 215 height 34
type input "1586"
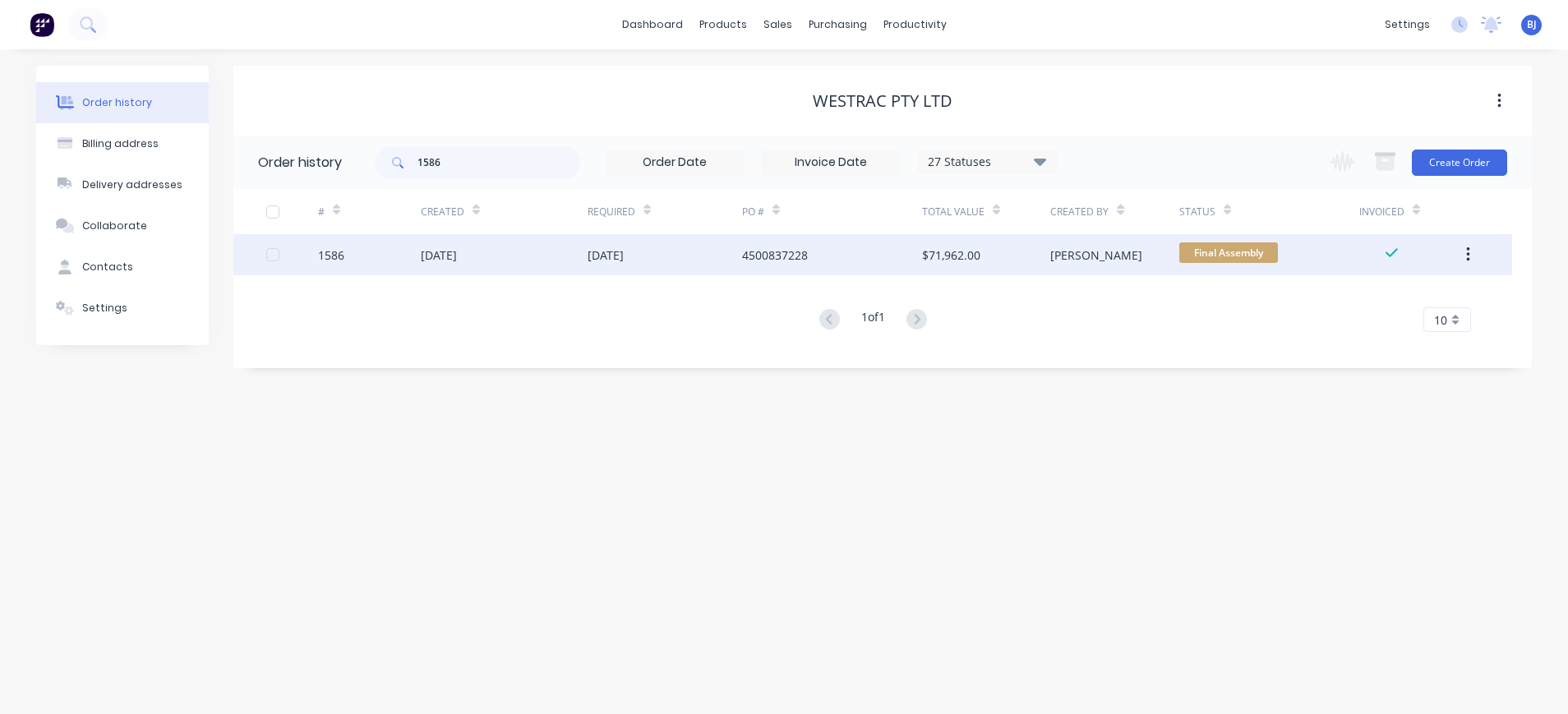
click at [277, 256] on div at bounding box center [273, 255] width 33 height 33
click at [335, 255] on div "1586" at bounding box center [330, 256] width 26 height 17
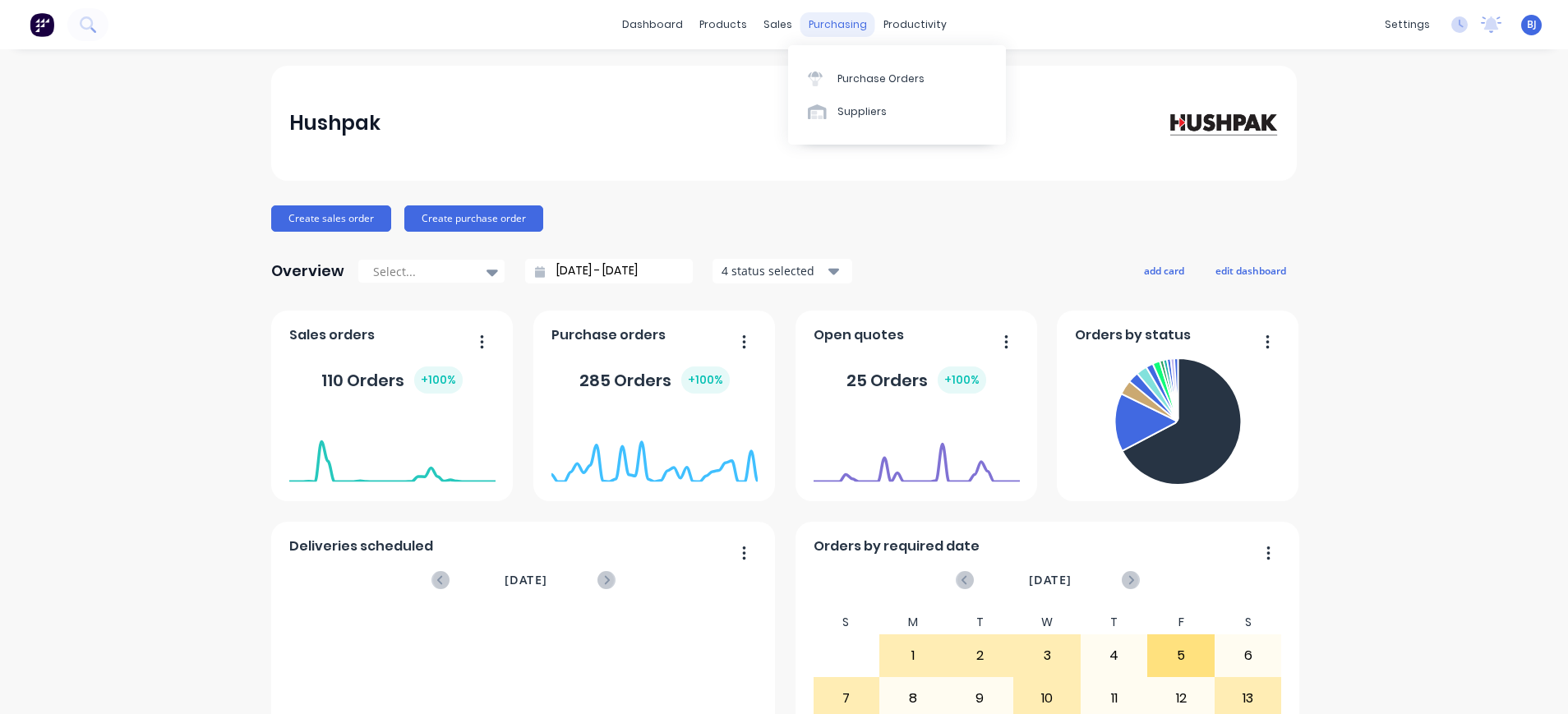
click at [821, 22] on div "purchasing" at bounding box center [838, 25] width 75 height 25
click at [850, 76] on div "Purchase Orders" at bounding box center [880, 78] width 87 height 14
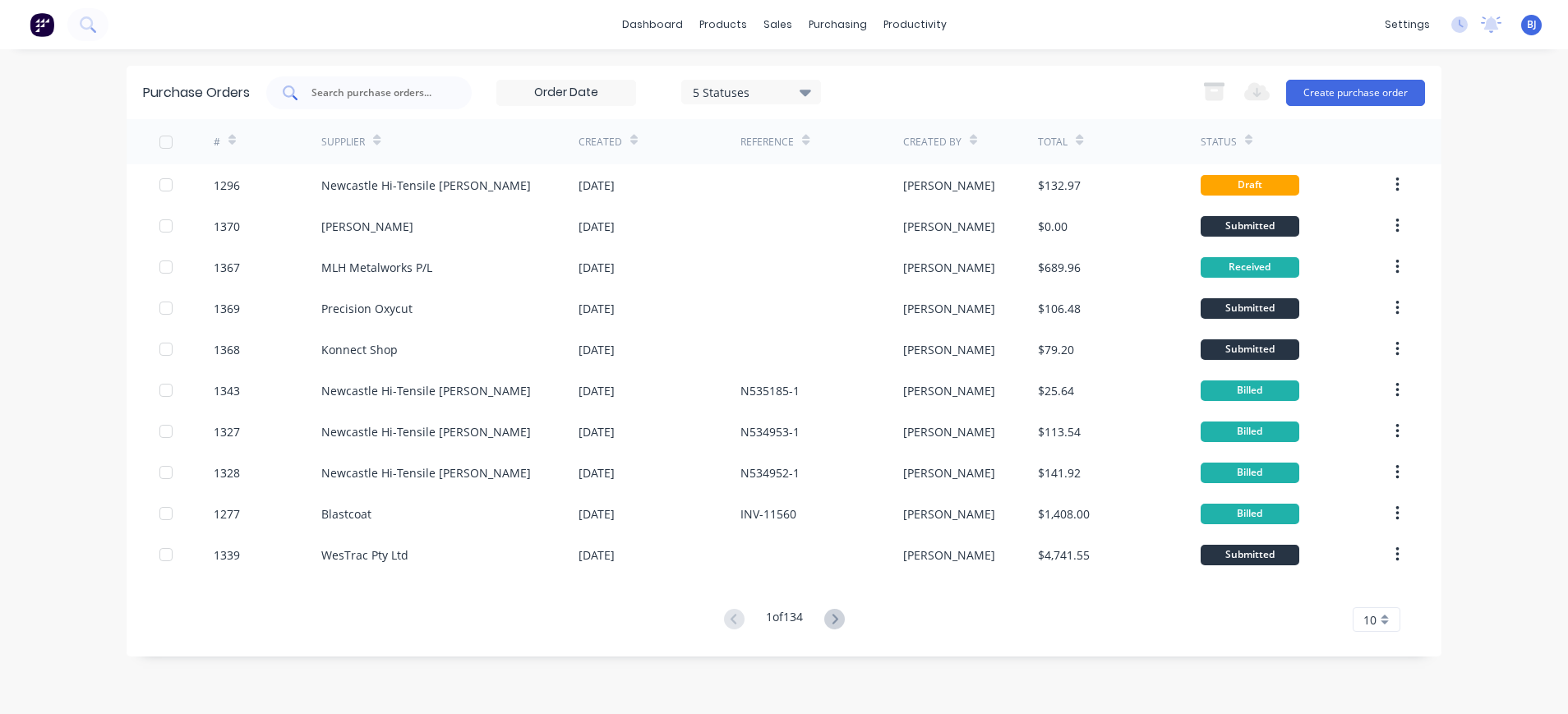
click at [399, 92] on input "text" at bounding box center [378, 92] width 137 height 16
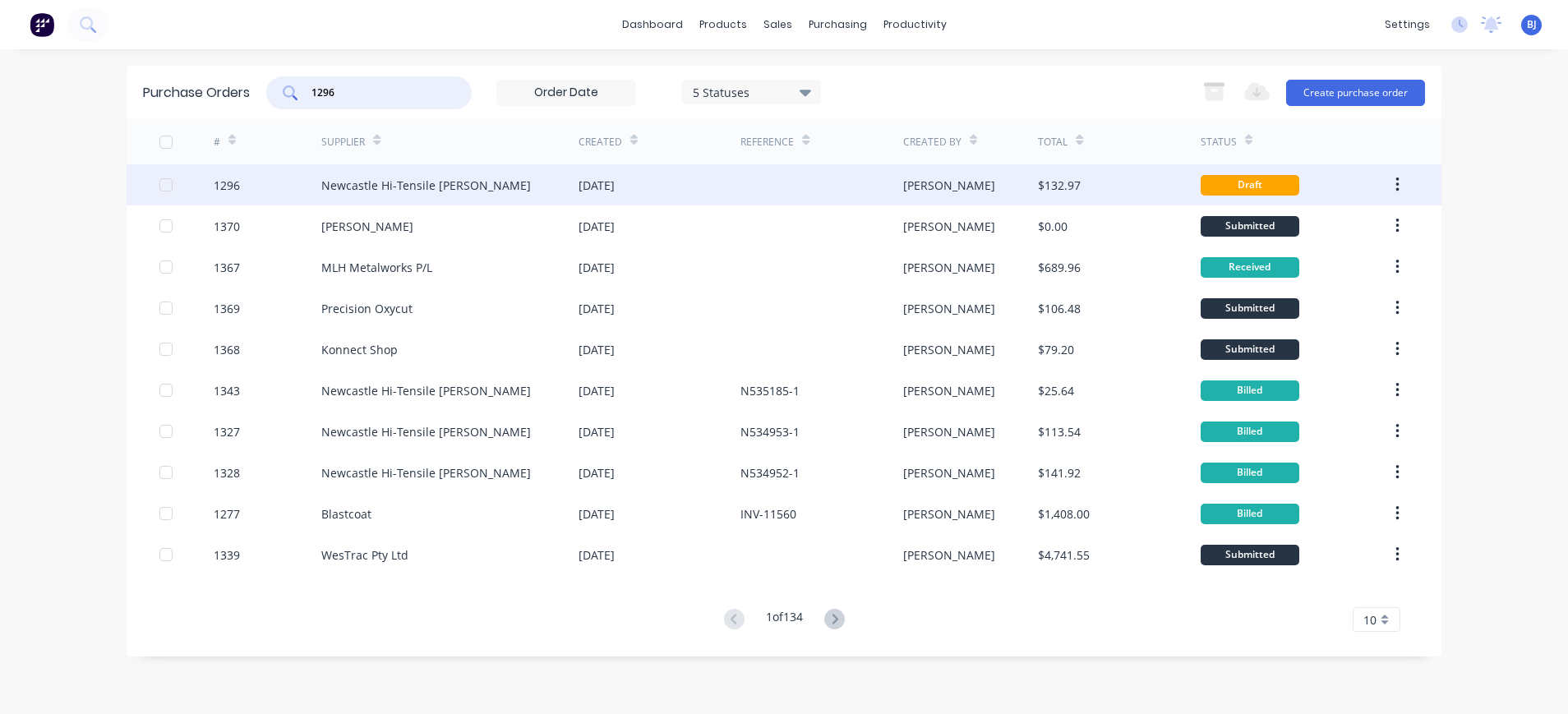
type input "1296"
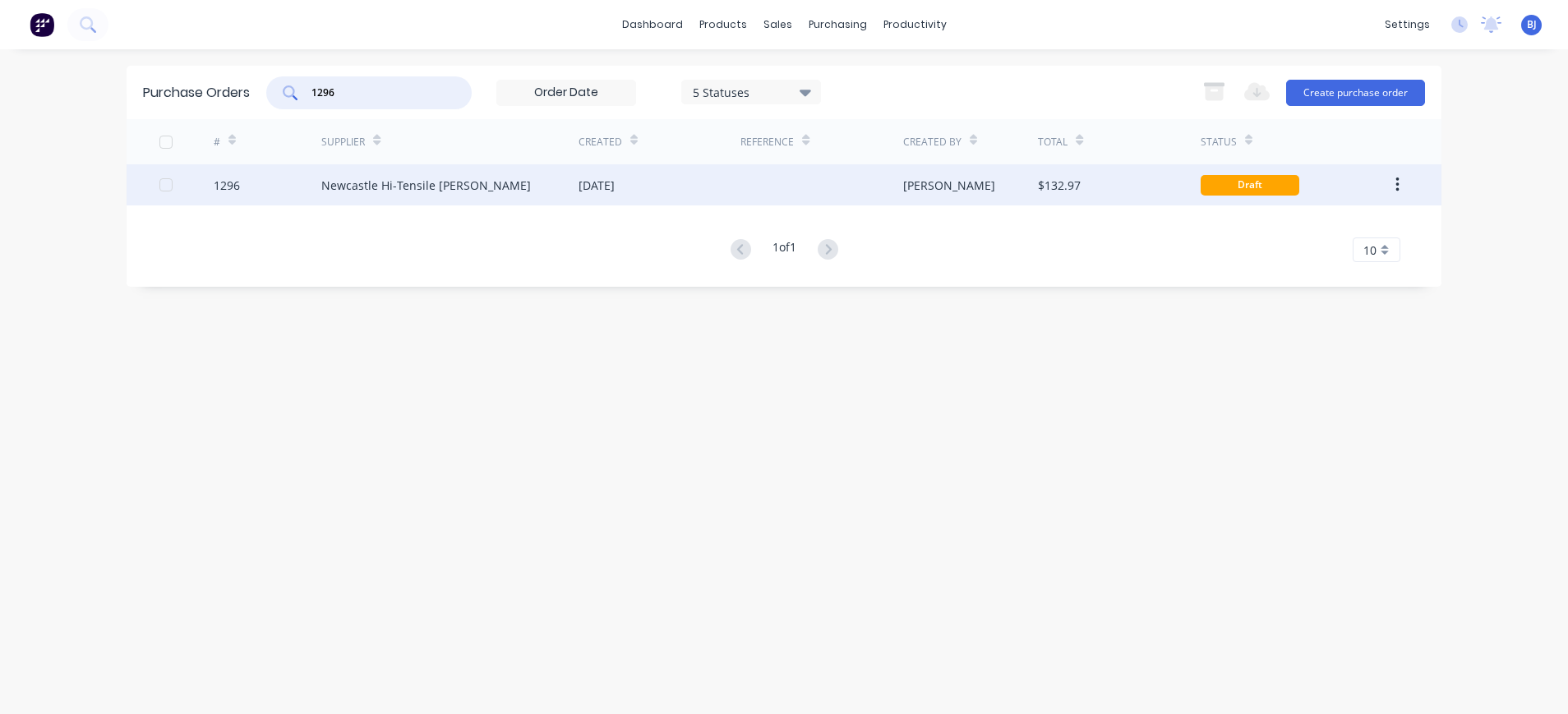
click at [422, 185] on div "Newcastle Hi-Tensile [PERSON_NAME]" at bounding box center [426, 186] width 210 height 17
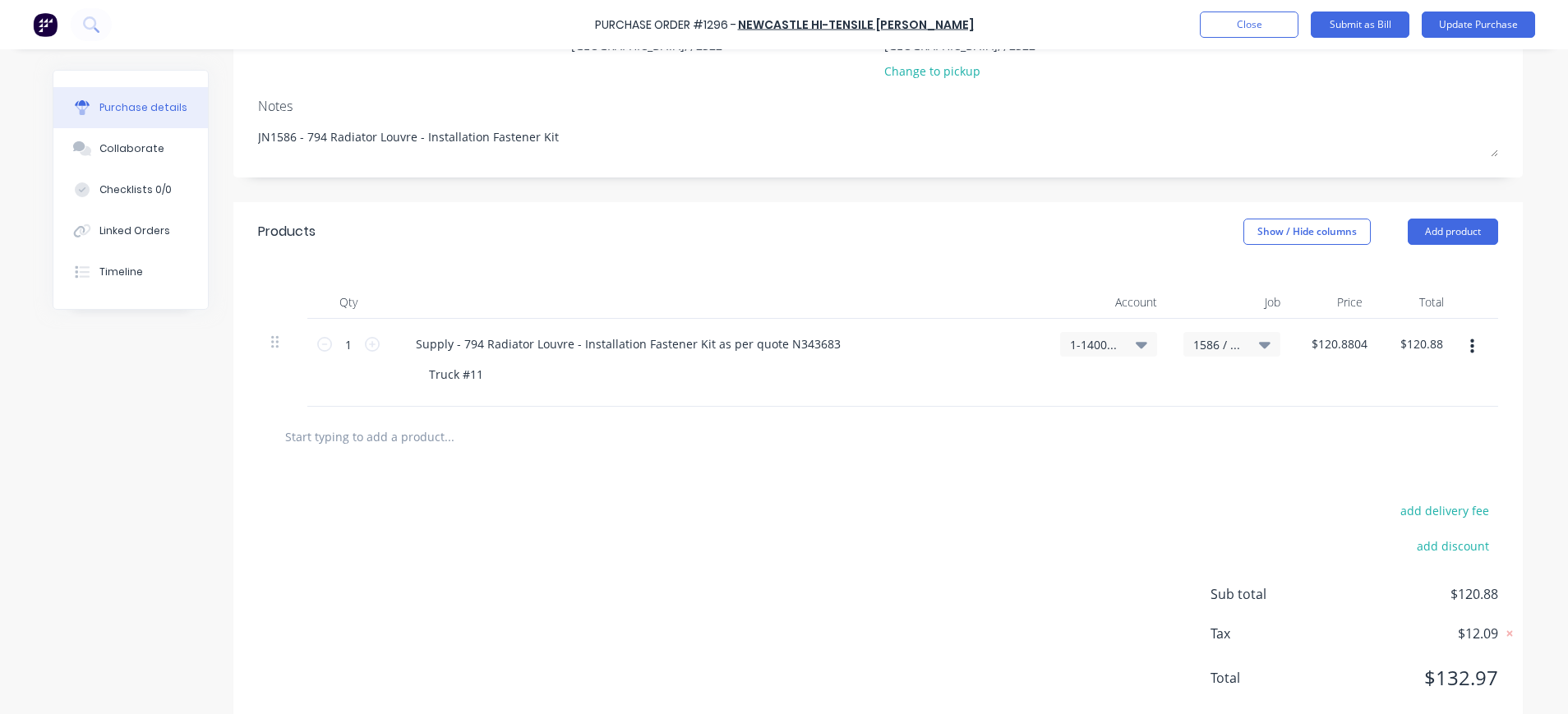
scroll to position [246, 0]
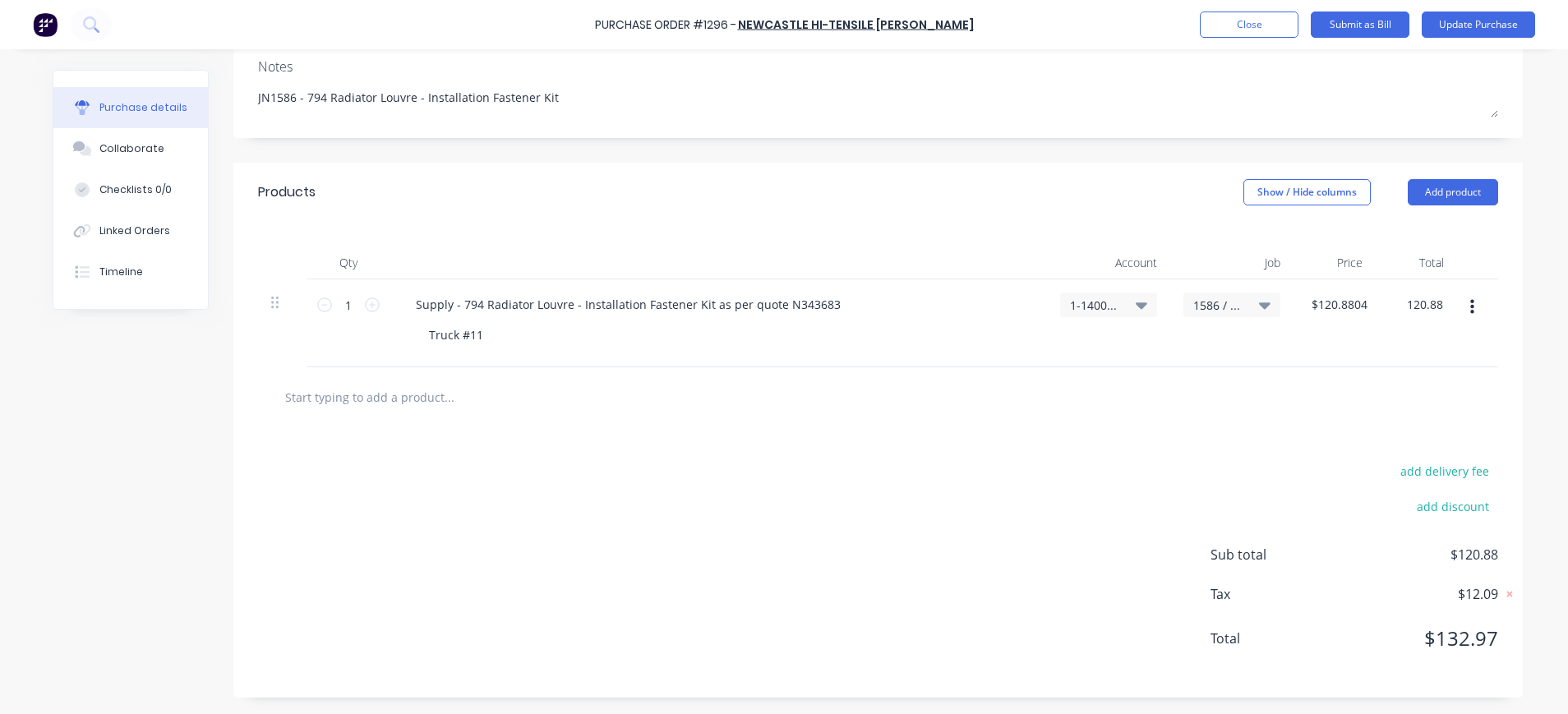
click at [1397, 316] on input "120.88" at bounding box center [1420, 304] width 51 height 24
type input "1"
type input "120.89"
type input "$120.89"
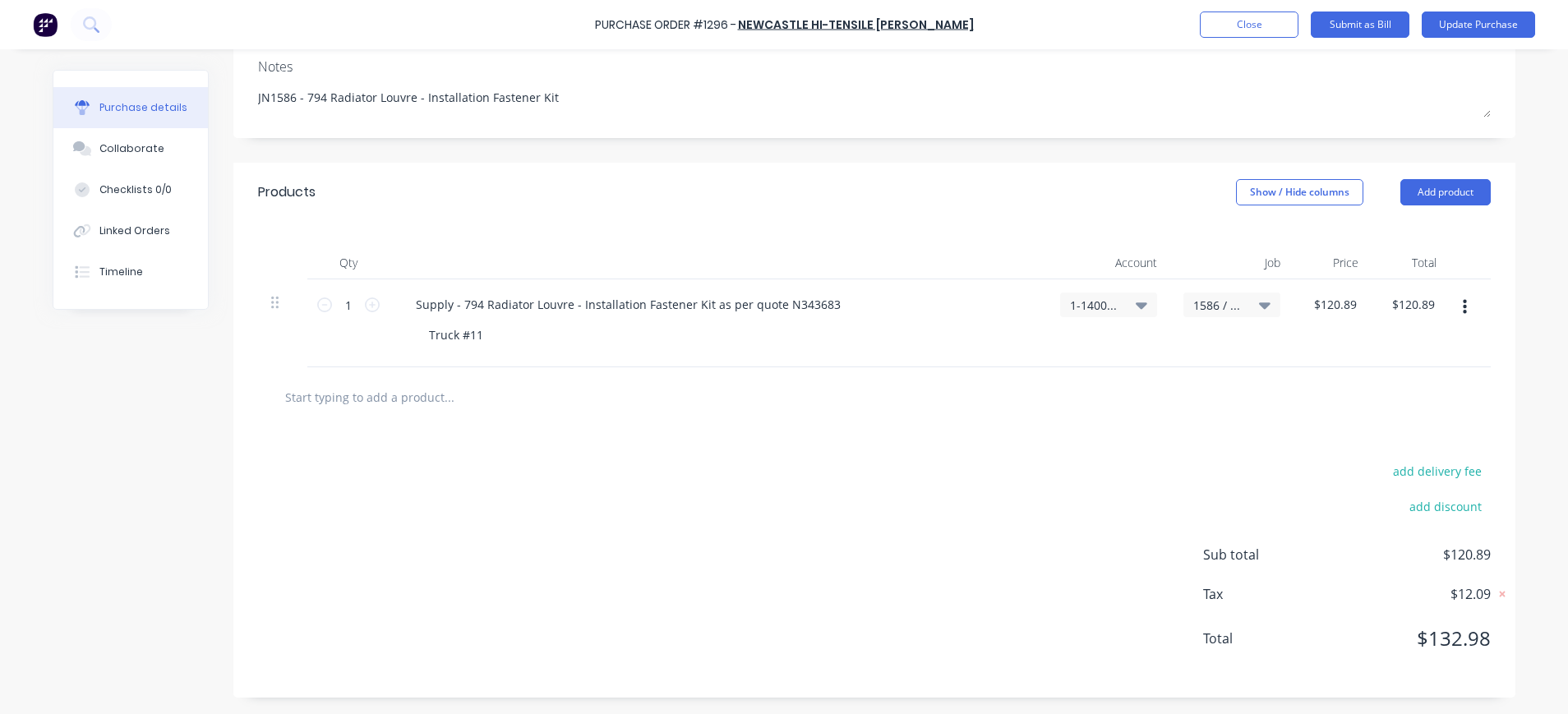
click at [1477, 553] on span "$120.89" at bounding box center [1408, 554] width 165 height 20
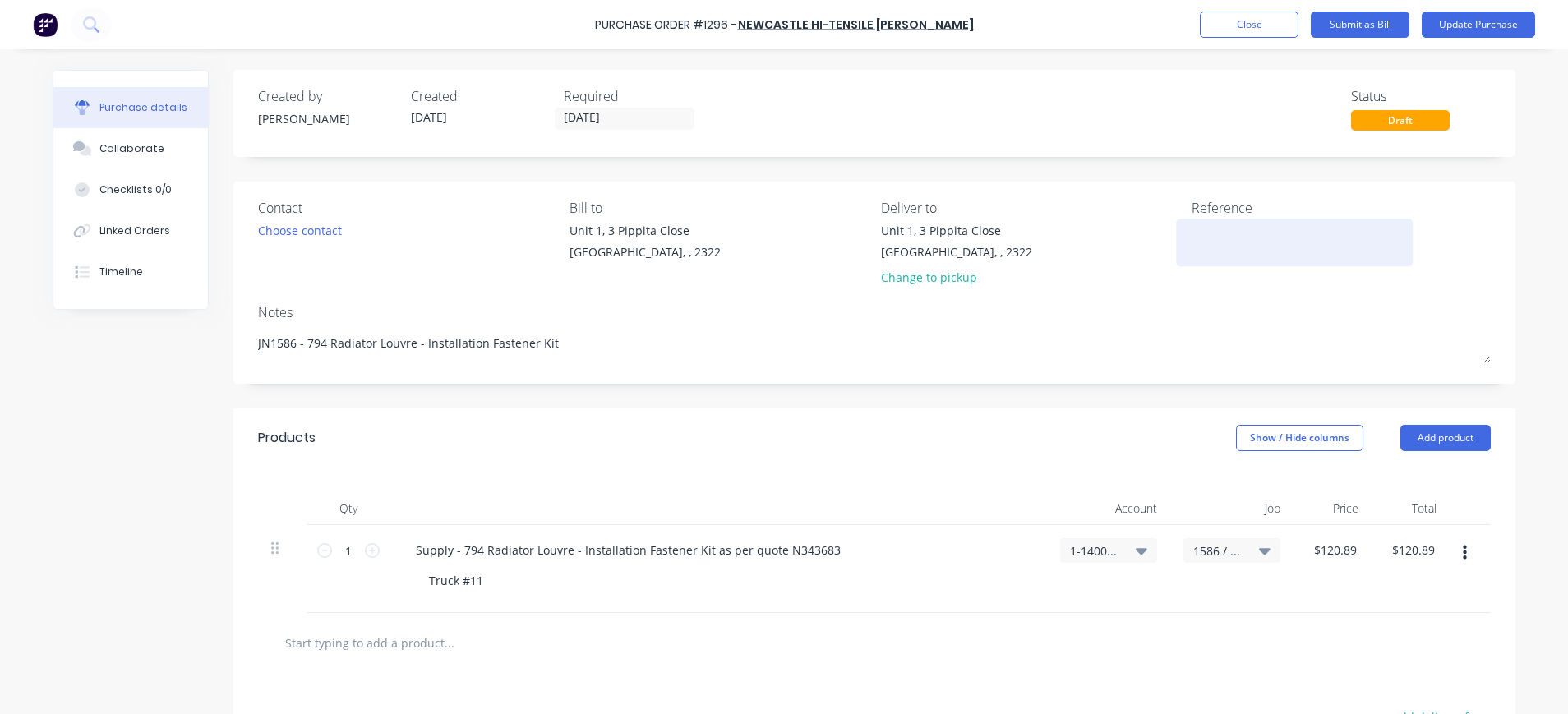
click at [1191, 235] on div at bounding box center [1293, 242] width 206 height 41
click at [1199, 236] on textarea at bounding box center [1293, 240] width 206 height 37
type textarea "N534654-1"
click at [1475, 25] on button "Update Purchase" at bounding box center [1478, 24] width 114 height 26
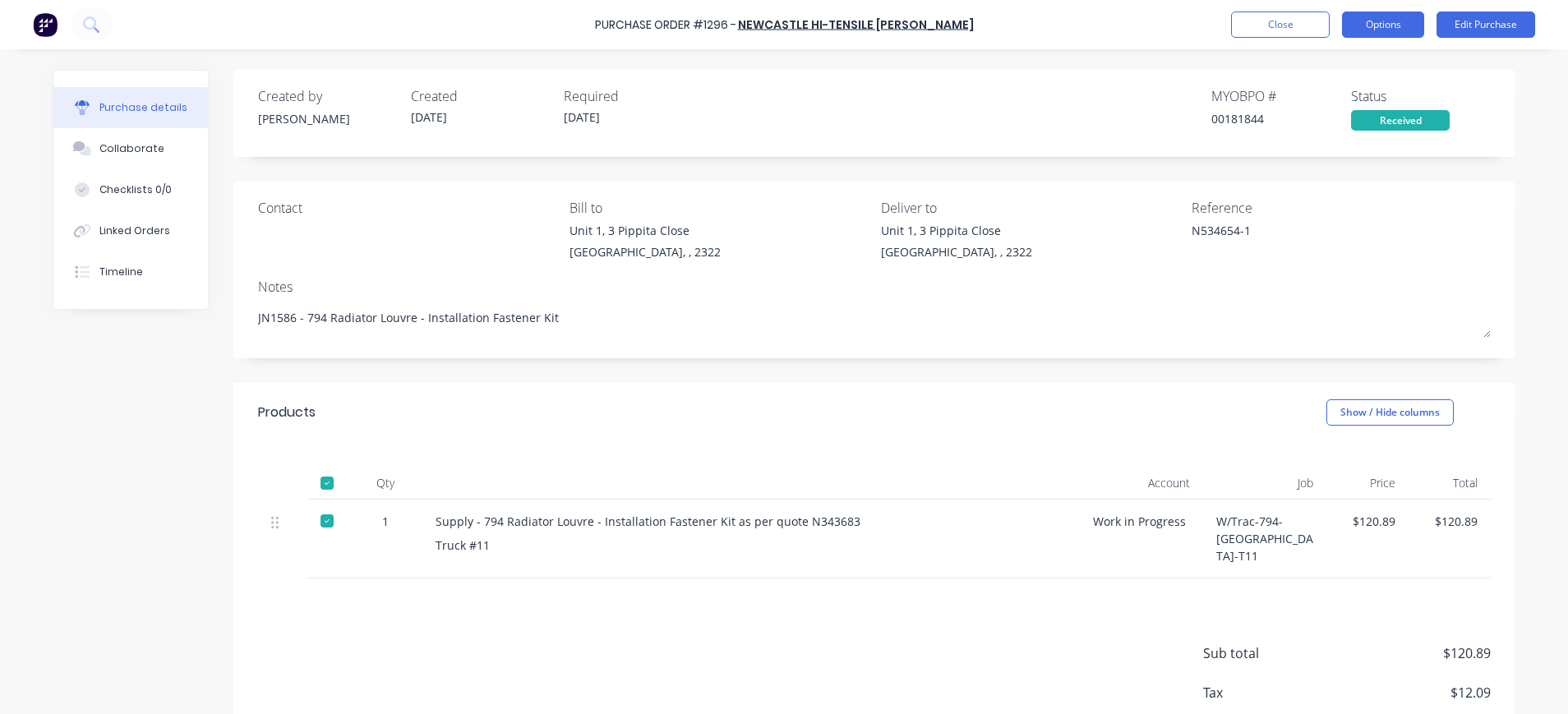
click at [1378, 24] on button "Options" at bounding box center [1383, 24] width 82 height 26
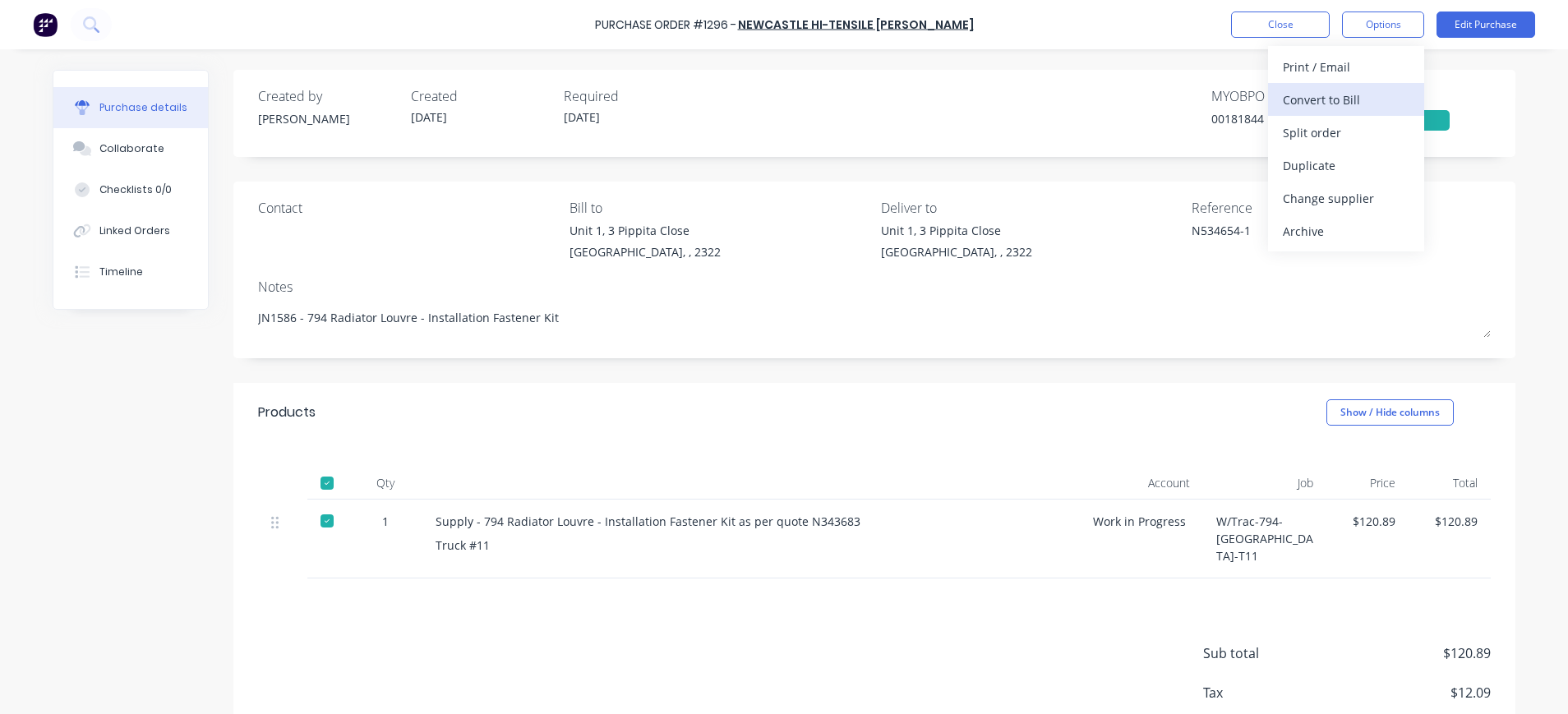
click at [1355, 84] on button "Convert to Bill" at bounding box center [1345, 100] width 156 height 33
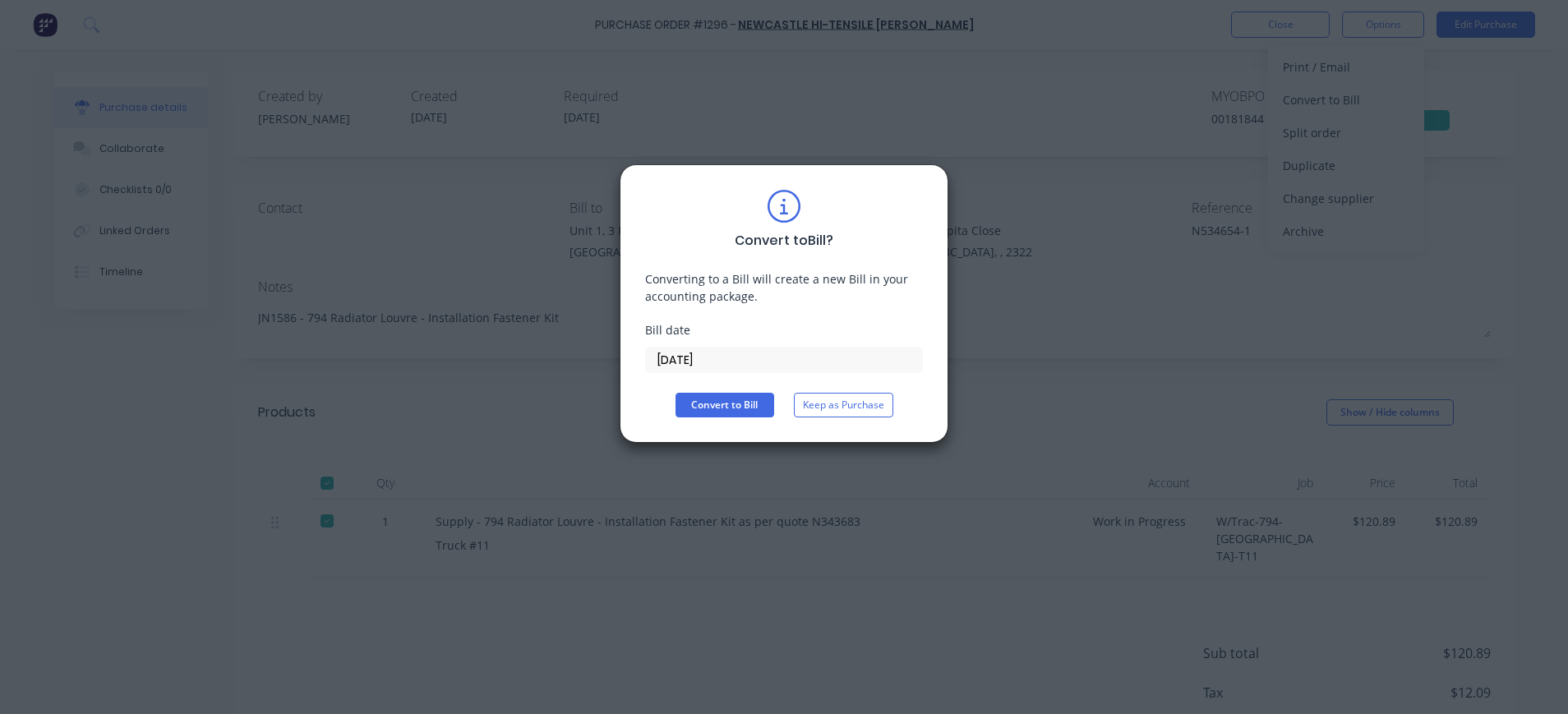
click at [687, 366] on input "[DATE]" at bounding box center [784, 360] width 276 height 25
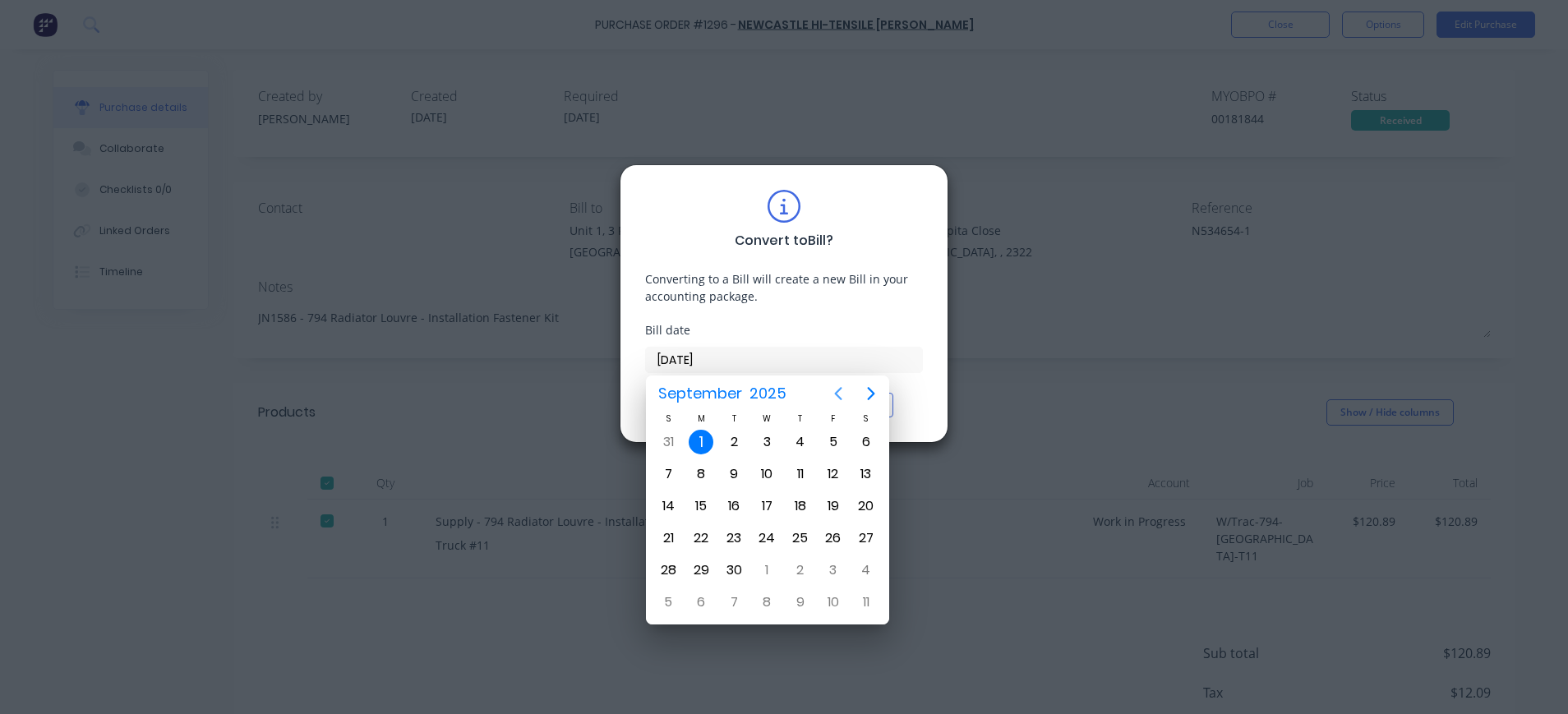
click at [837, 390] on icon "Previous page" at bounding box center [838, 393] width 20 height 20
click at [764, 574] on div "27" at bounding box center [767, 570] width 25 height 25
type input "27/08/25"
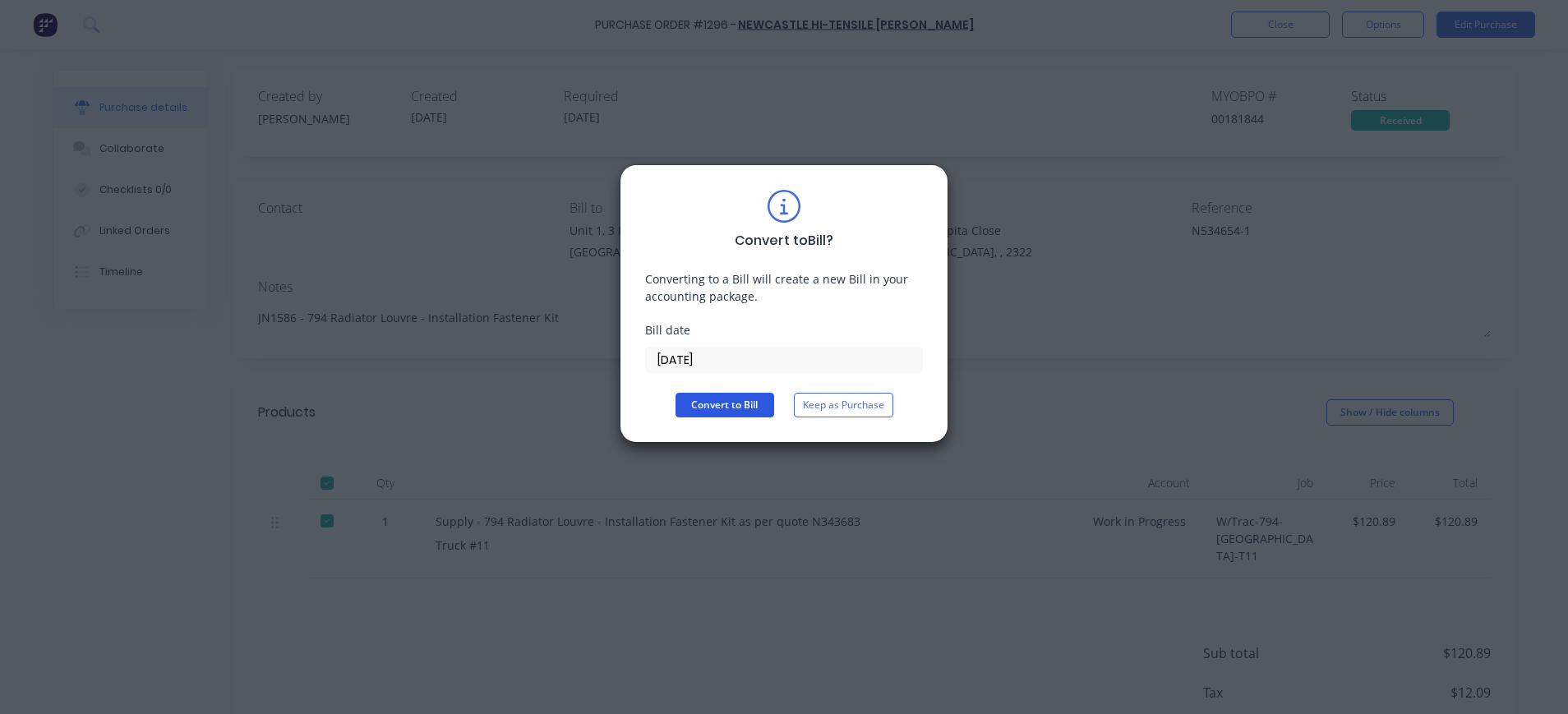
click at [738, 400] on button "Convert to Bill" at bounding box center [724, 406] width 99 height 25
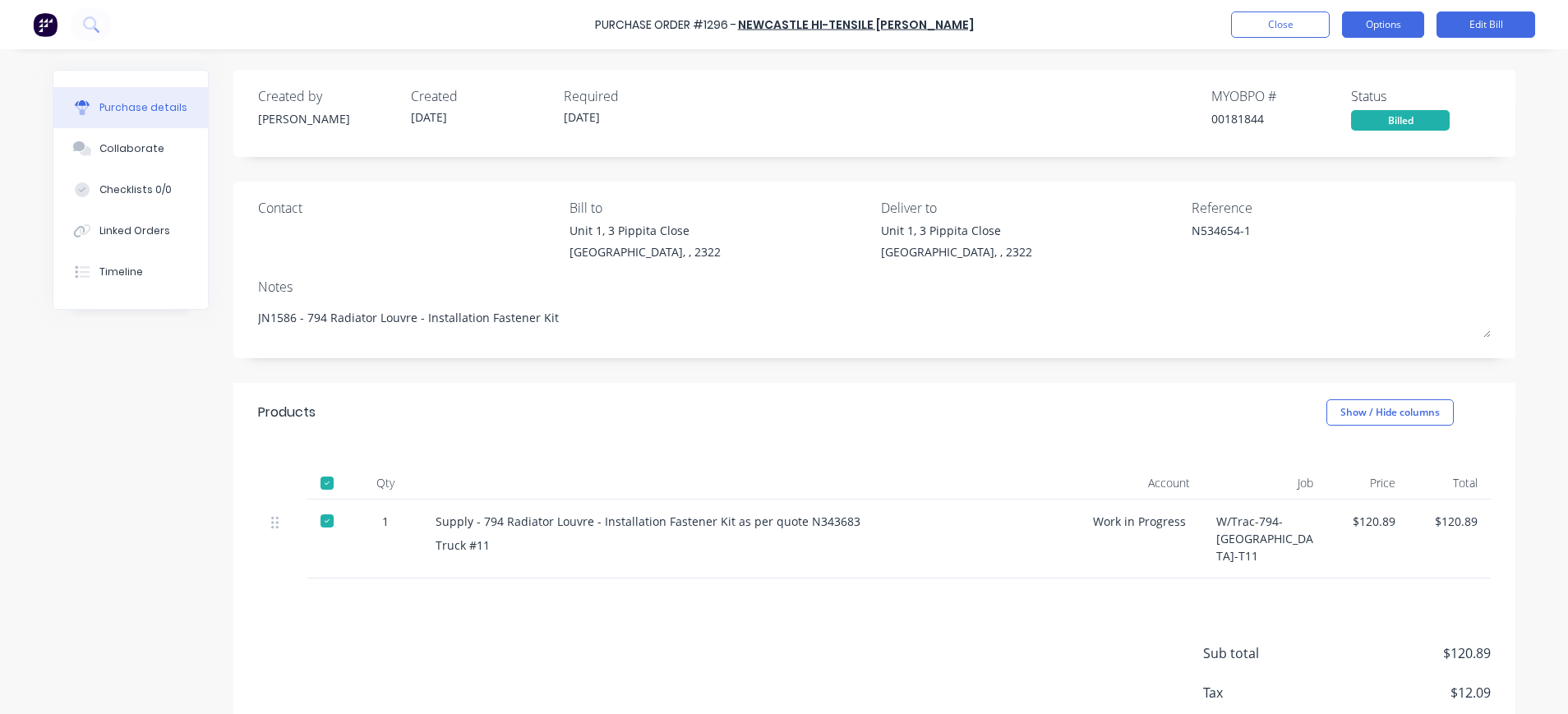
click at [1392, 22] on button "Options" at bounding box center [1383, 24] width 82 height 26
click at [1291, 29] on button "Close" at bounding box center [1280, 24] width 99 height 26
